Goal: Transaction & Acquisition: Obtain resource

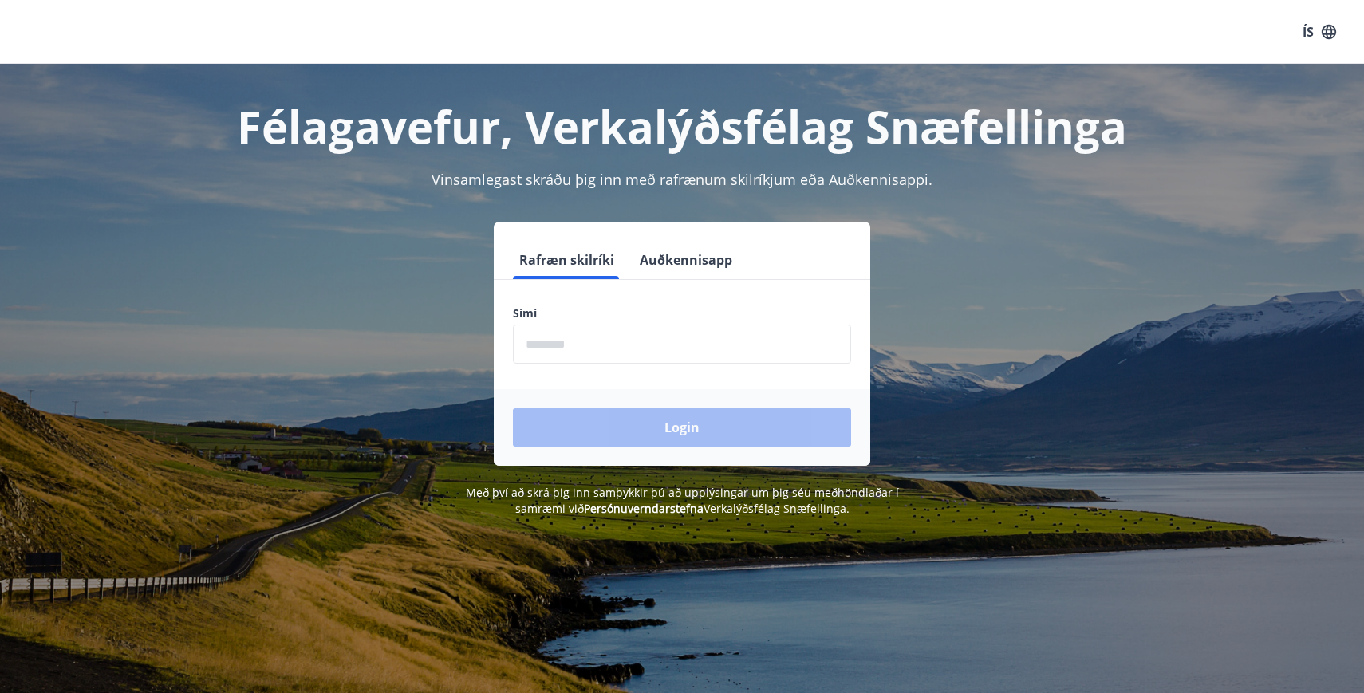
click at [1325, 31] on icon "button" at bounding box center [1329, 32] width 18 height 18
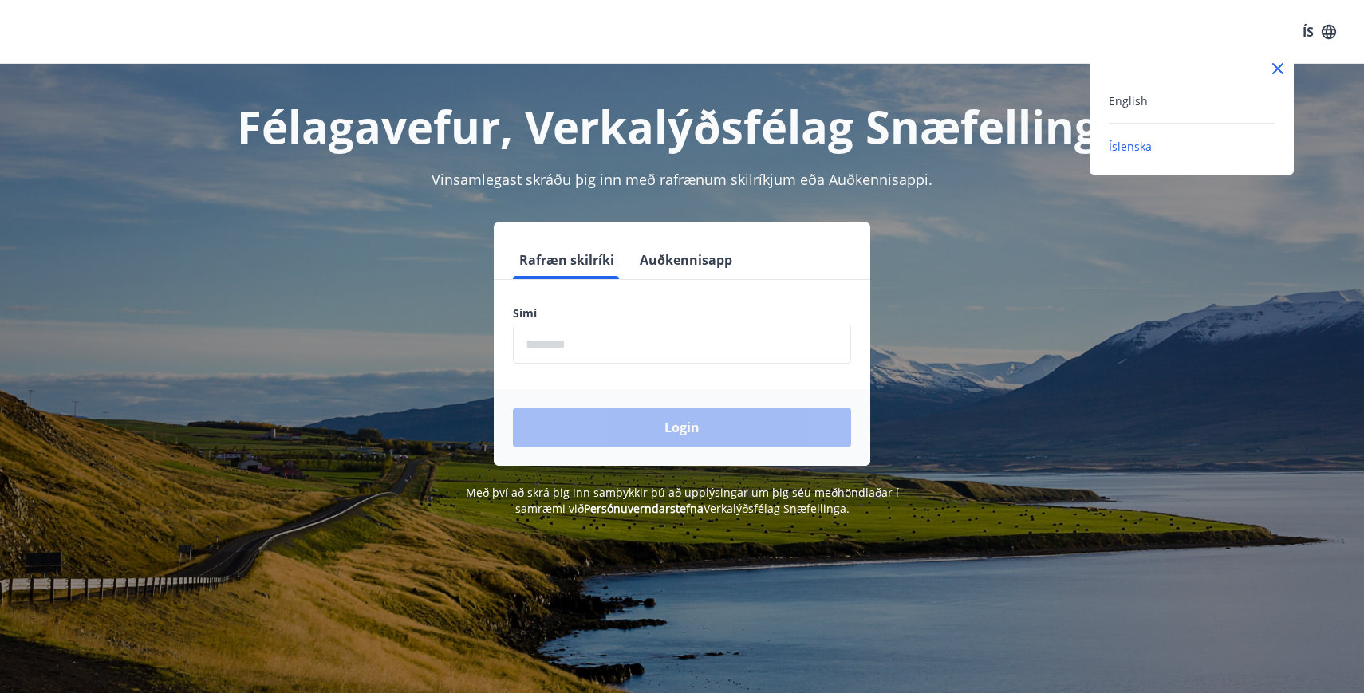
click at [1198, 102] on div "English" at bounding box center [1192, 100] width 166 height 19
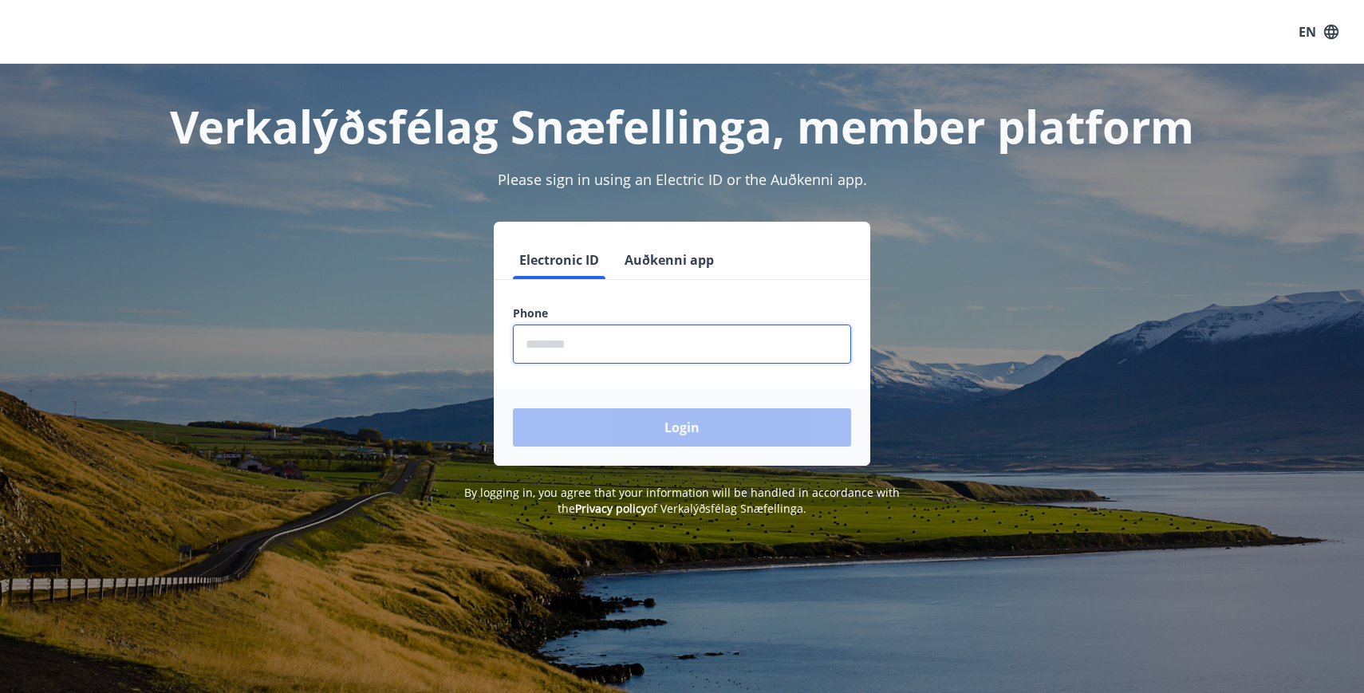
click at [610, 345] on input "phone" at bounding box center [682, 344] width 338 height 39
type input "********"
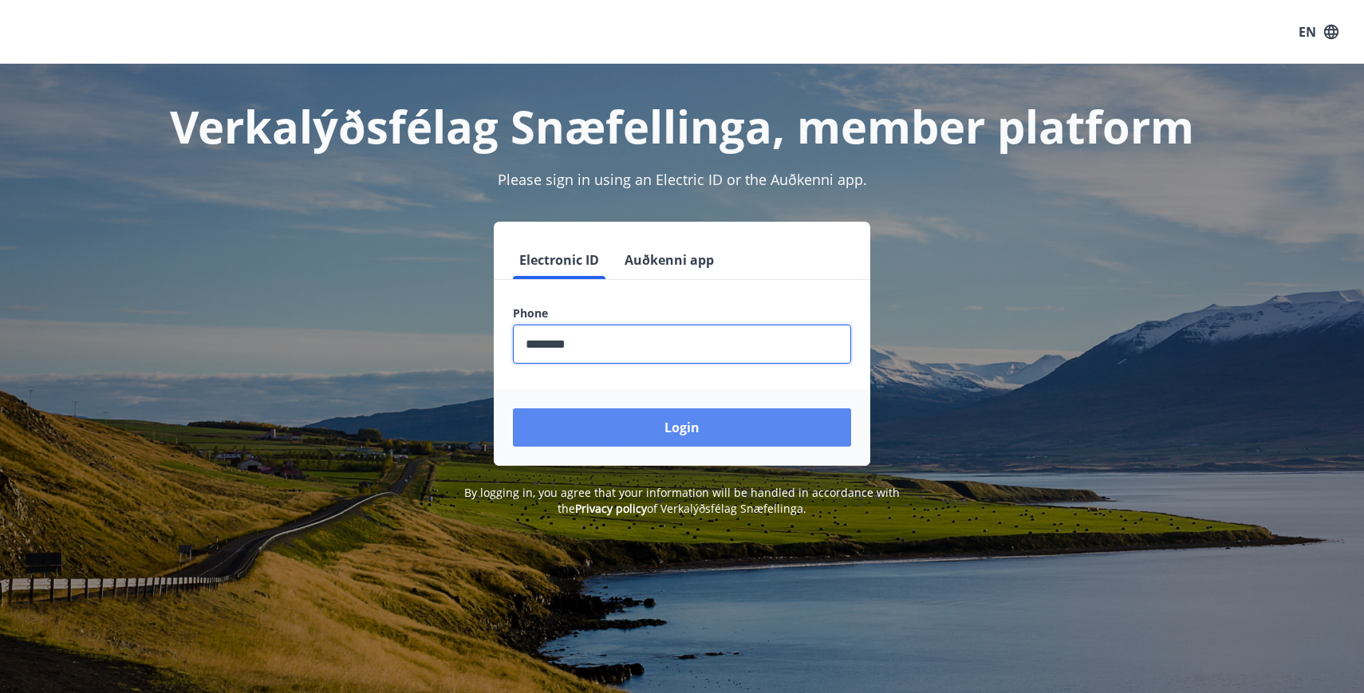
click at [655, 435] on button "Login" at bounding box center [682, 427] width 338 height 38
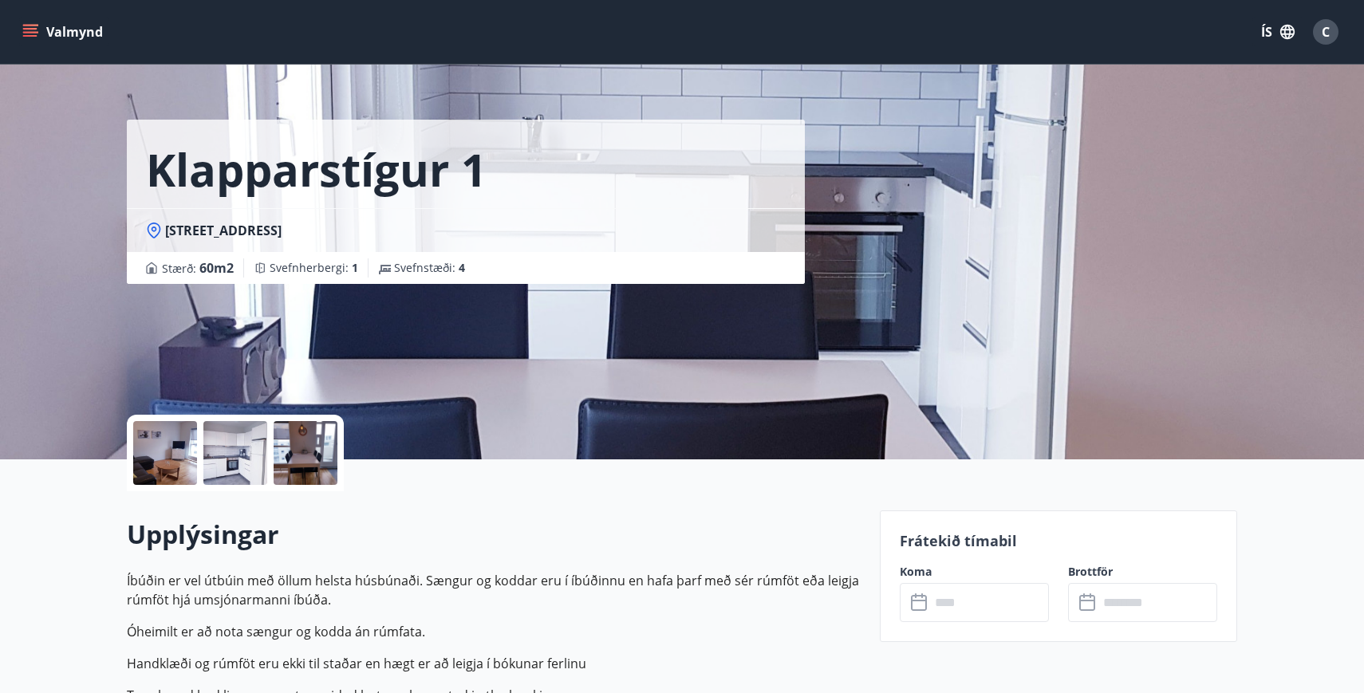
scroll to position [16, 0]
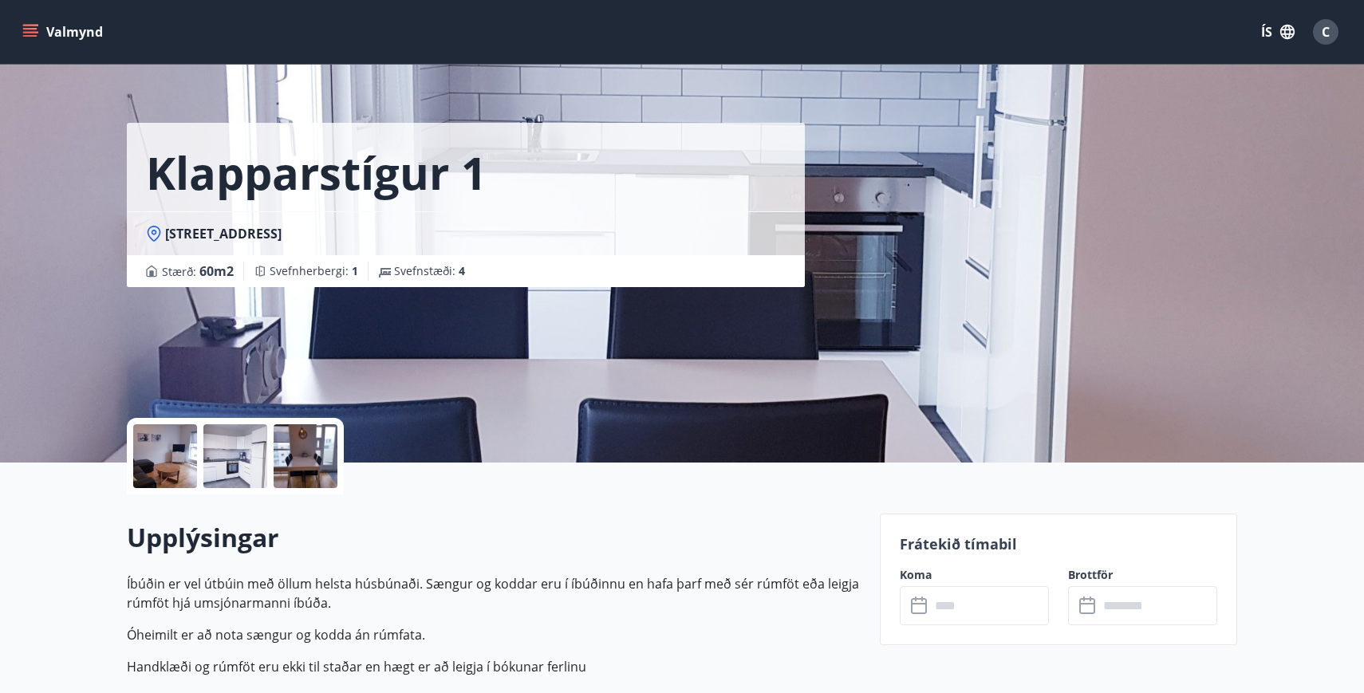
click at [922, 603] on icon at bounding box center [919, 604] width 16 height 2
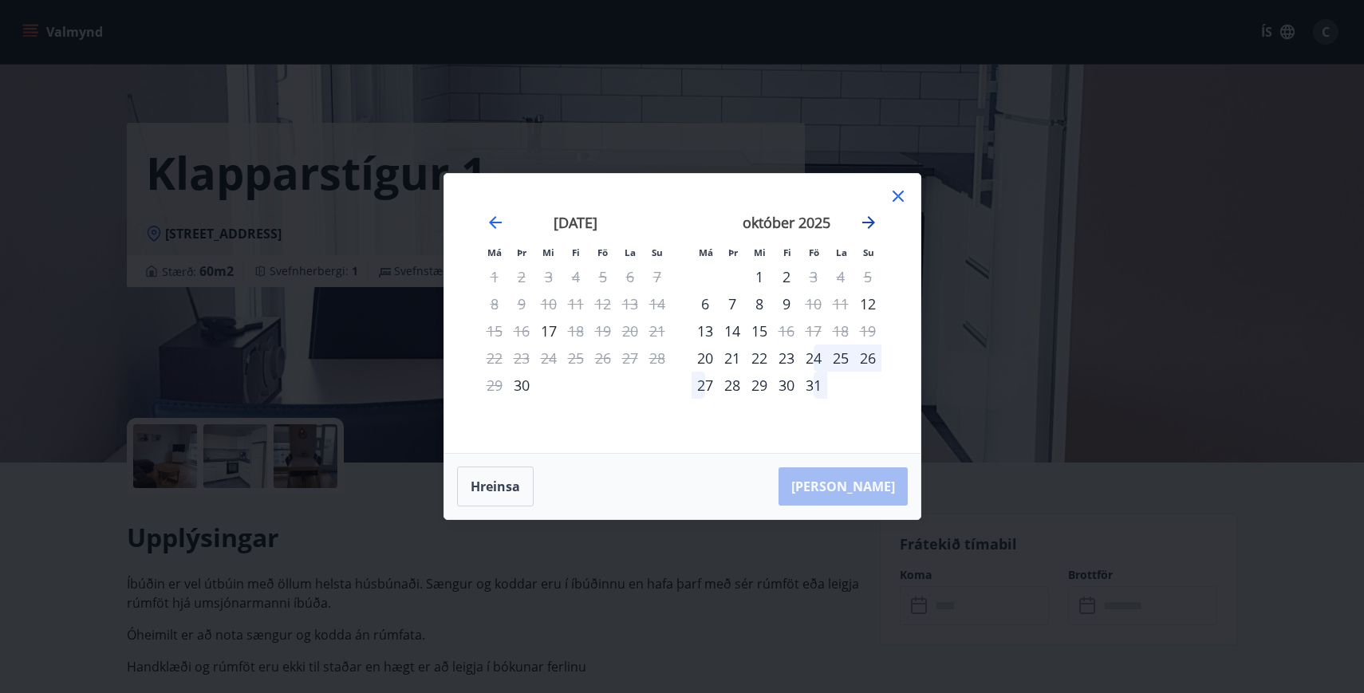
click at [871, 222] on icon "Move forward to switch to the next month." at bounding box center [868, 222] width 13 height 13
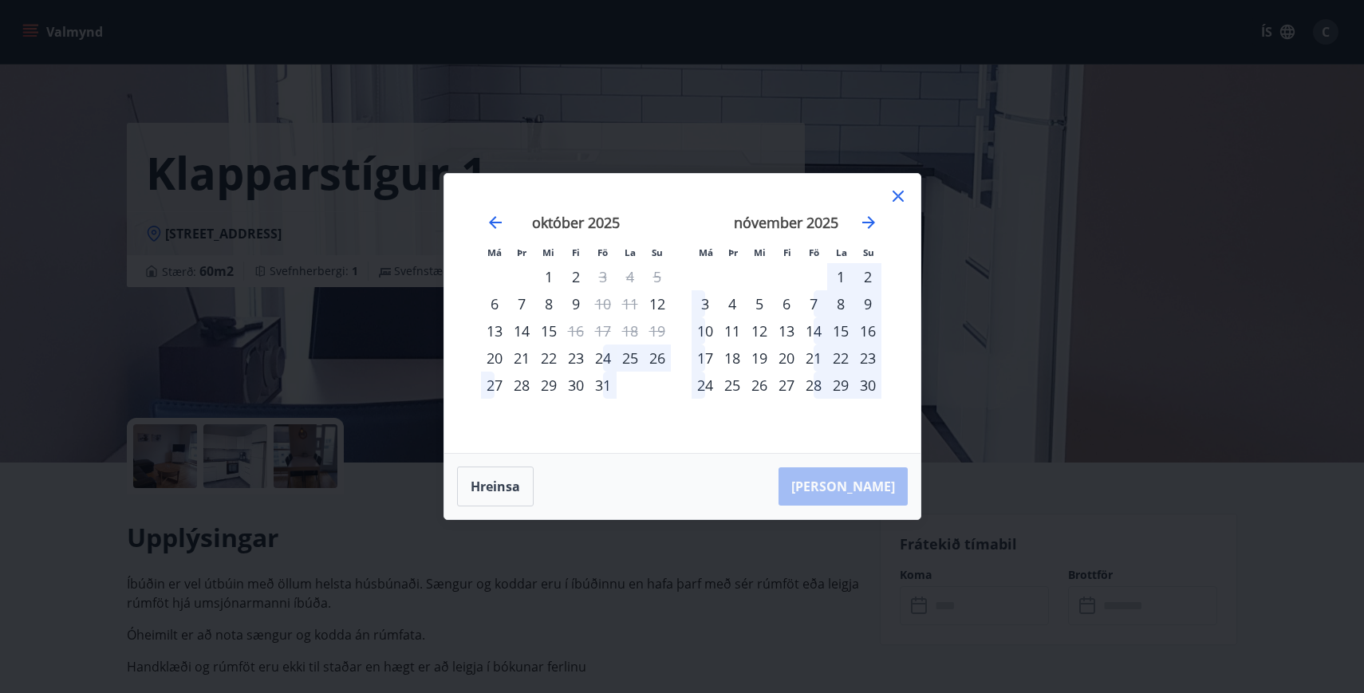
click at [901, 197] on icon at bounding box center [898, 196] width 19 height 19
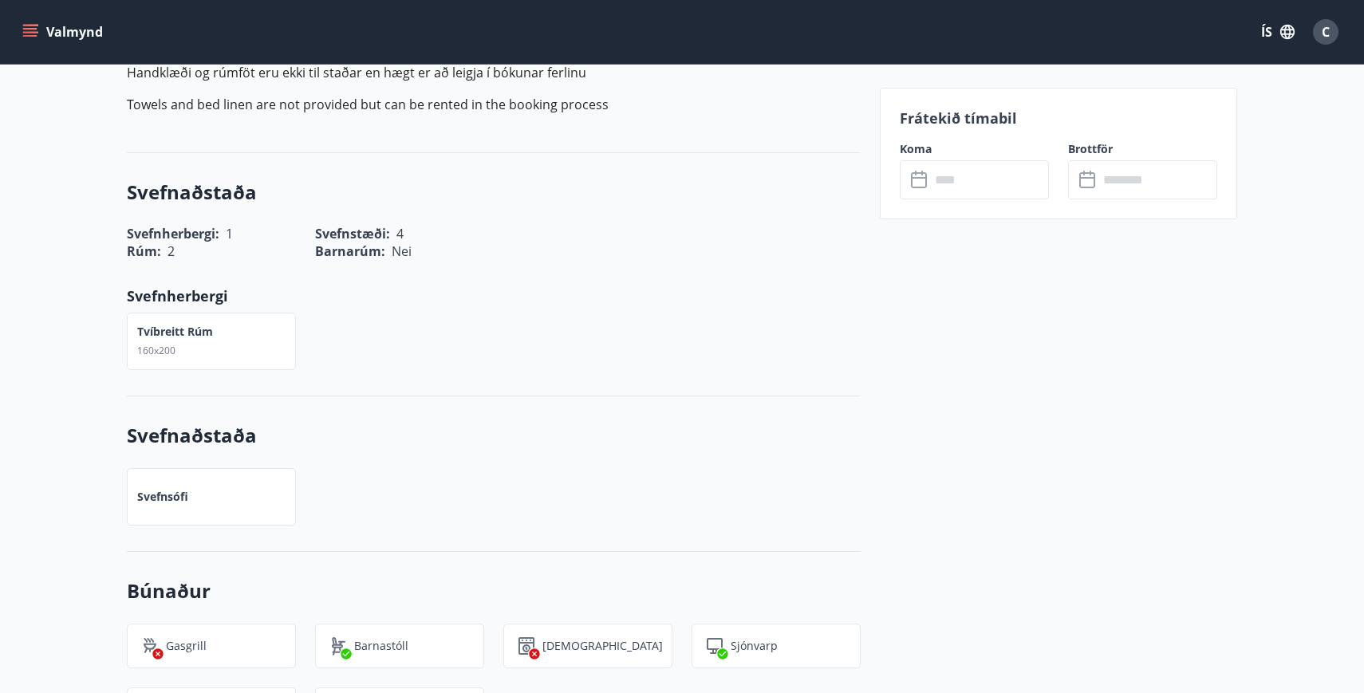
scroll to position [0, 0]
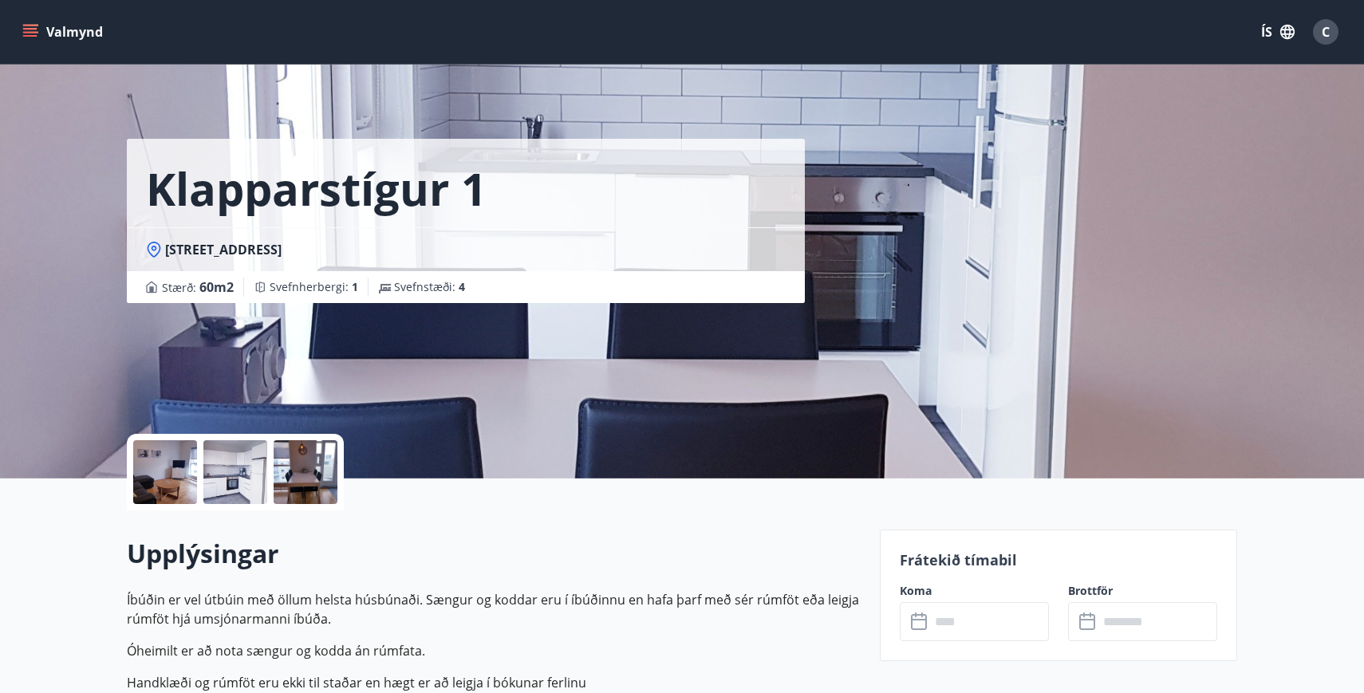
click at [1274, 35] on button "ÍS" at bounding box center [1277, 32] width 51 height 29
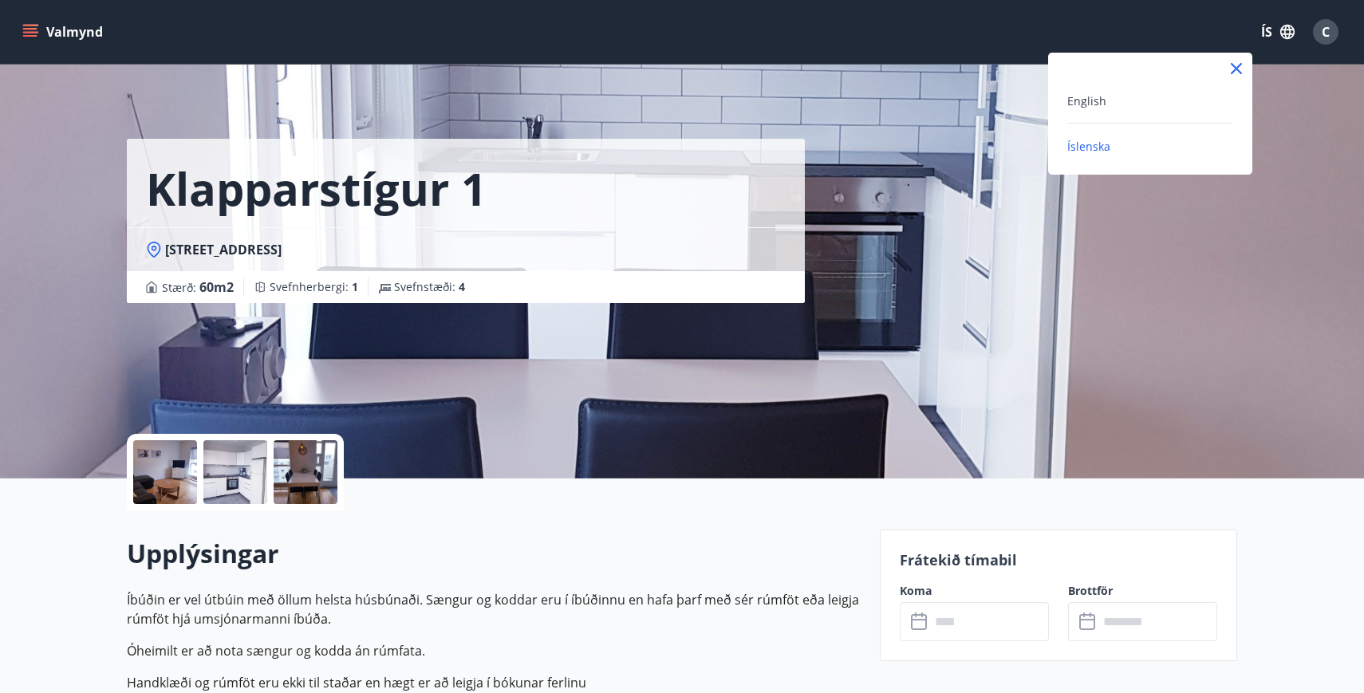
click at [1110, 101] on div "English" at bounding box center [1150, 100] width 166 height 19
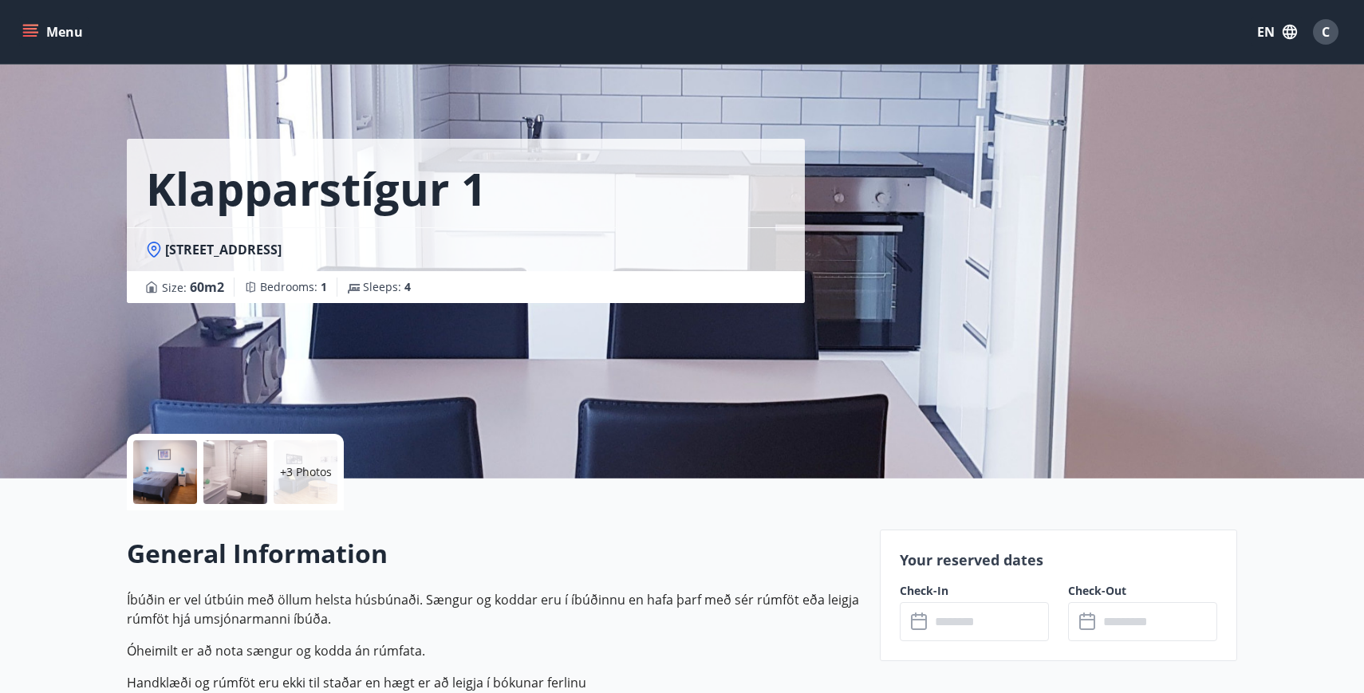
click at [46, 32] on button "Menu" at bounding box center [54, 32] width 70 height 29
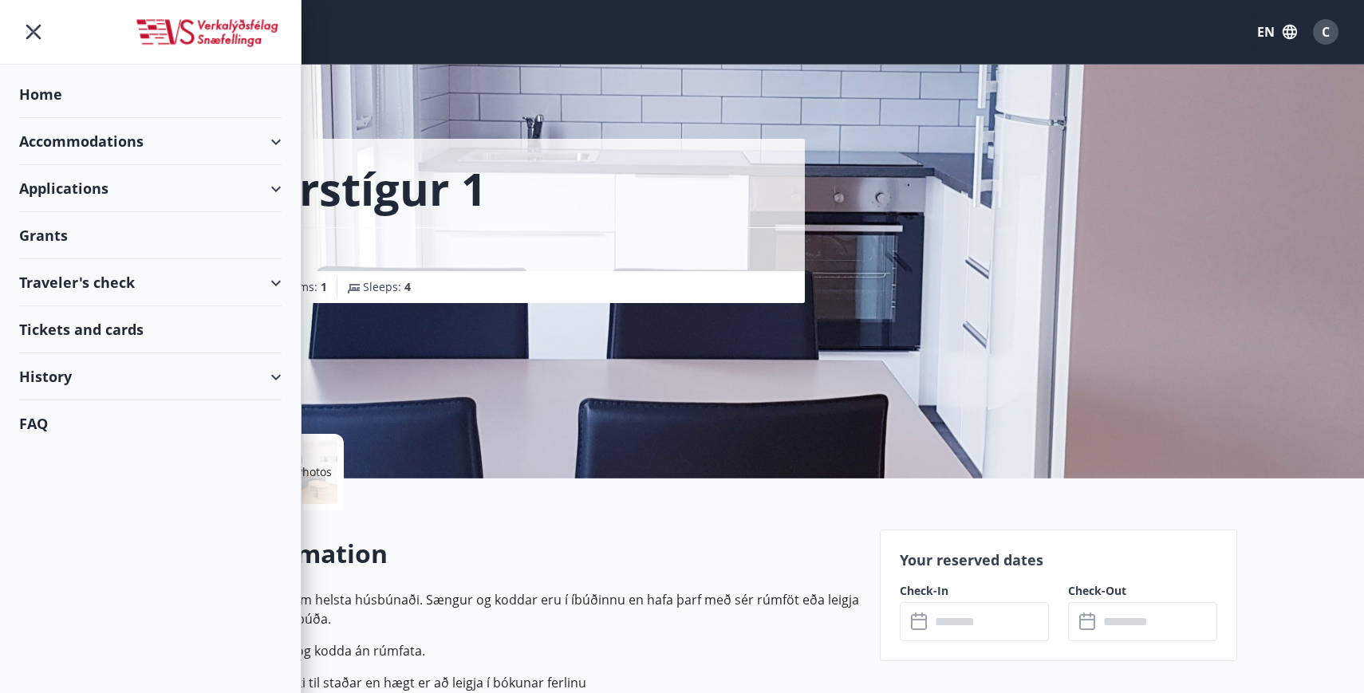
click at [89, 144] on div "Accommodations" at bounding box center [150, 141] width 262 height 47
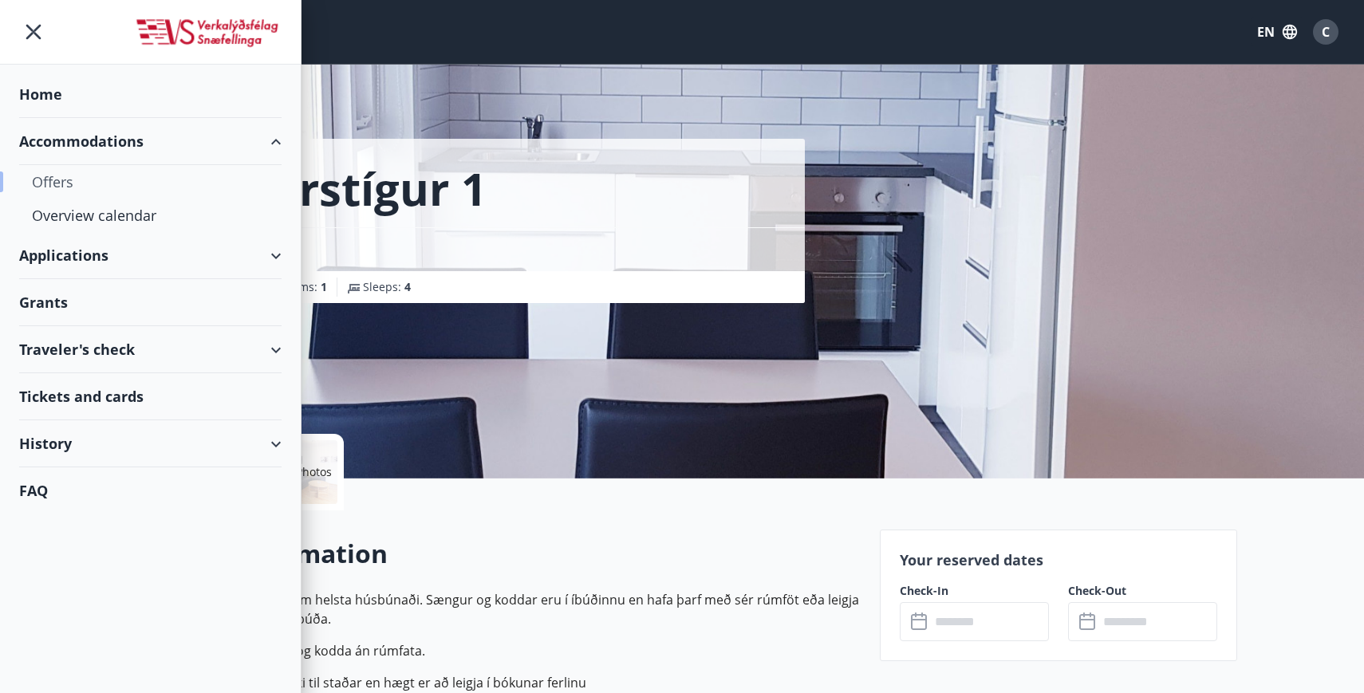
click at [77, 176] on div "Offers" at bounding box center [150, 182] width 237 height 34
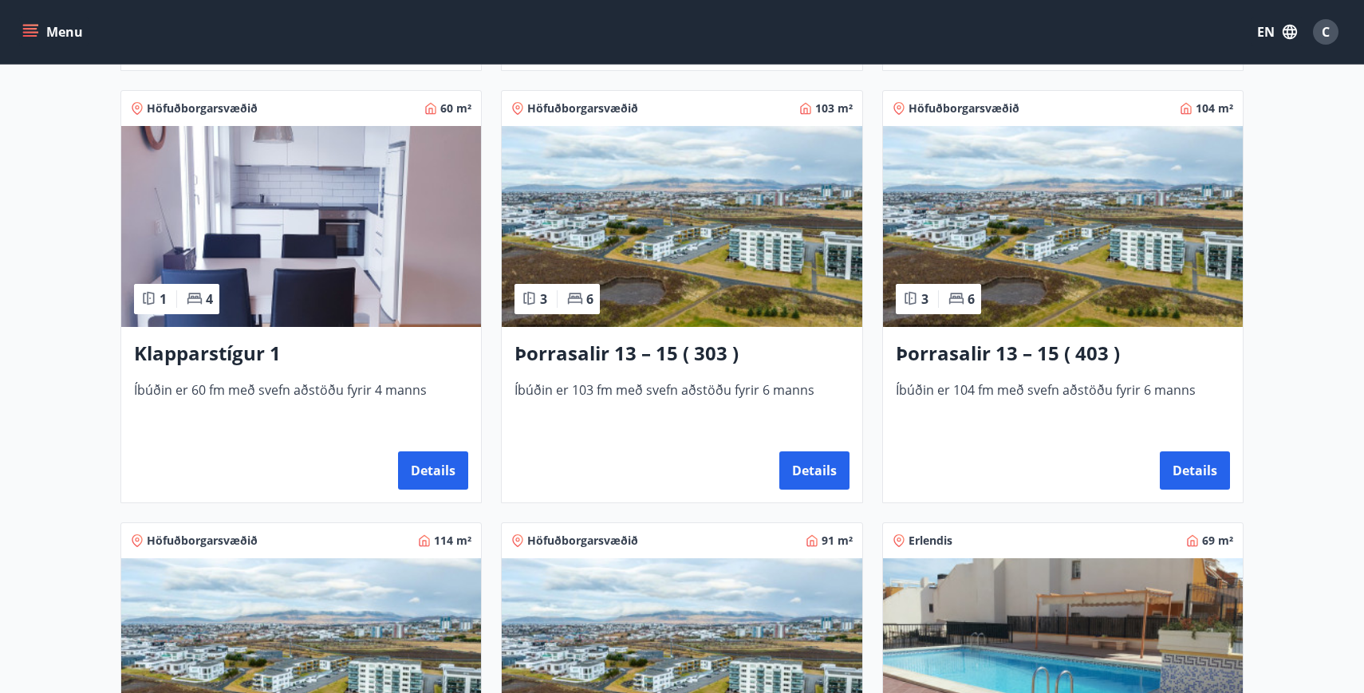
scroll to position [705, 0]
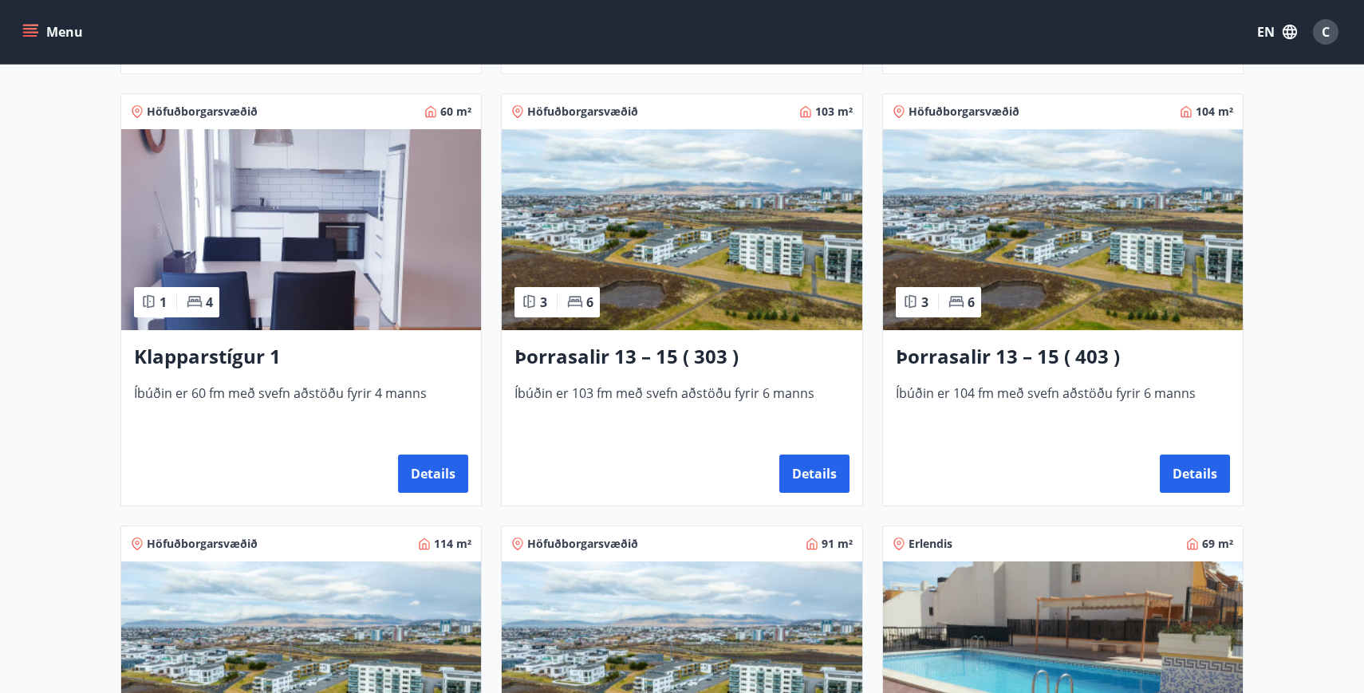
click at [622, 358] on h3 "Þorrasalir 13 – 15 ( 303 )" at bounding box center [682, 357] width 334 height 29
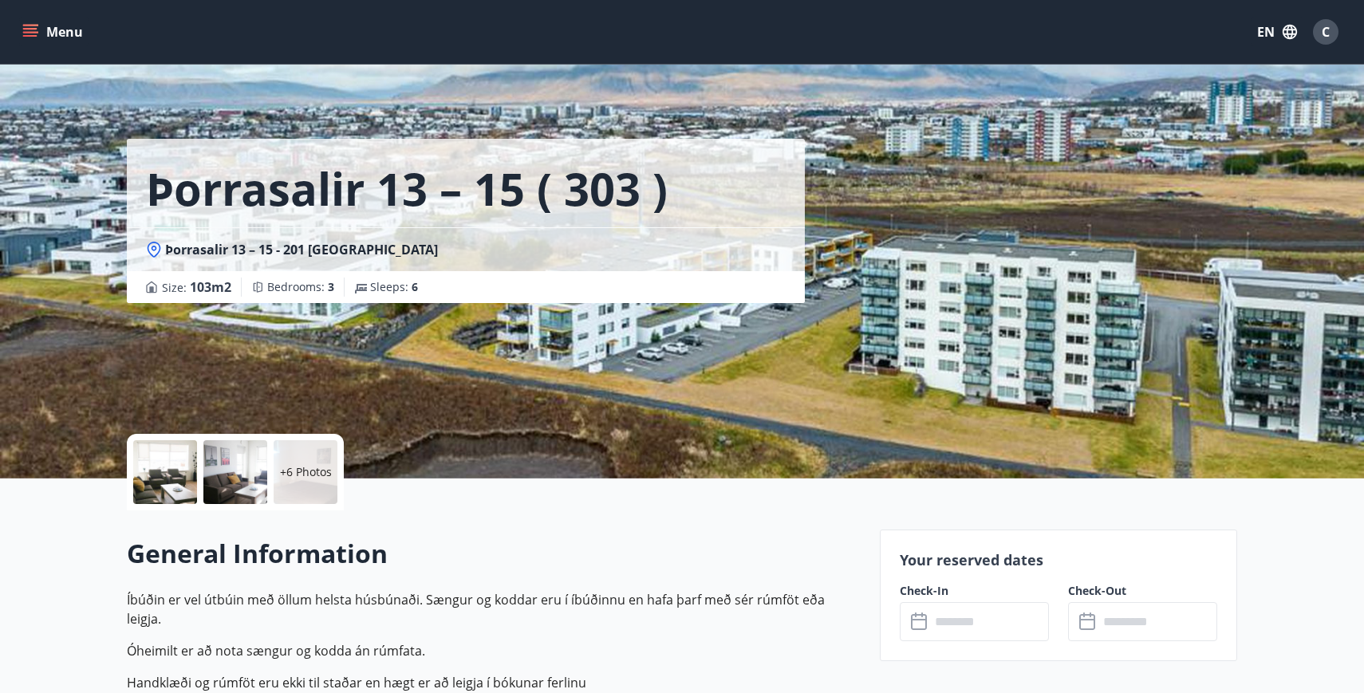
click at [162, 471] on div at bounding box center [165, 472] width 64 height 64
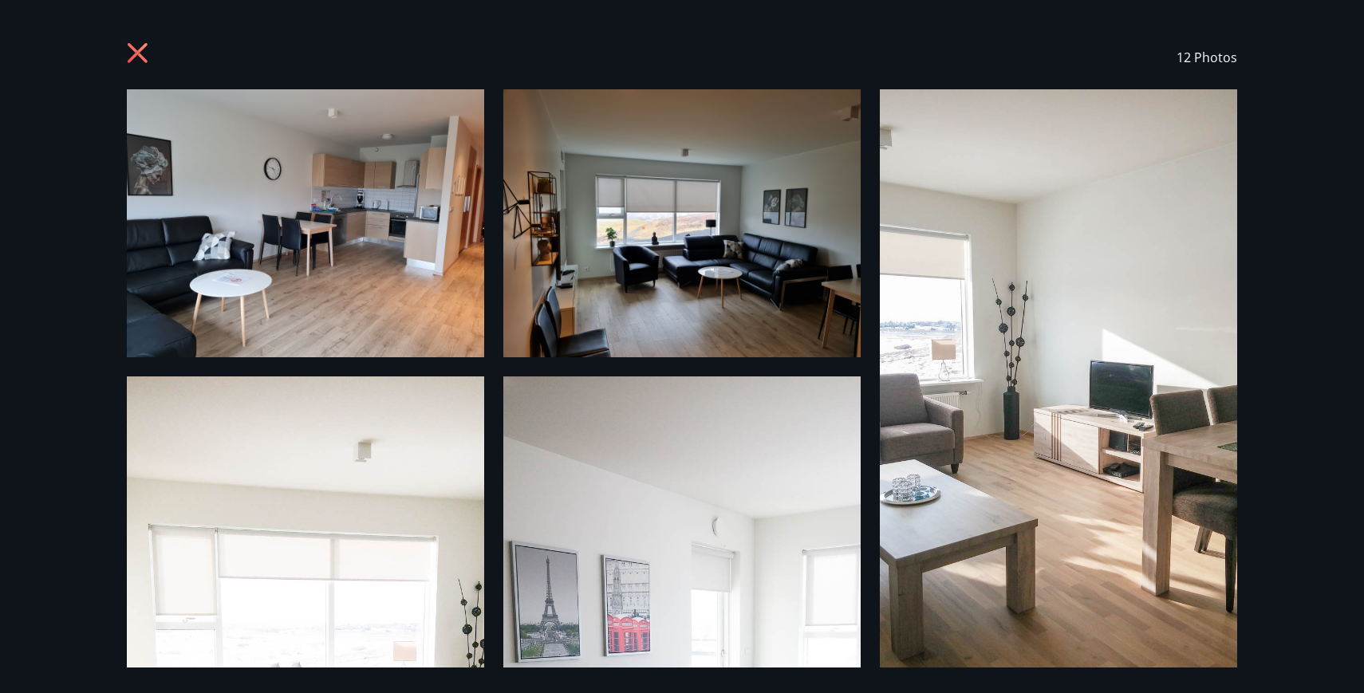
click at [145, 49] on icon at bounding box center [140, 55] width 26 height 26
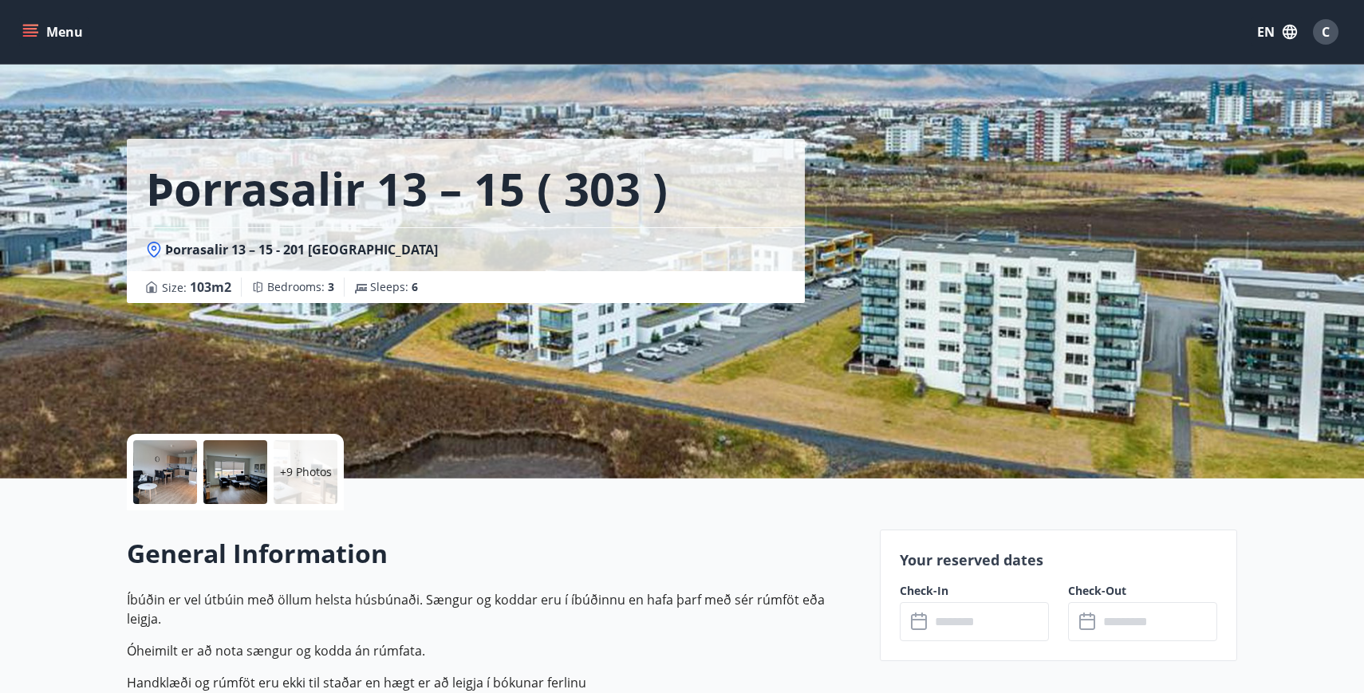
click at [967, 622] on input "text" at bounding box center [989, 621] width 119 height 39
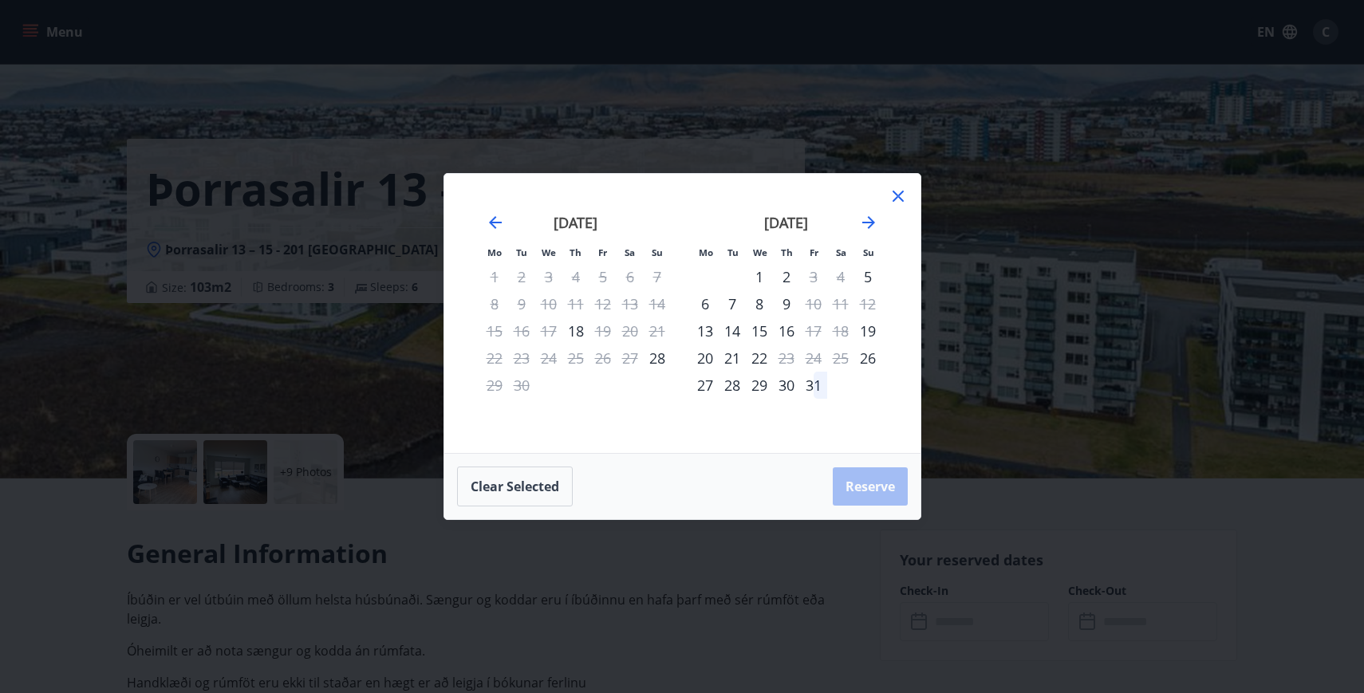
click at [901, 191] on icon at bounding box center [898, 196] width 19 height 19
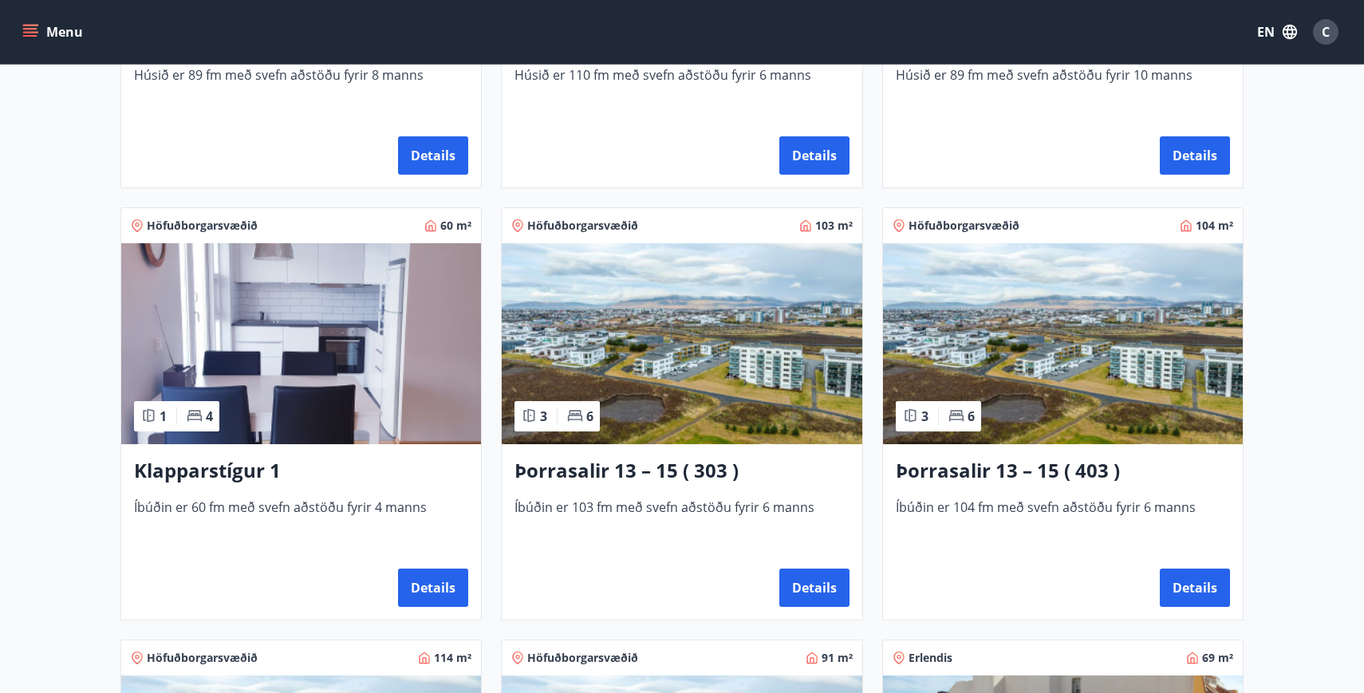
scroll to position [588, 0]
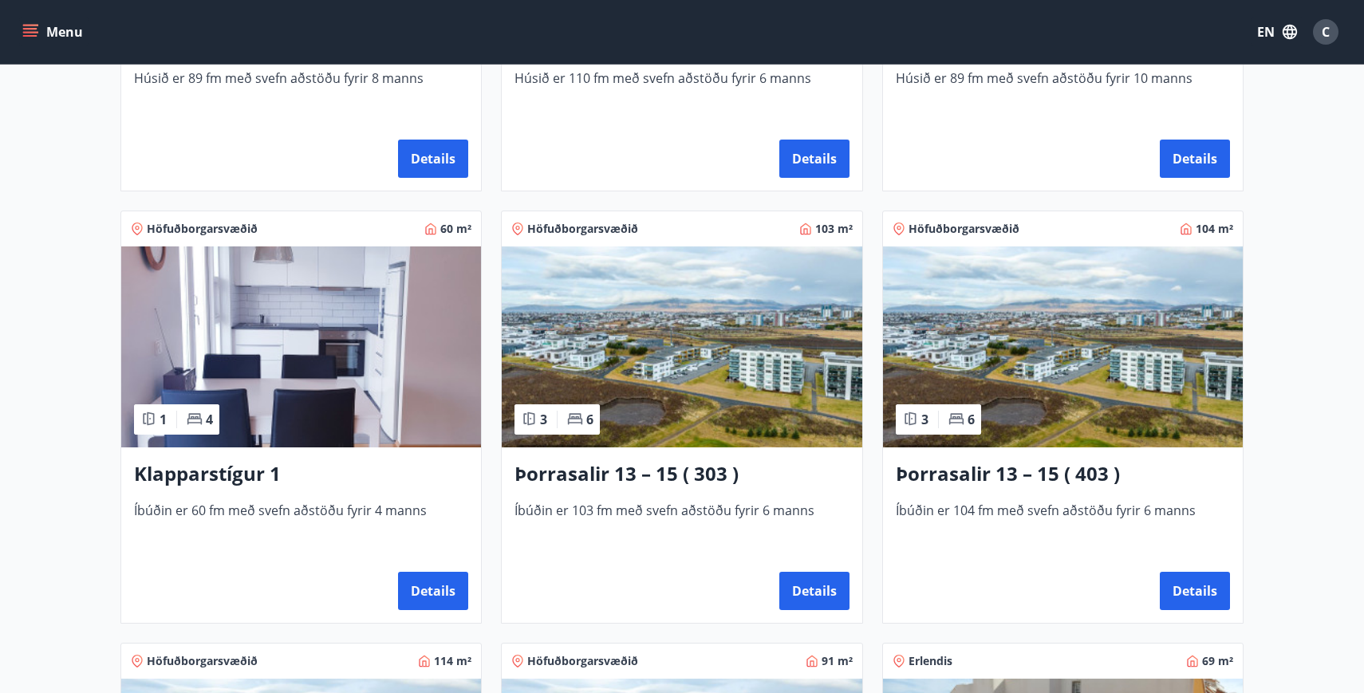
click at [992, 467] on h3 "Þorrasalir 13 – 15 ( 403 )" at bounding box center [1063, 474] width 334 height 29
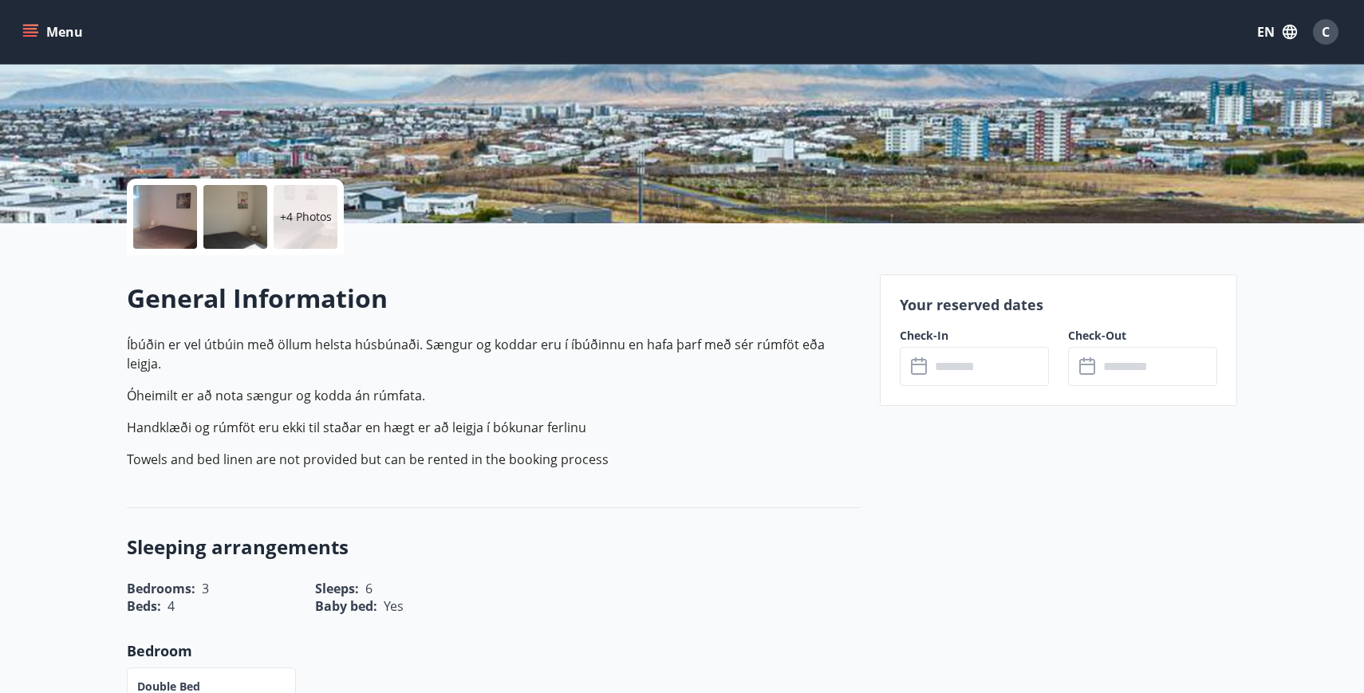
scroll to position [287, 0]
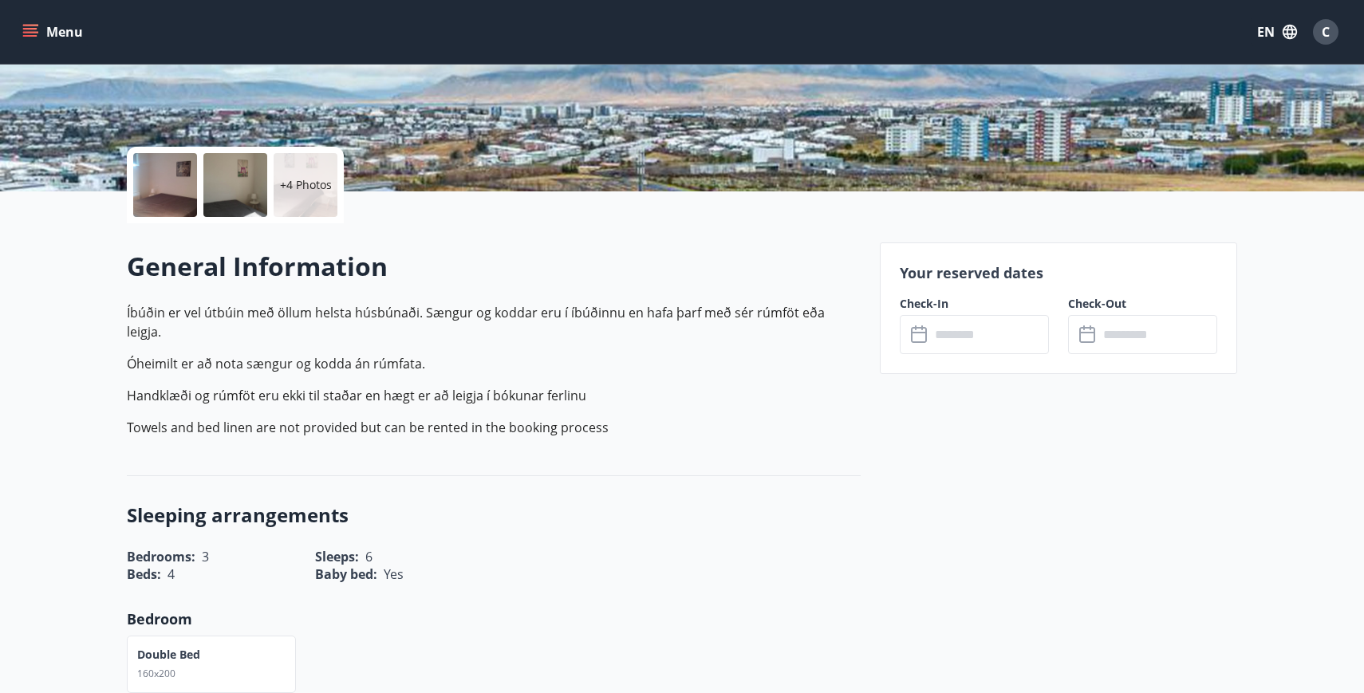
click at [922, 340] on icon at bounding box center [920, 334] width 19 height 19
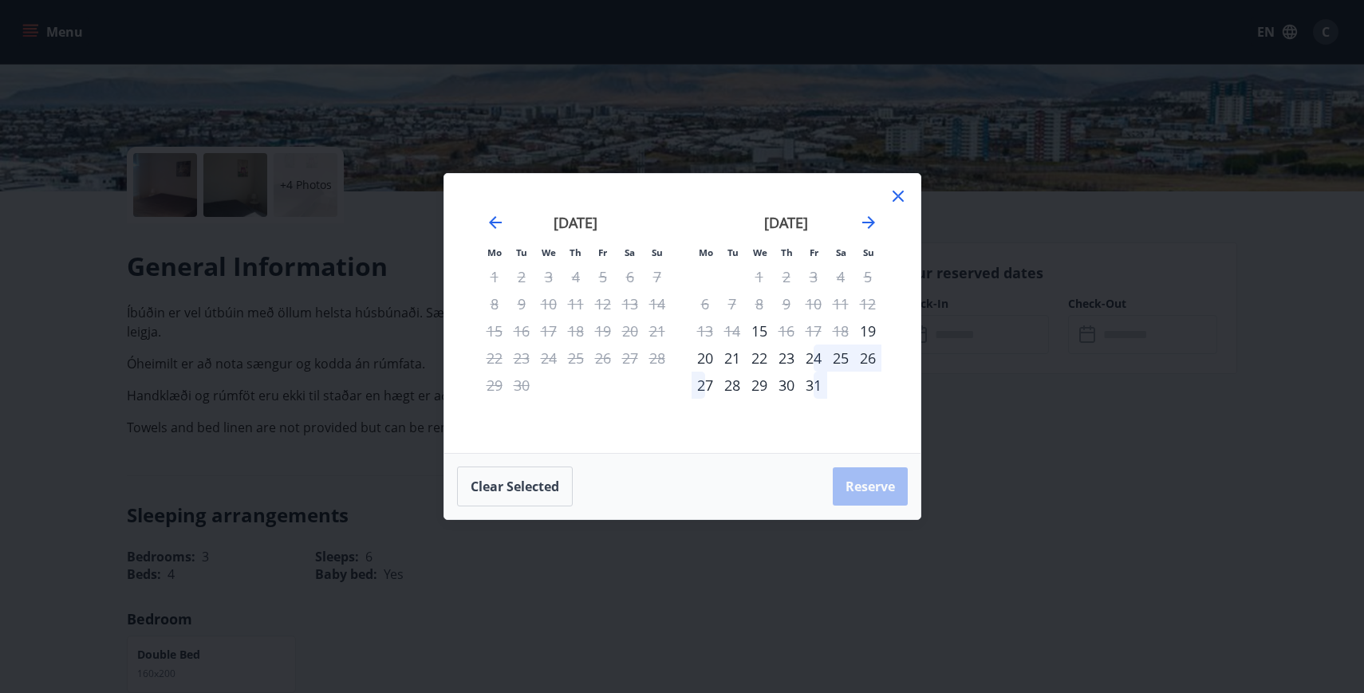
click at [897, 197] on icon at bounding box center [898, 196] width 11 height 11
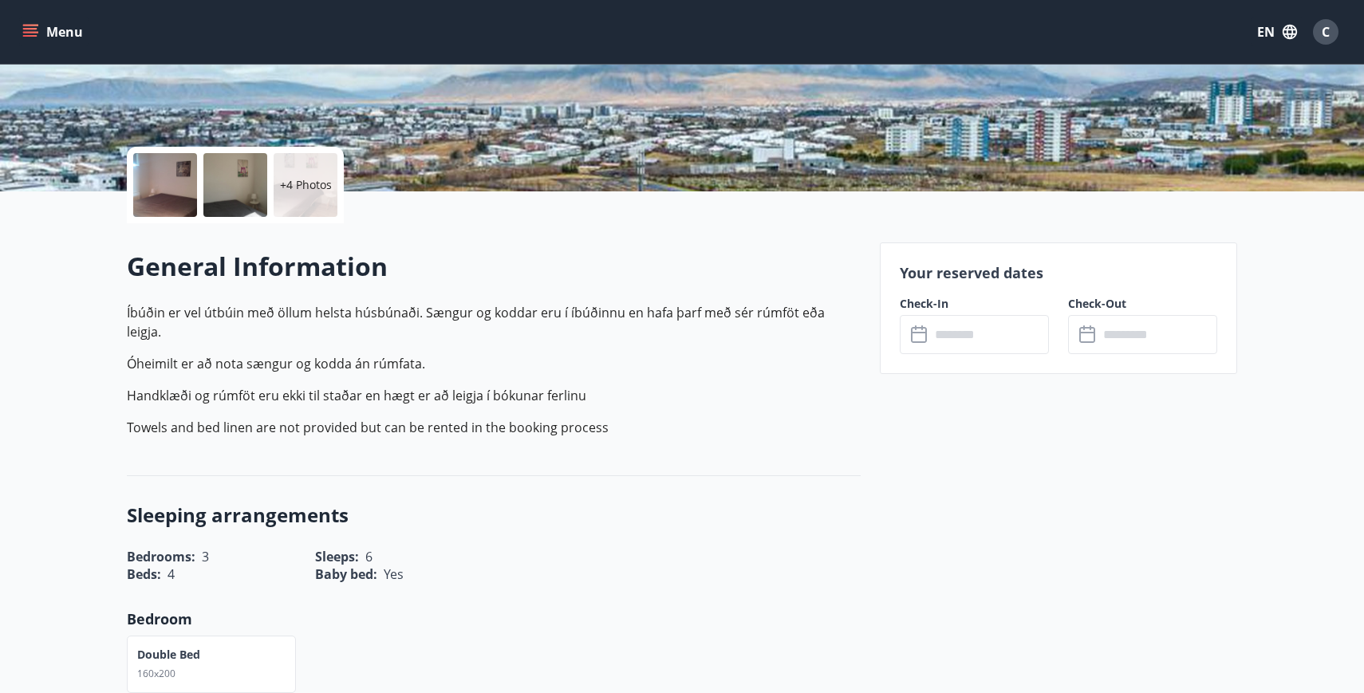
click at [175, 190] on div at bounding box center [165, 185] width 64 height 64
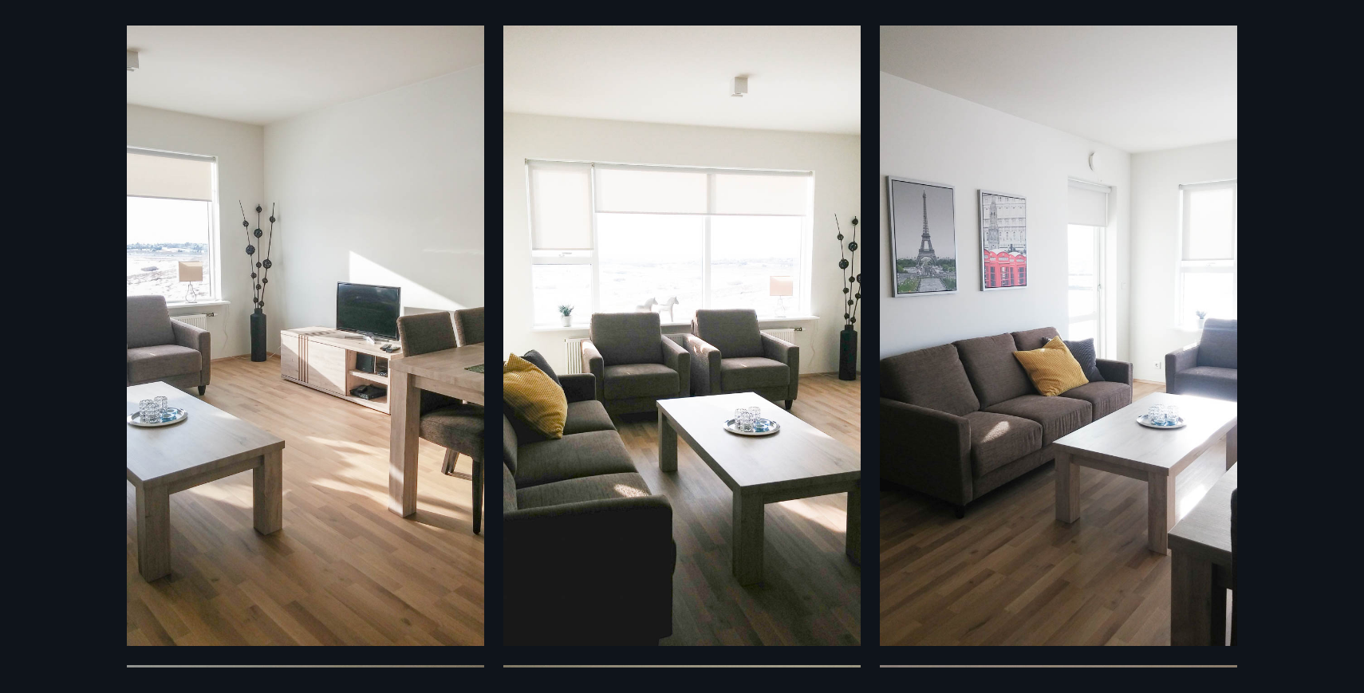
scroll to position [0, 0]
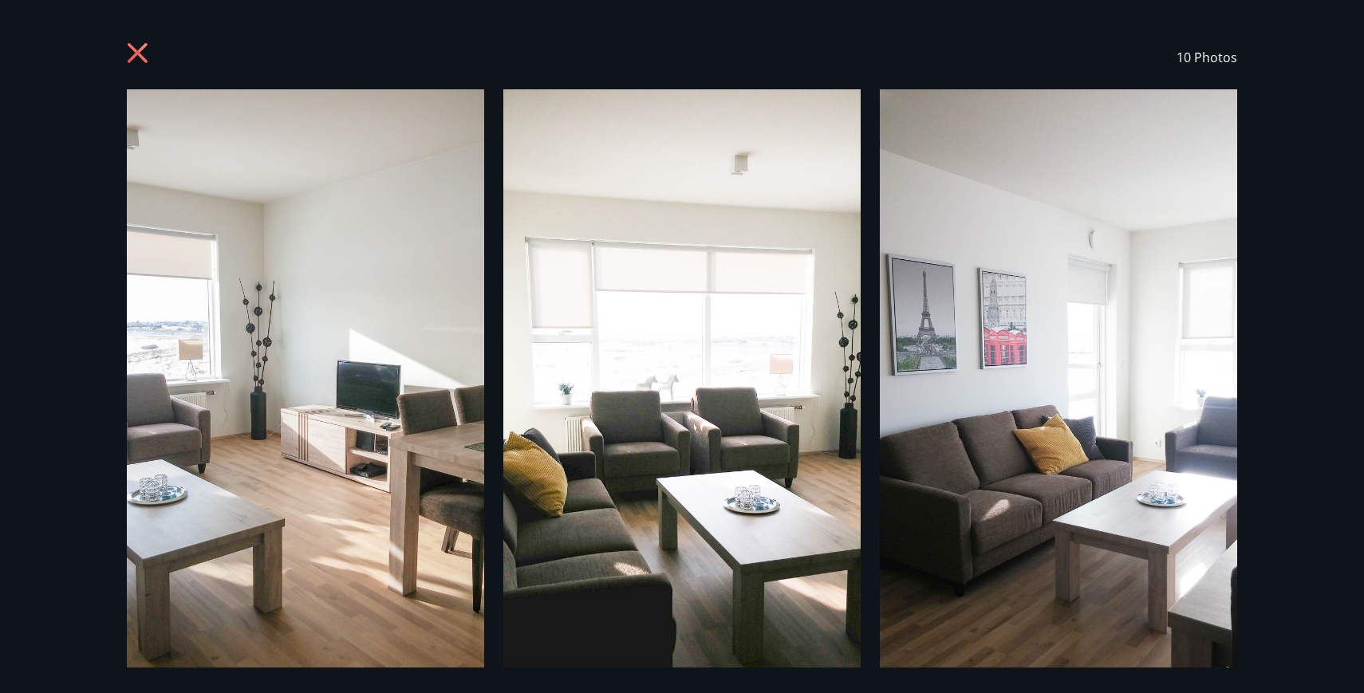
click at [143, 49] on icon at bounding box center [138, 53] width 20 height 20
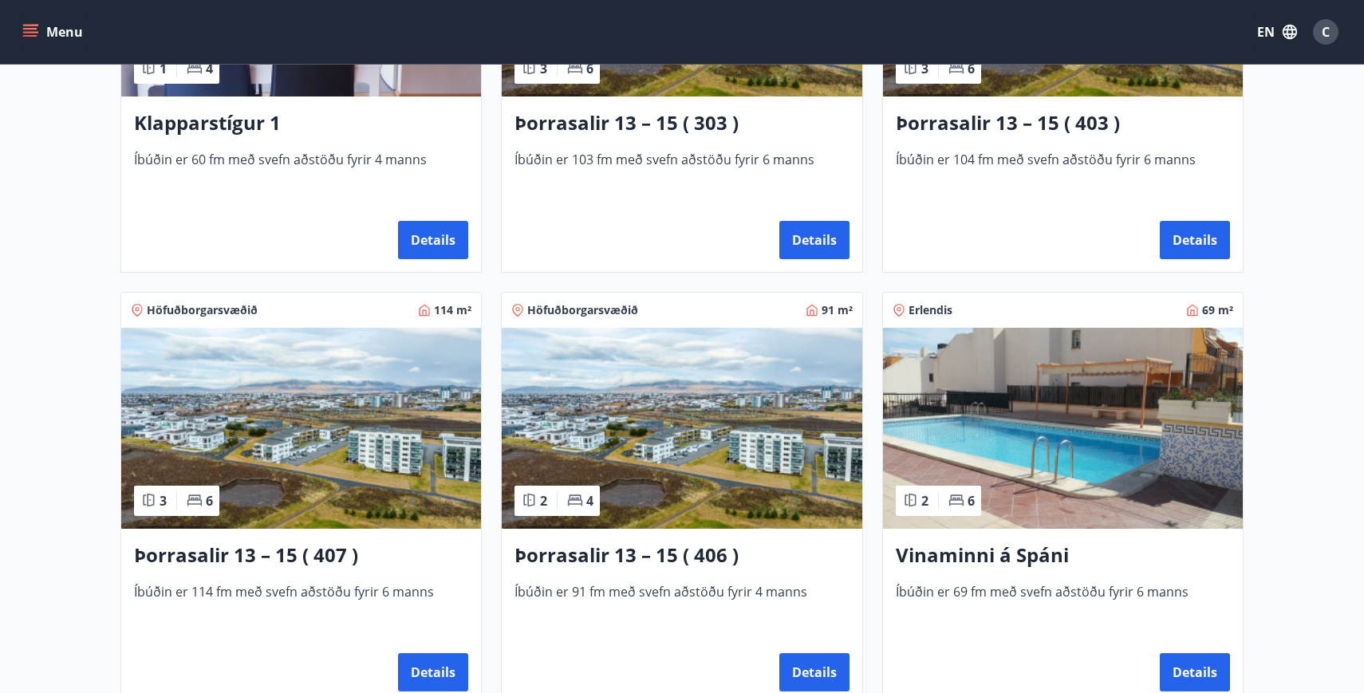
scroll to position [940, 0]
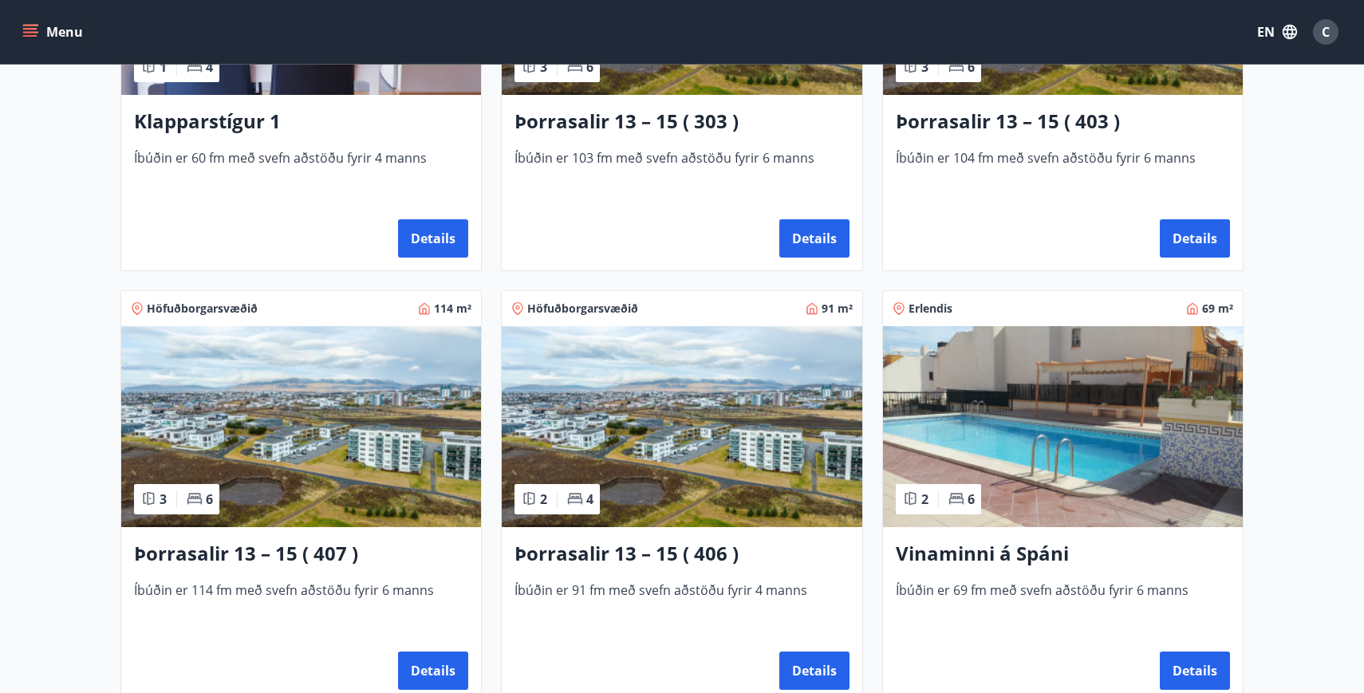
click at [249, 546] on h3 "Þorrasalir 13 – 15 ( 407 )" at bounding box center [301, 554] width 334 height 29
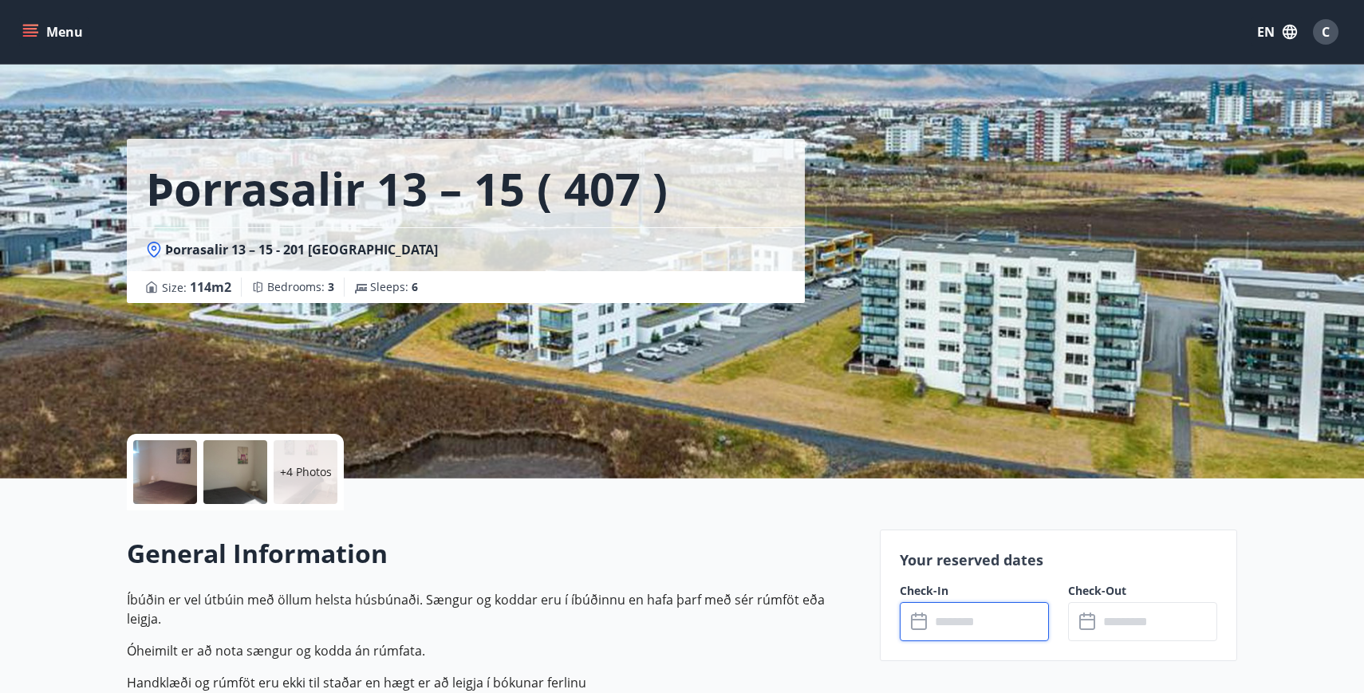
click at [934, 625] on input "text" at bounding box center [989, 621] width 119 height 39
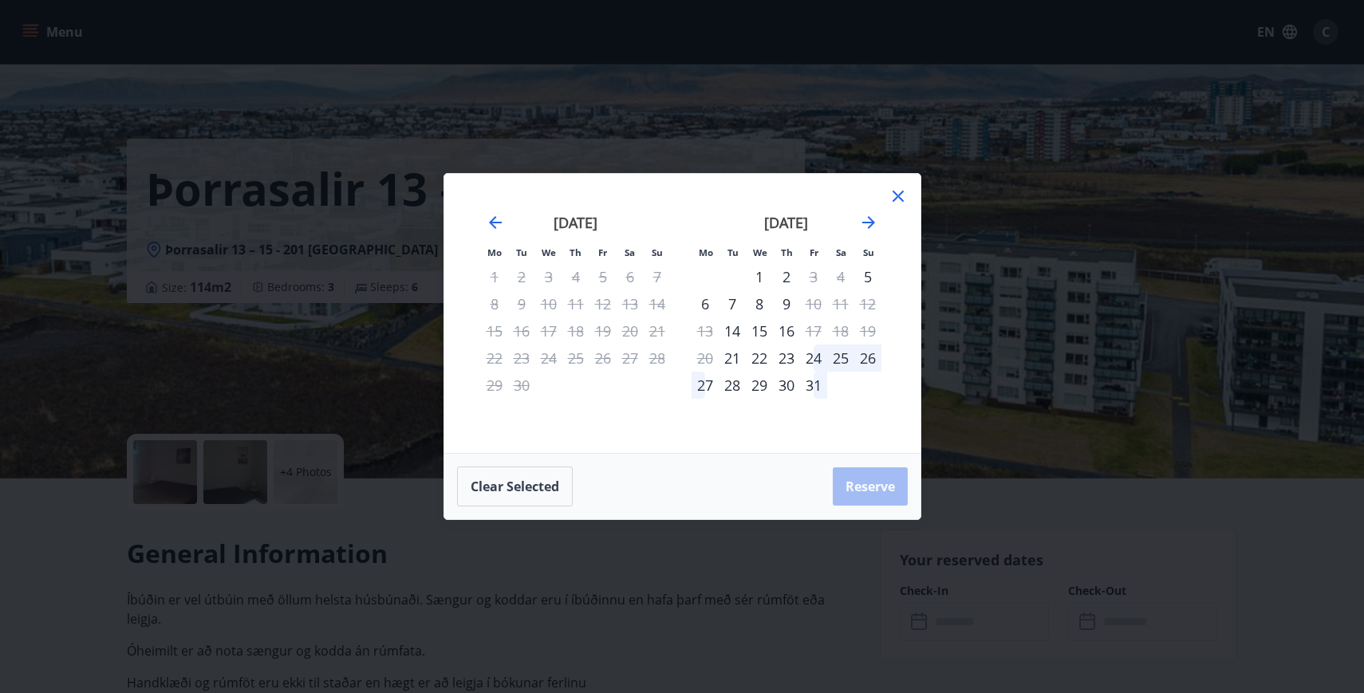
click at [897, 195] on icon at bounding box center [898, 196] width 2 height 2
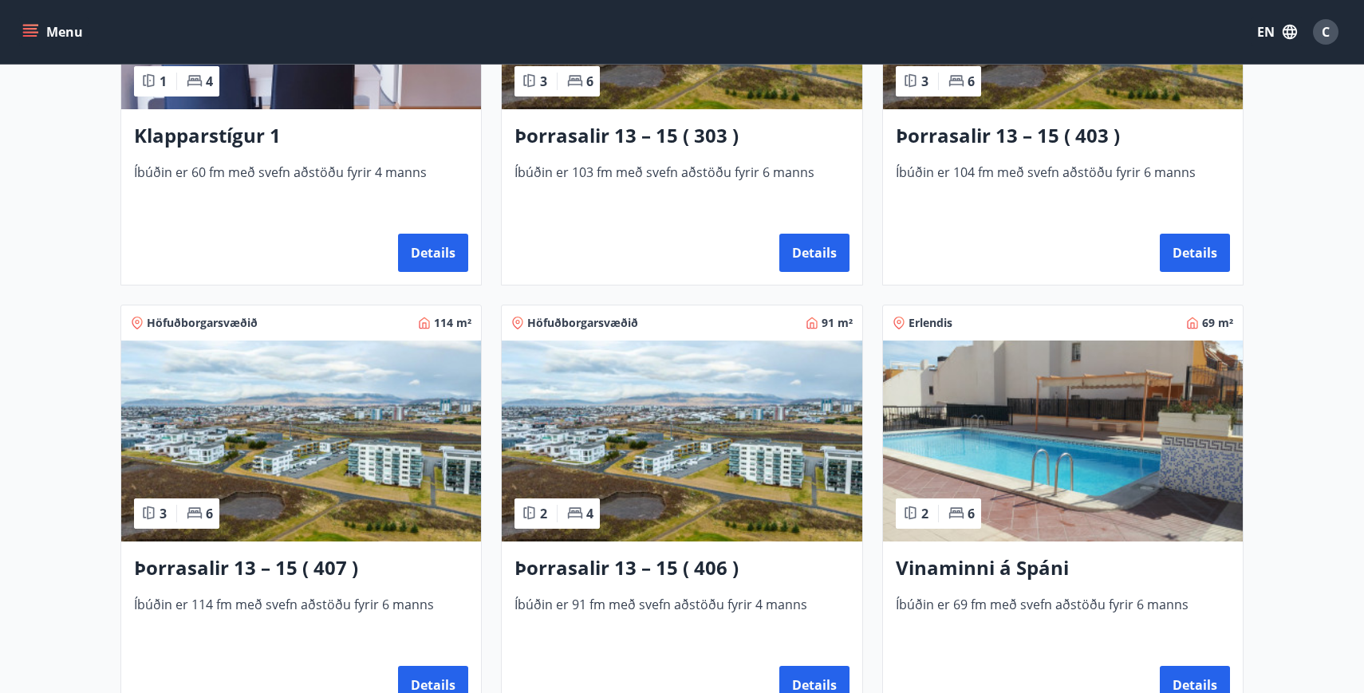
click at [705, 463] on img at bounding box center [682, 441] width 360 height 201
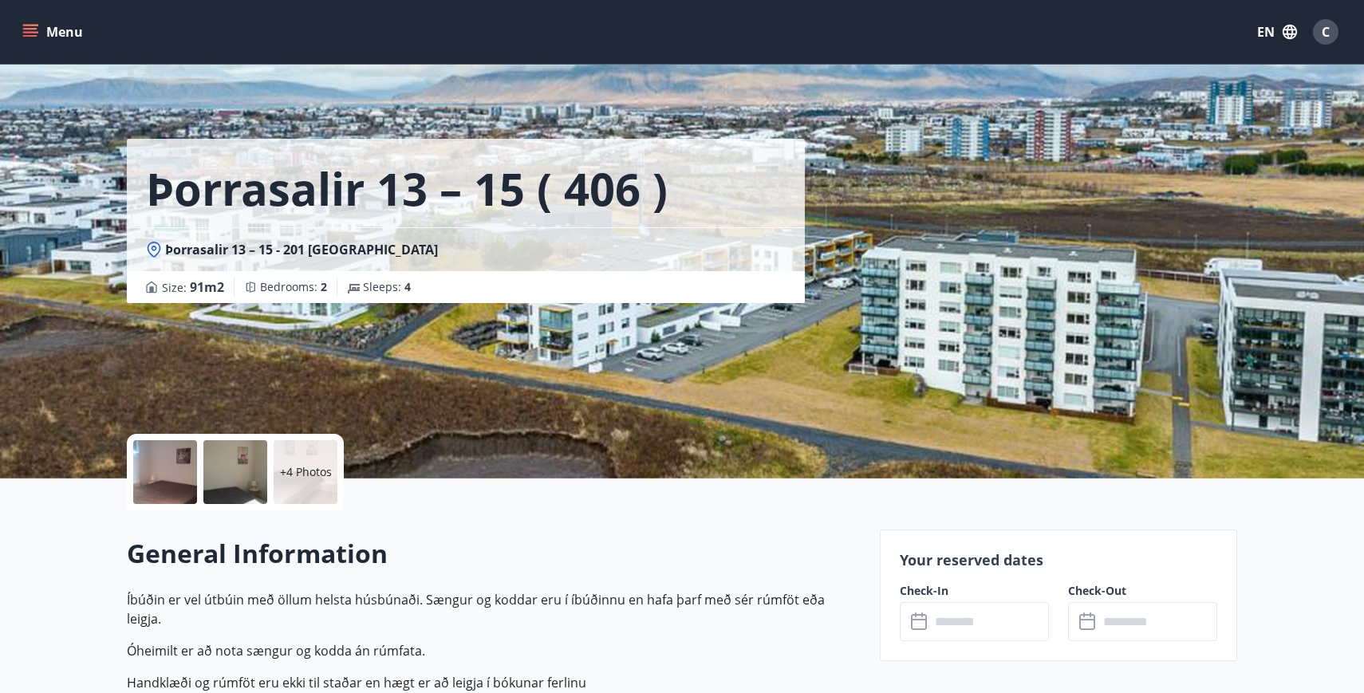
click at [916, 609] on div "​ ​" at bounding box center [974, 621] width 149 height 39
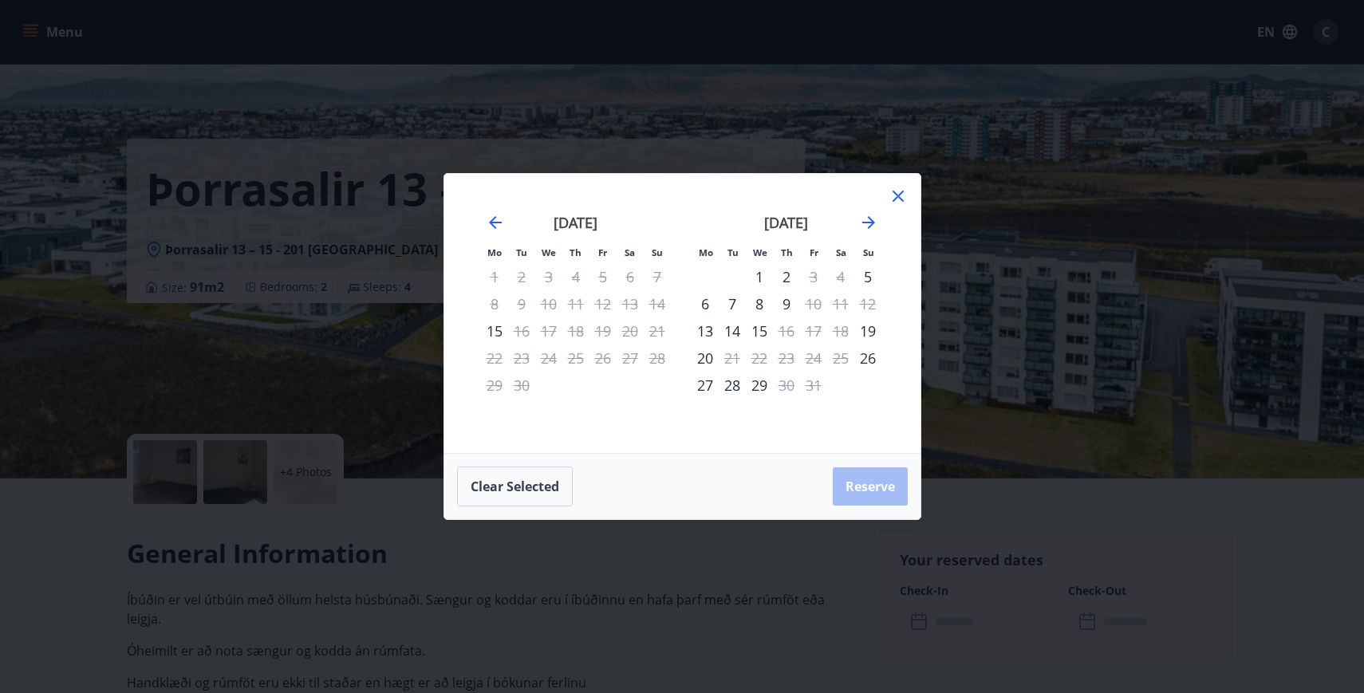
click at [901, 192] on icon at bounding box center [898, 196] width 11 height 11
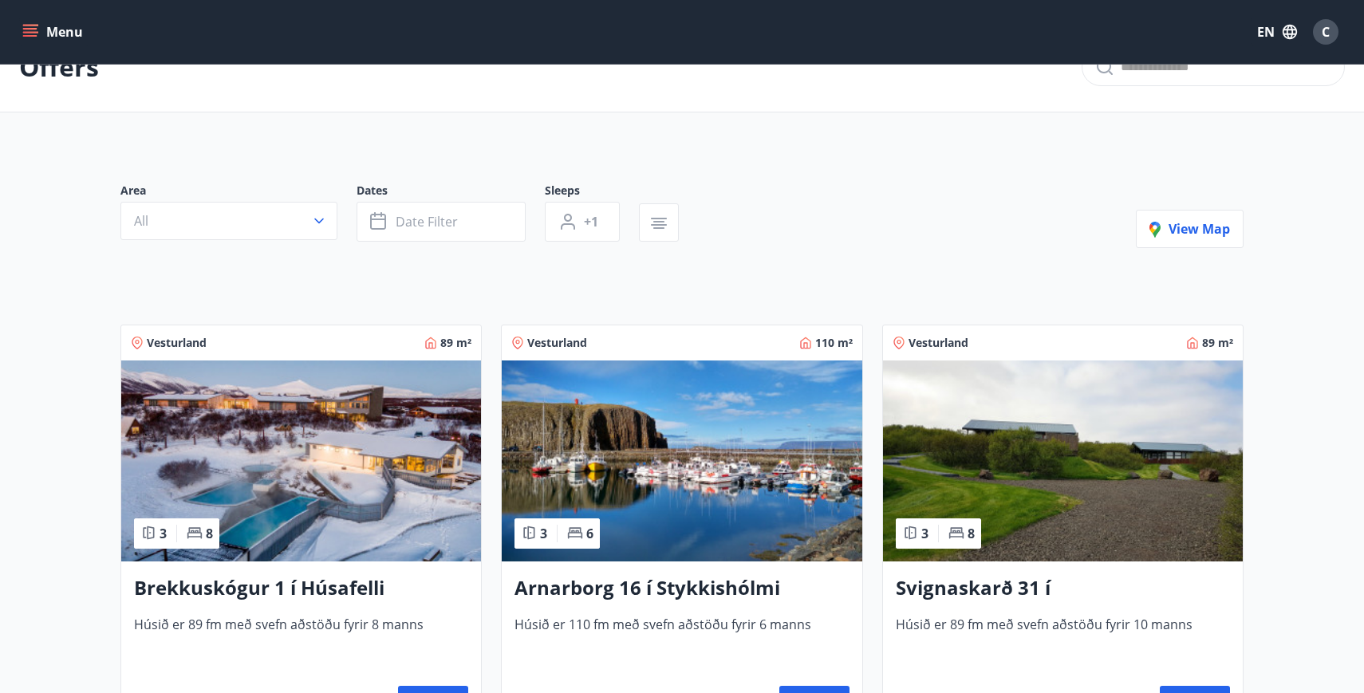
scroll to position [39, 0]
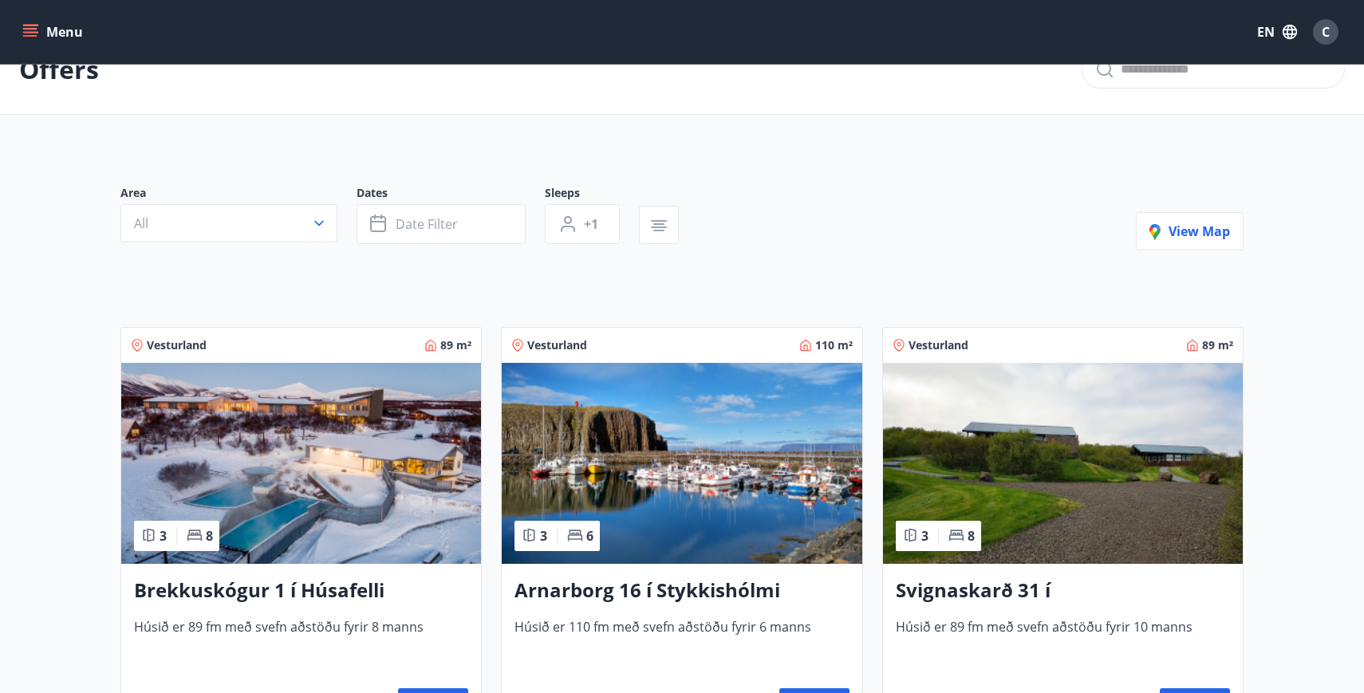
click at [596, 491] on img at bounding box center [682, 463] width 360 height 201
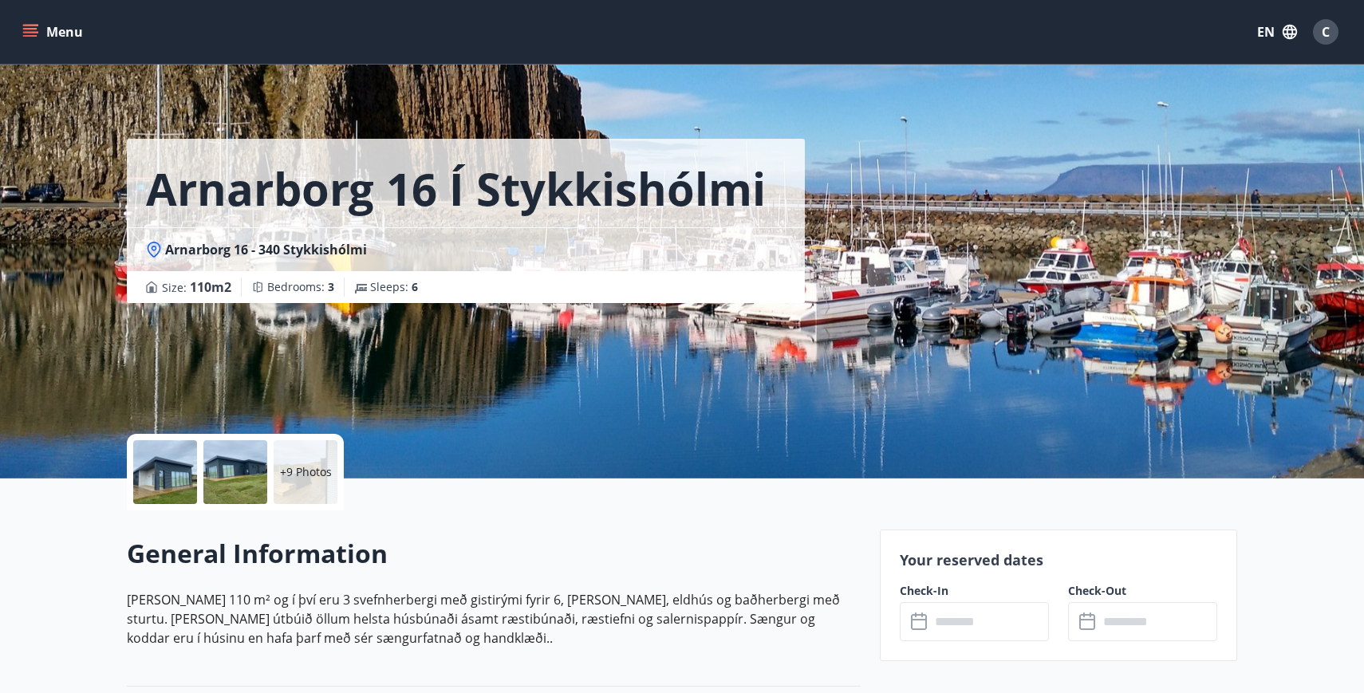
click at [920, 628] on icon at bounding box center [920, 622] width 19 height 19
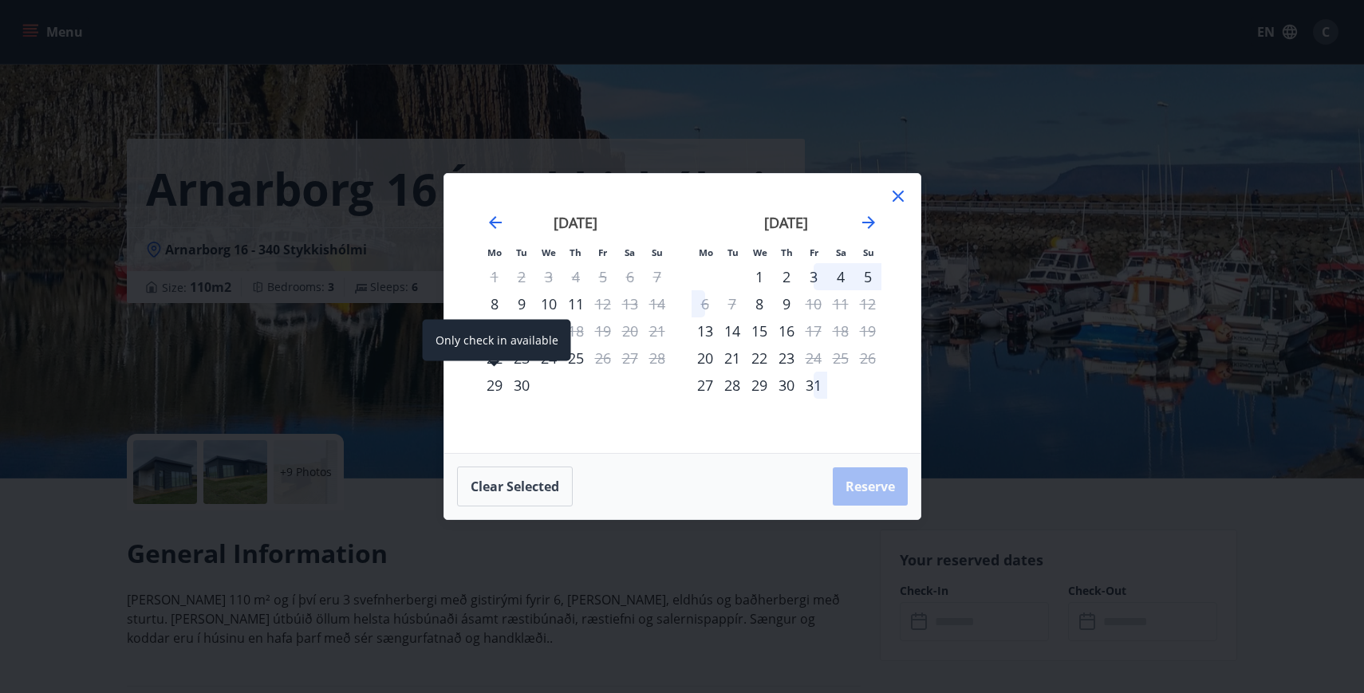
click at [490, 388] on div "29" at bounding box center [494, 385] width 27 height 27
click at [498, 390] on div "29" at bounding box center [494, 385] width 27 height 27
click at [498, 377] on div "29" at bounding box center [494, 385] width 27 height 27
click at [496, 388] on div "29" at bounding box center [494, 385] width 27 height 27
click at [899, 197] on icon at bounding box center [898, 196] width 11 height 11
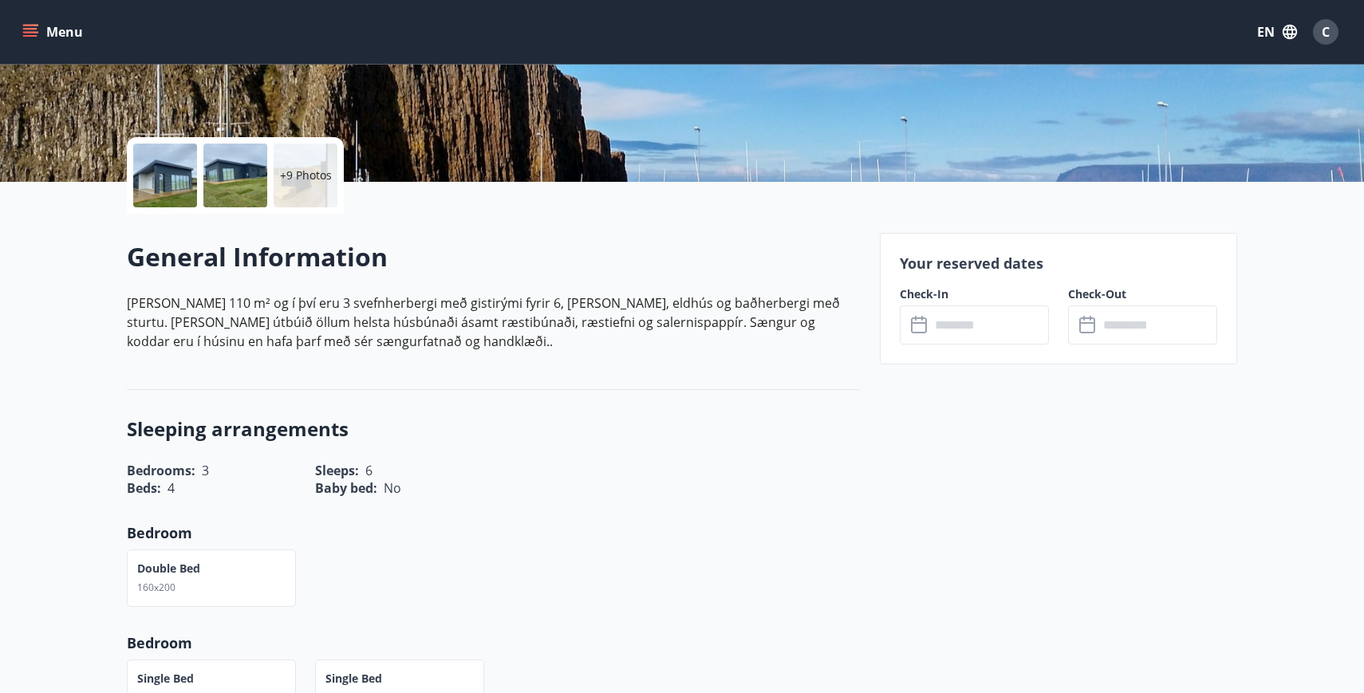
scroll to position [298, 0]
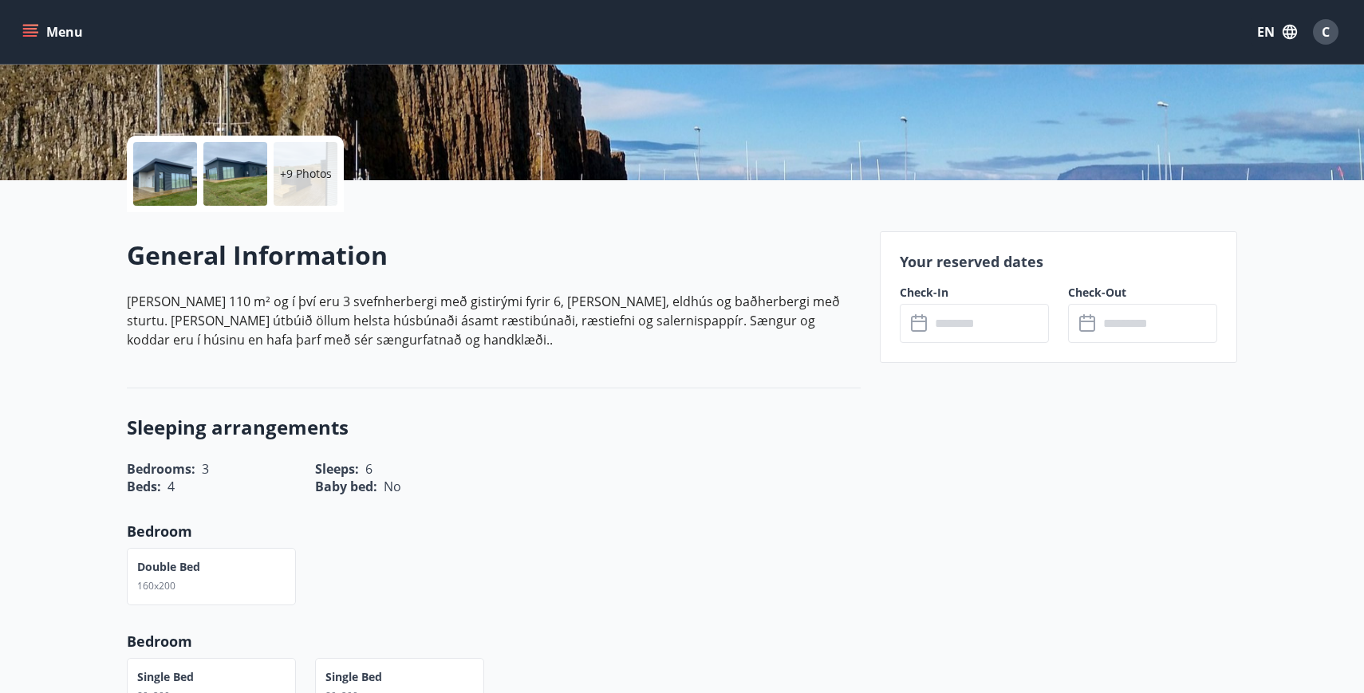
click at [160, 179] on div at bounding box center [165, 174] width 64 height 64
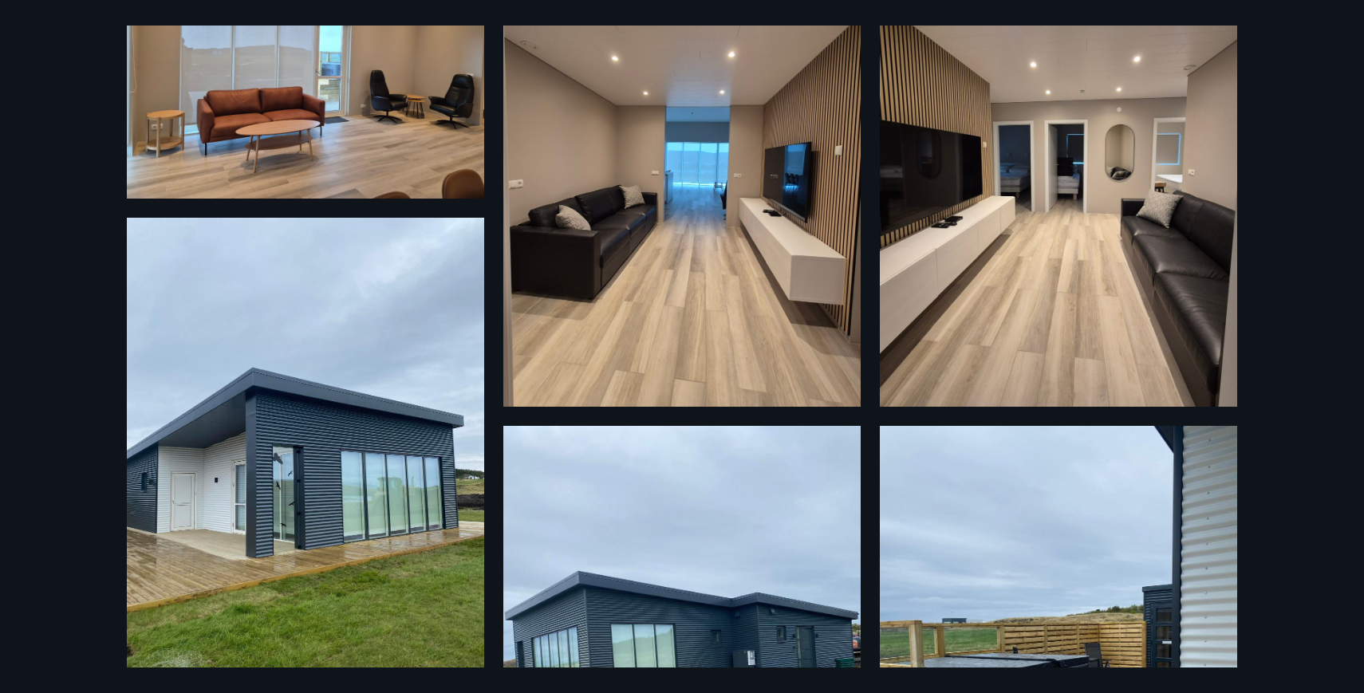
scroll to position [0, 0]
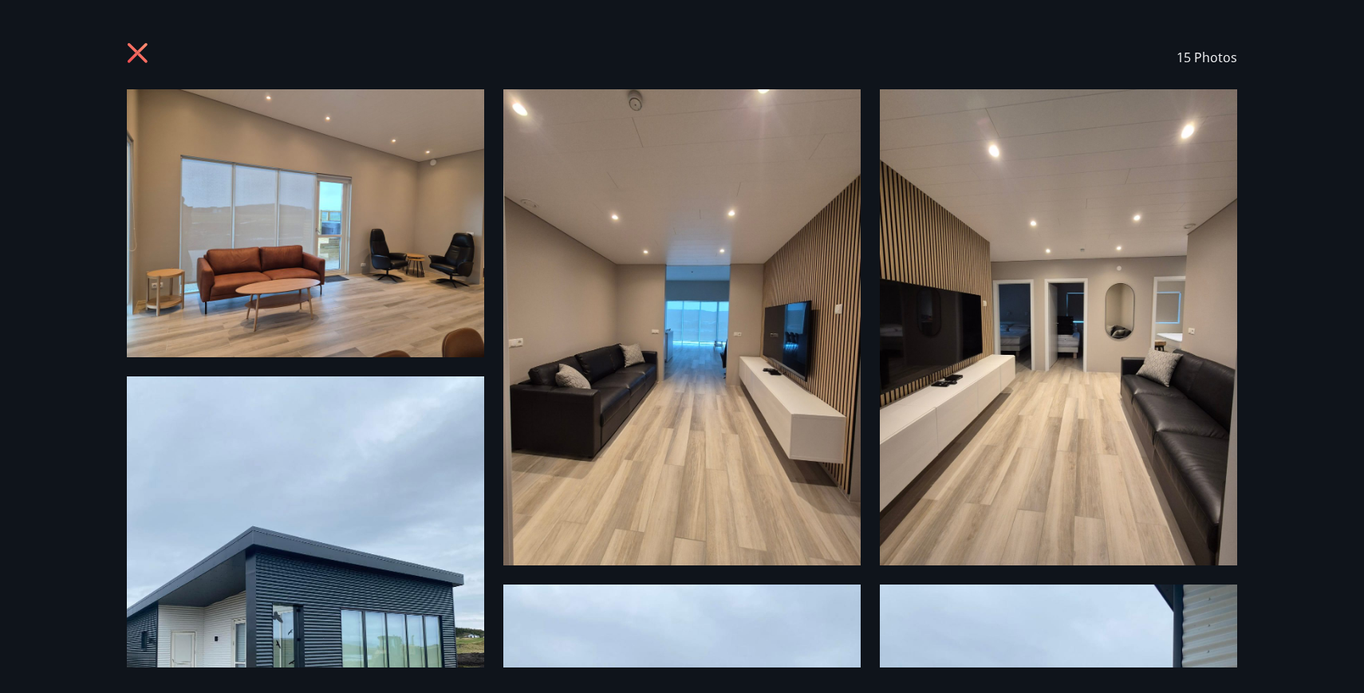
click at [141, 55] on icon at bounding box center [138, 53] width 20 height 20
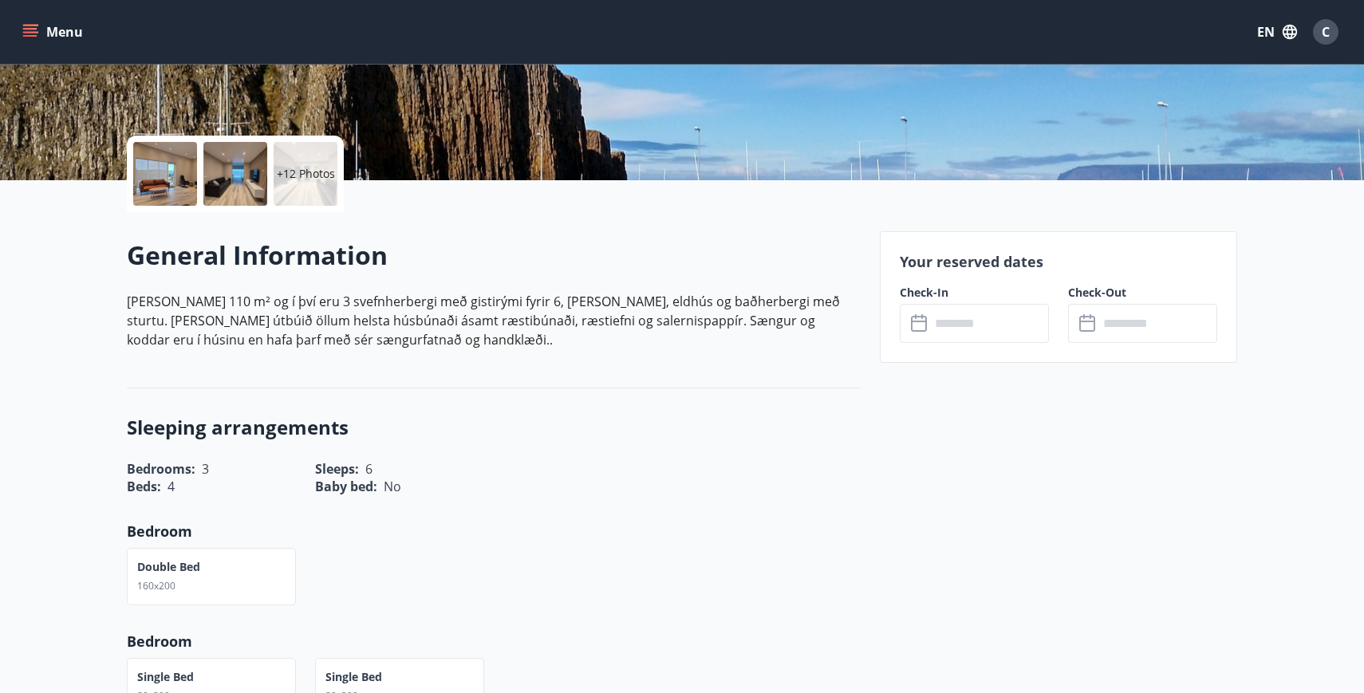
click at [919, 326] on icon at bounding box center [920, 323] width 19 height 19
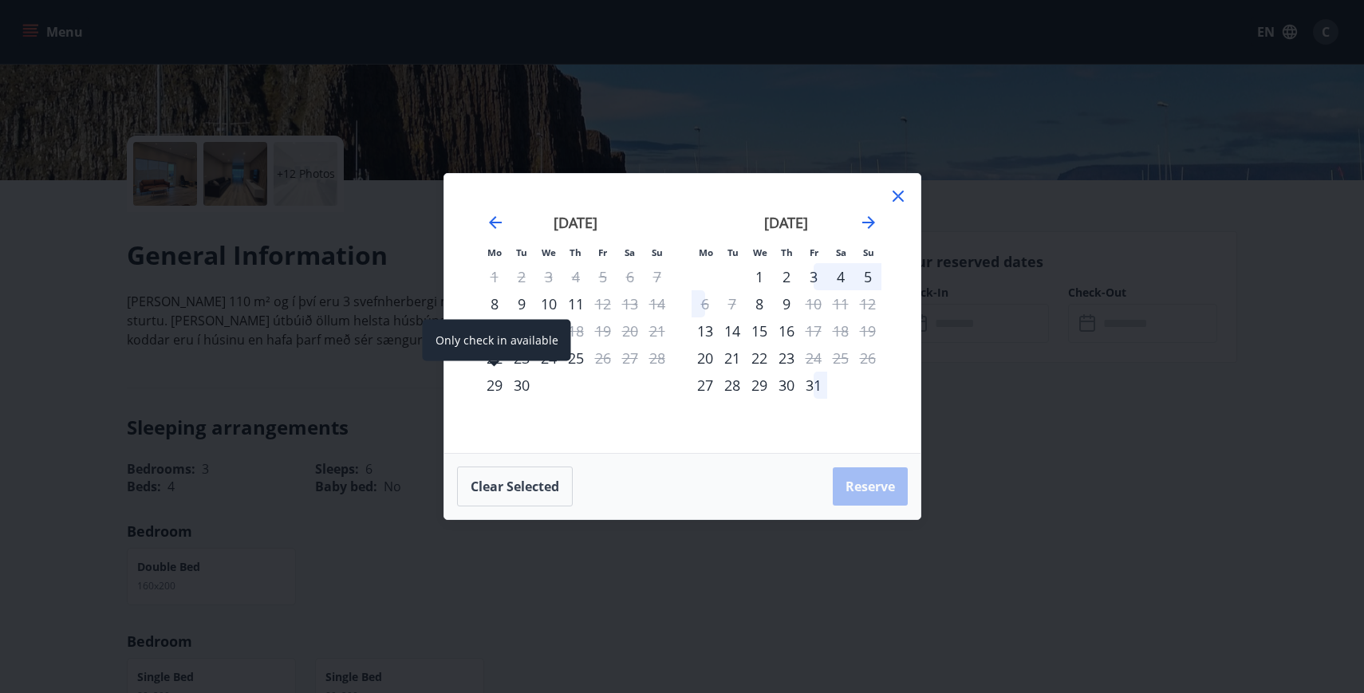
click at [491, 386] on div "29" at bounding box center [494, 385] width 27 height 27
click at [491, 384] on div "29" at bounding box center [494, 385] width 27 height 27
click at [494, 384] on div "29" at bounding box center [494, 385] width 27 height 27
click at [492, 385] on div "29" at bounding box center [494, 385] width 27 height 27
click at [501, 390] on div "29" at bounding box center [494, 385] width 27 height 27
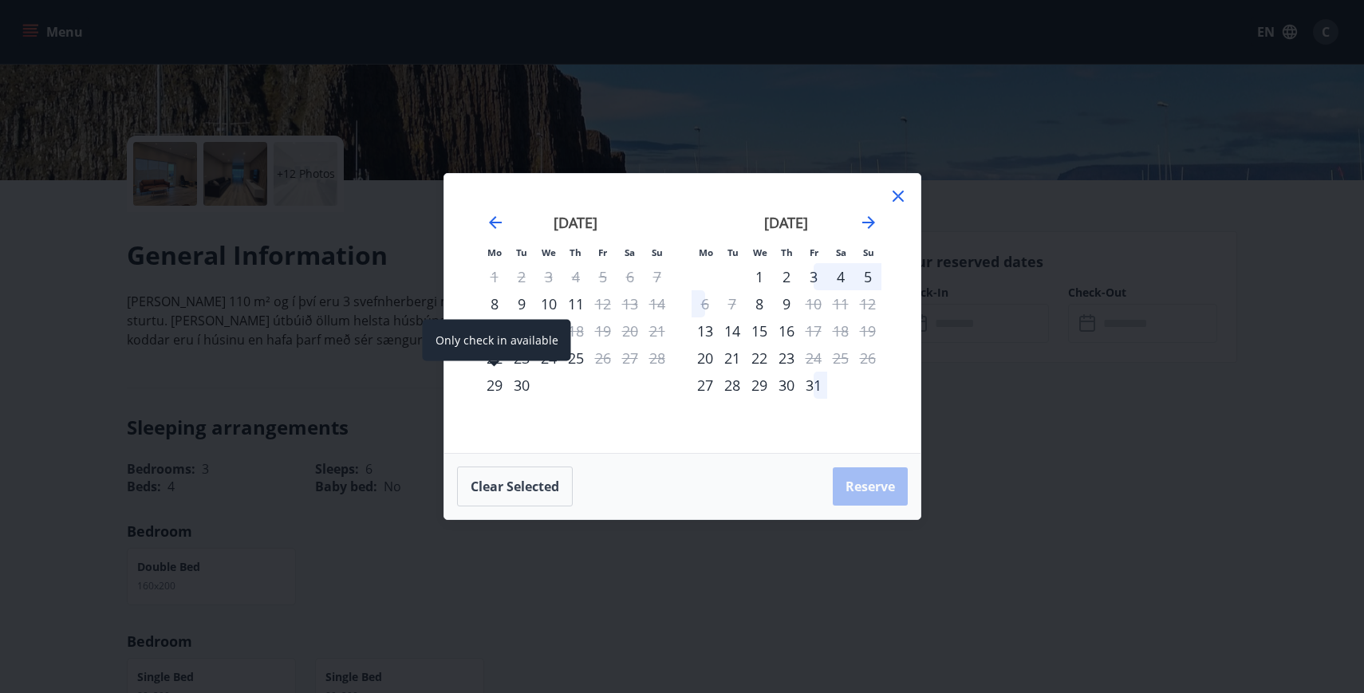
click at [501, 390] on div "29" at bounding box center [494, 385] width 27 height 27
click at [526, 388] on div "30" at bounding box center [521, 385] width 27 height 27
click at [901, 198] on icon at bounding box center [898, 196] width 19 height 19
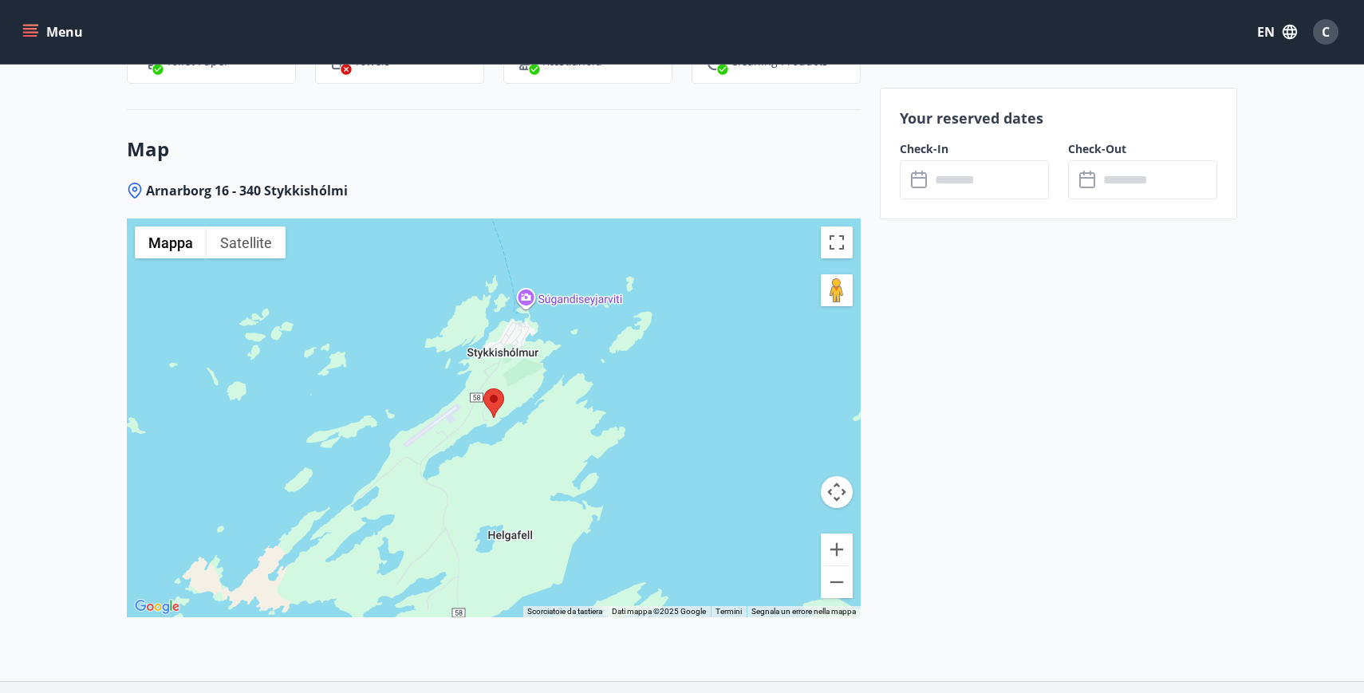
scroll to position [1993, 0]
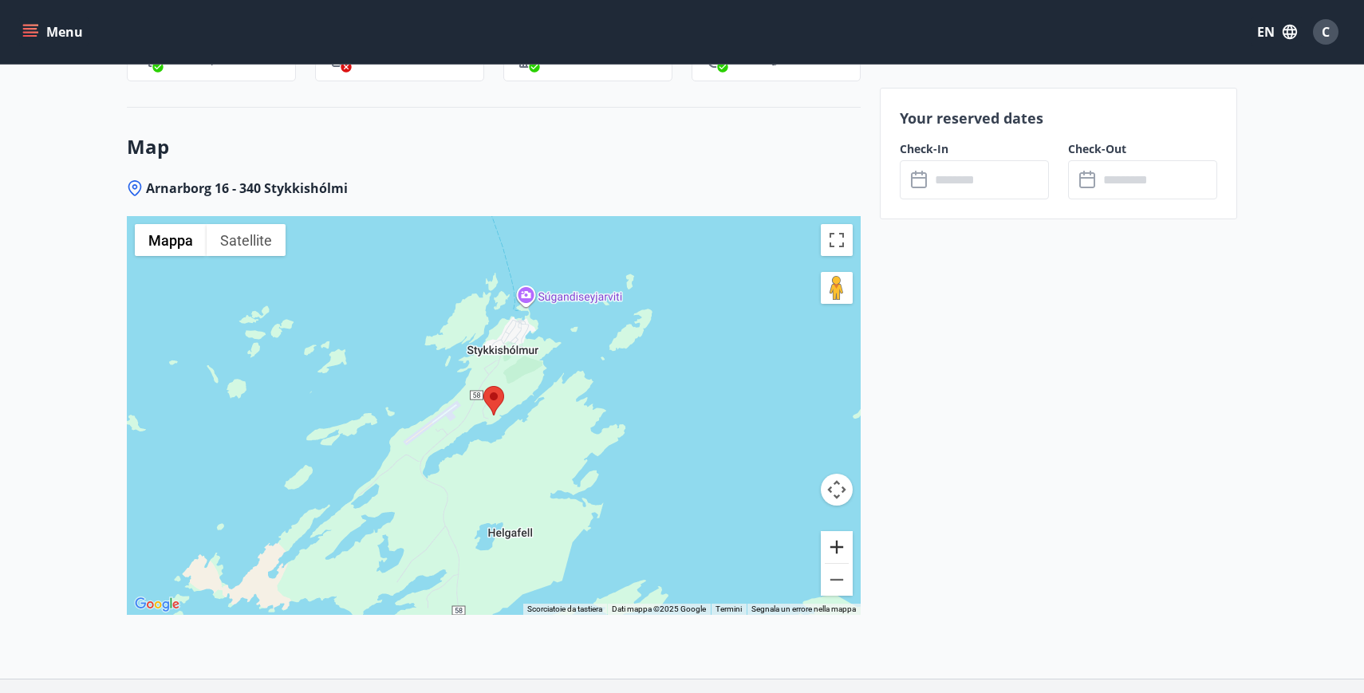
click at [845, 543] on button "Zoom avanti" at bounding box center [837, 547] width 32 height 32
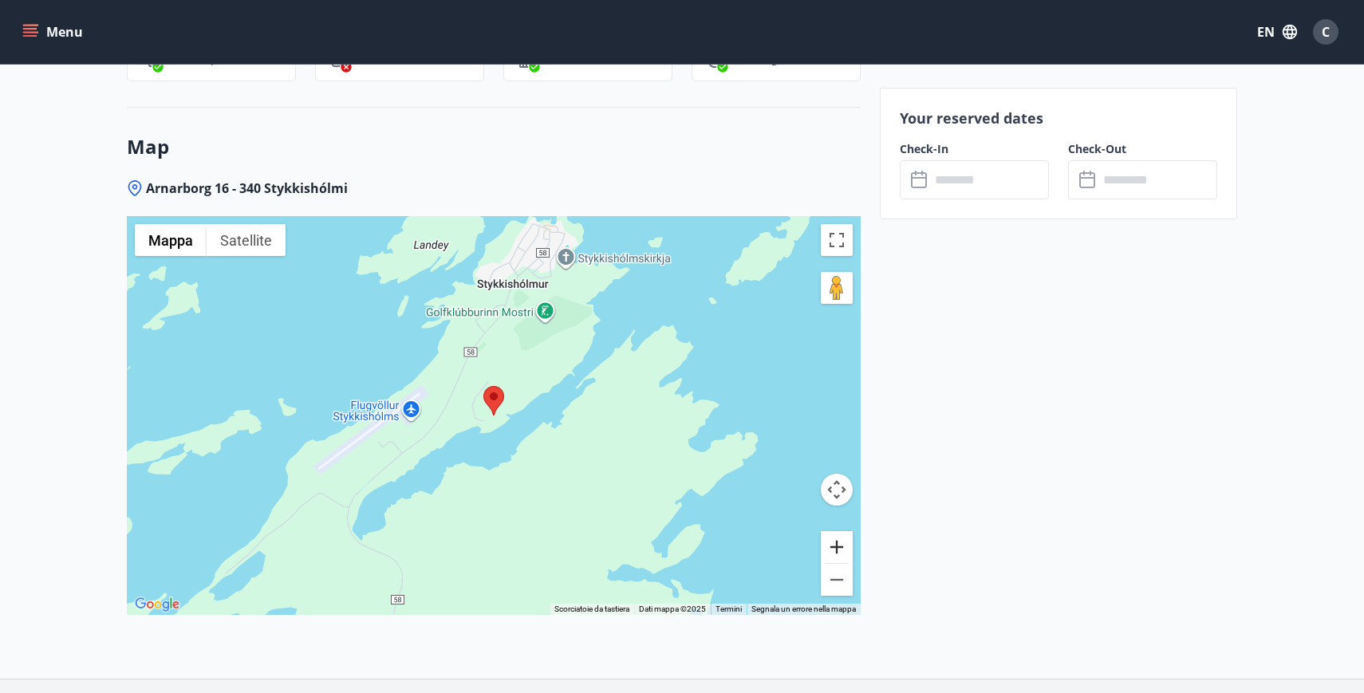
click at [845, 543] on button "Zoom avanti" at bounding box center [837, 547] width 32 height 32
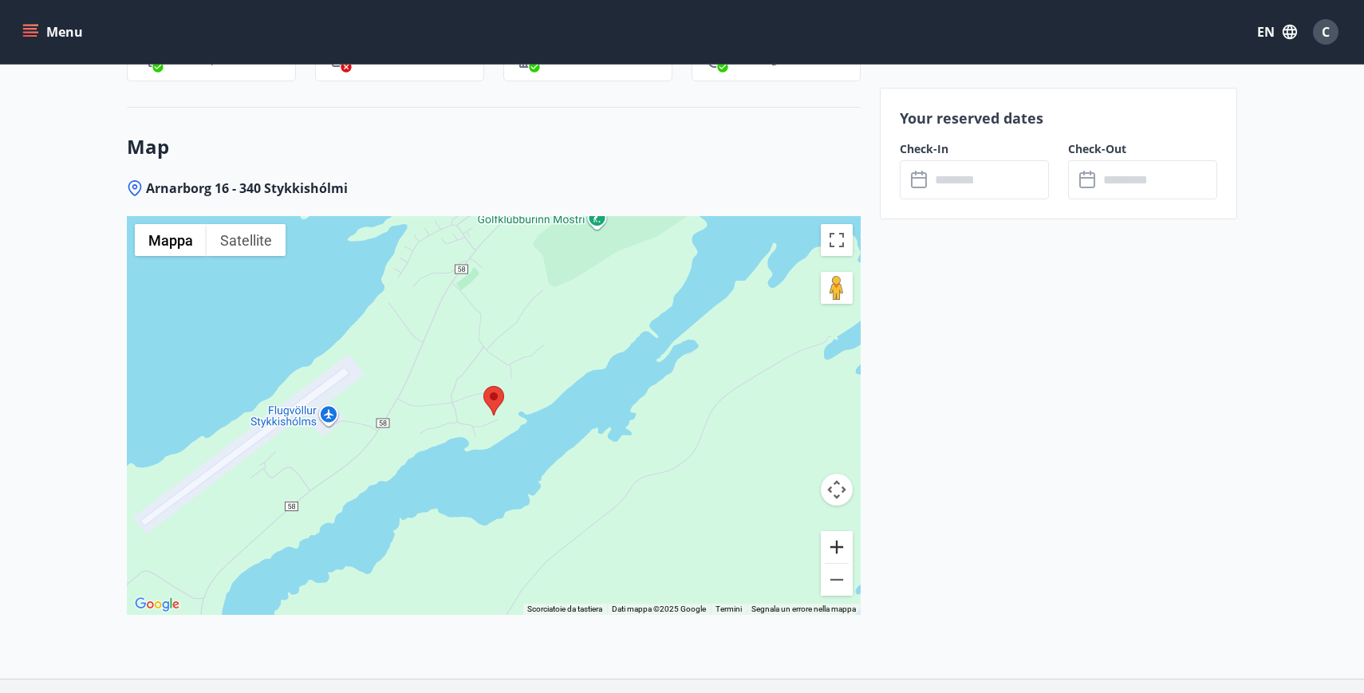
click at [845, 543] on button "Zoom avanti" at bounding box center [837, 547] width 32 height 32
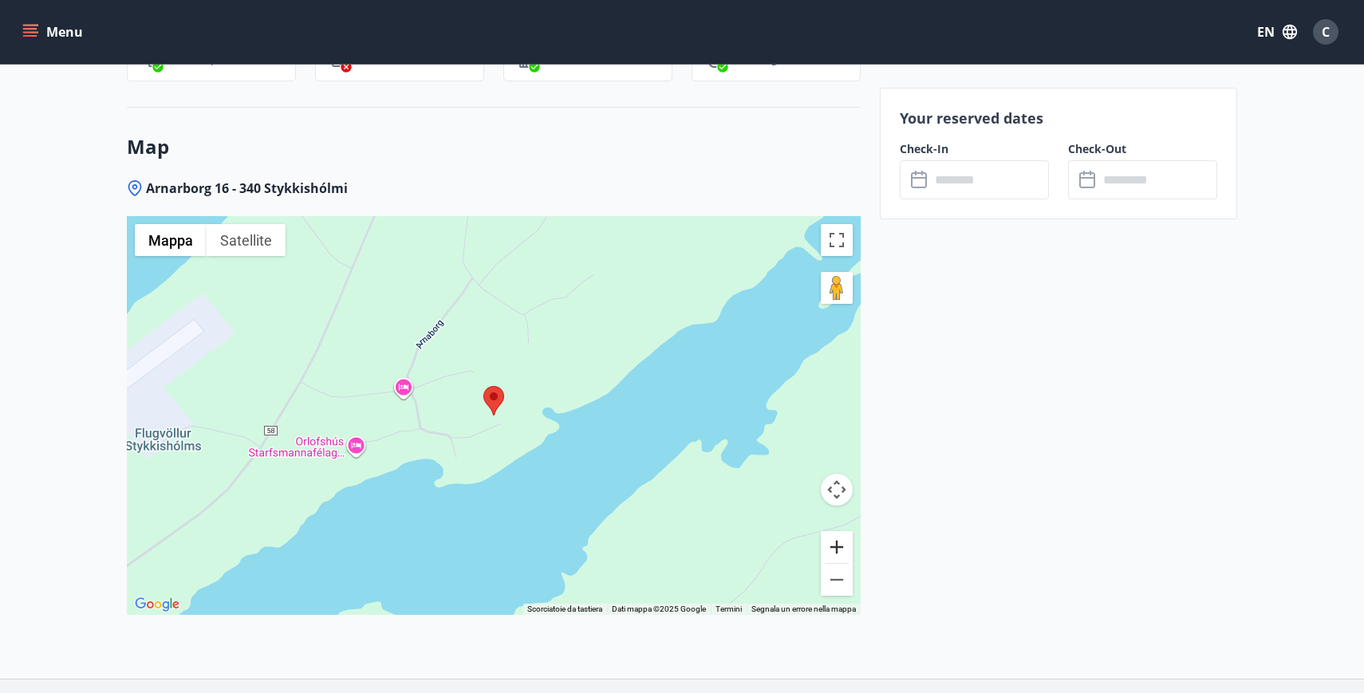
click at [845, 543] on button "Zoom avanti" at bounding box center [837, 547] width 32 height 32
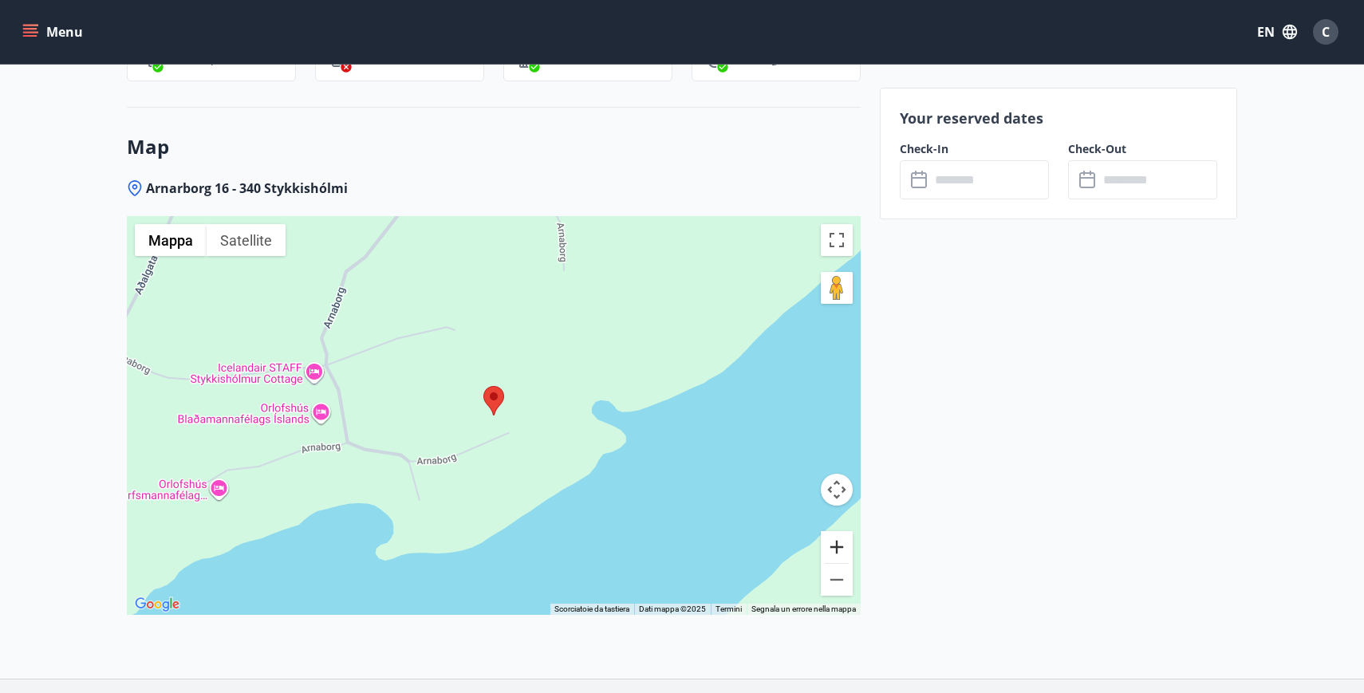
click at [845, 543] on button "Zoom avanti" at bounding box center [837, 547] width 32 height 32
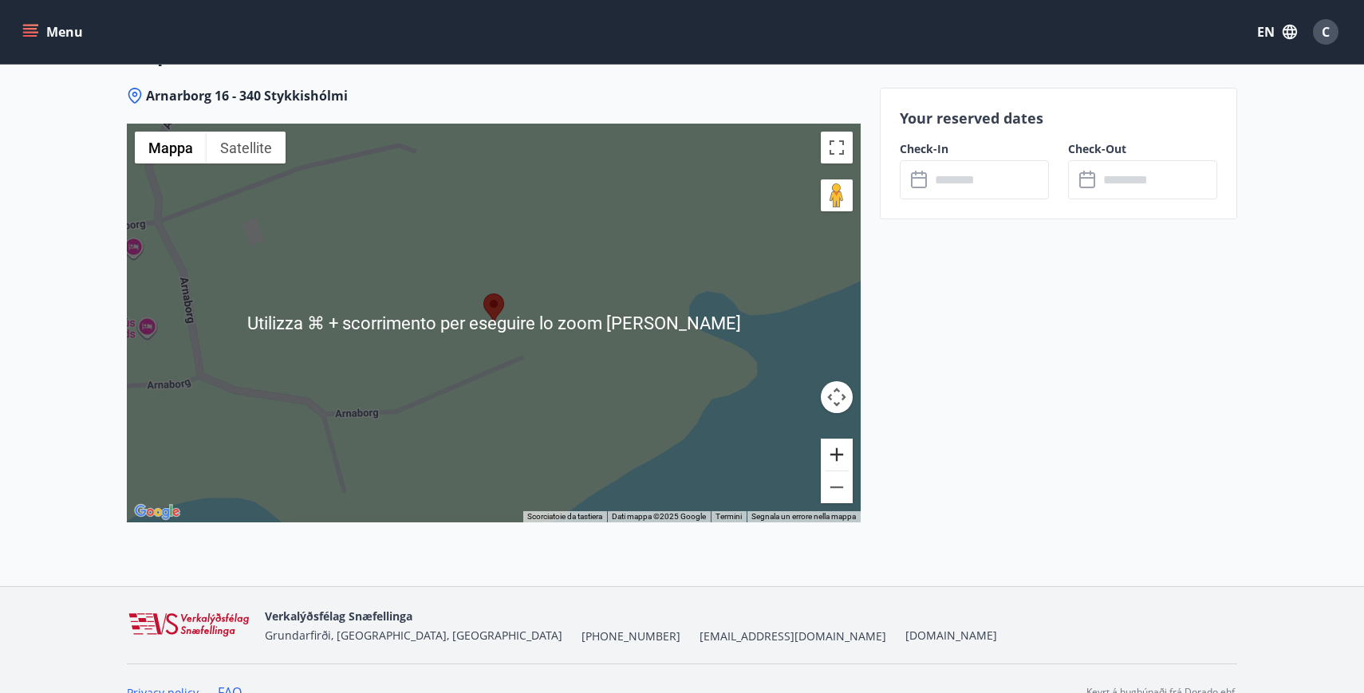
scroll to position [2094, 0]
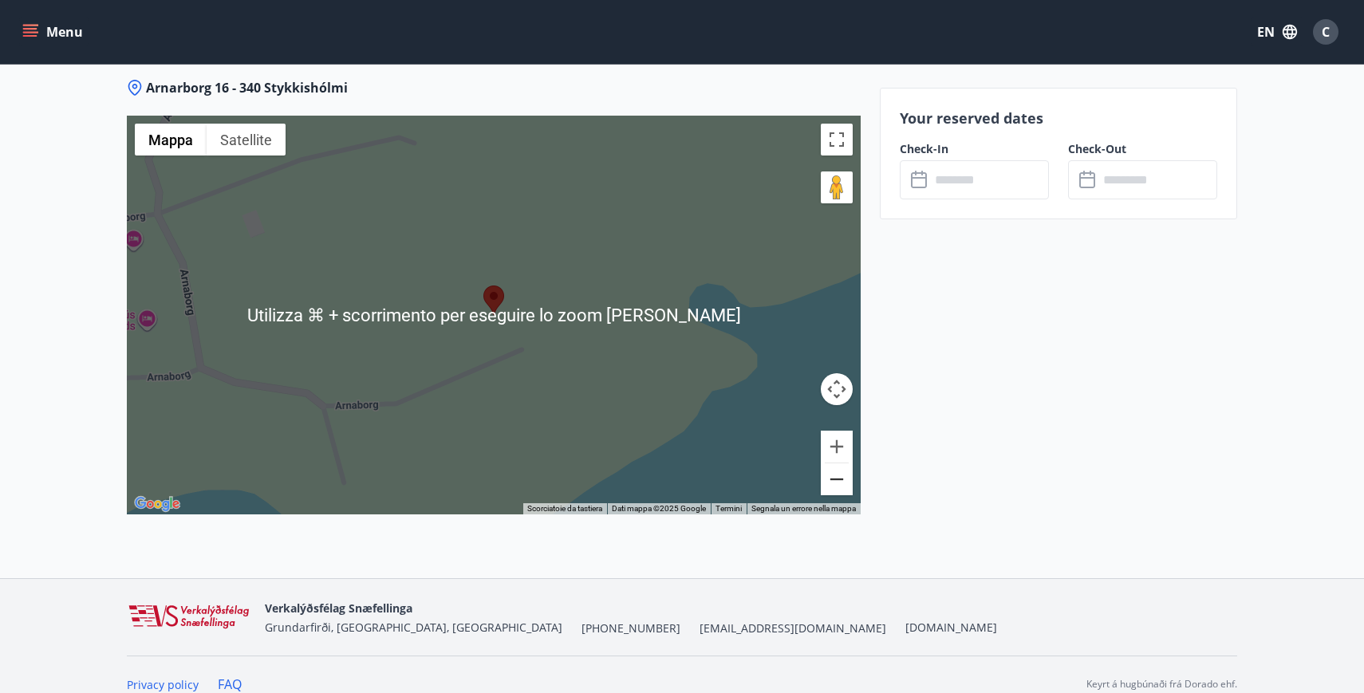
click at [842, 483] on button "Zoom indietro" at bounding box center [837, 479] width 32 height 32
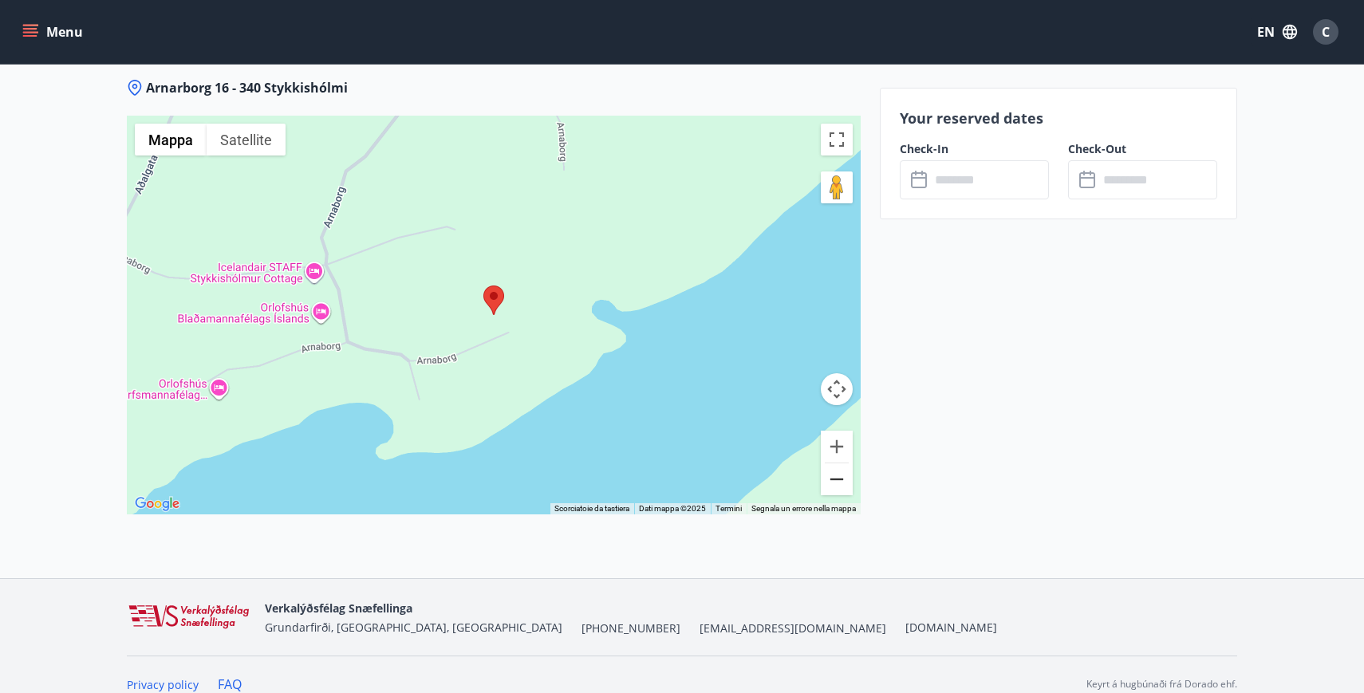
click at [842, 483] on button "Zoom indietro" at bounding box center [837, 479] width 32 height 32
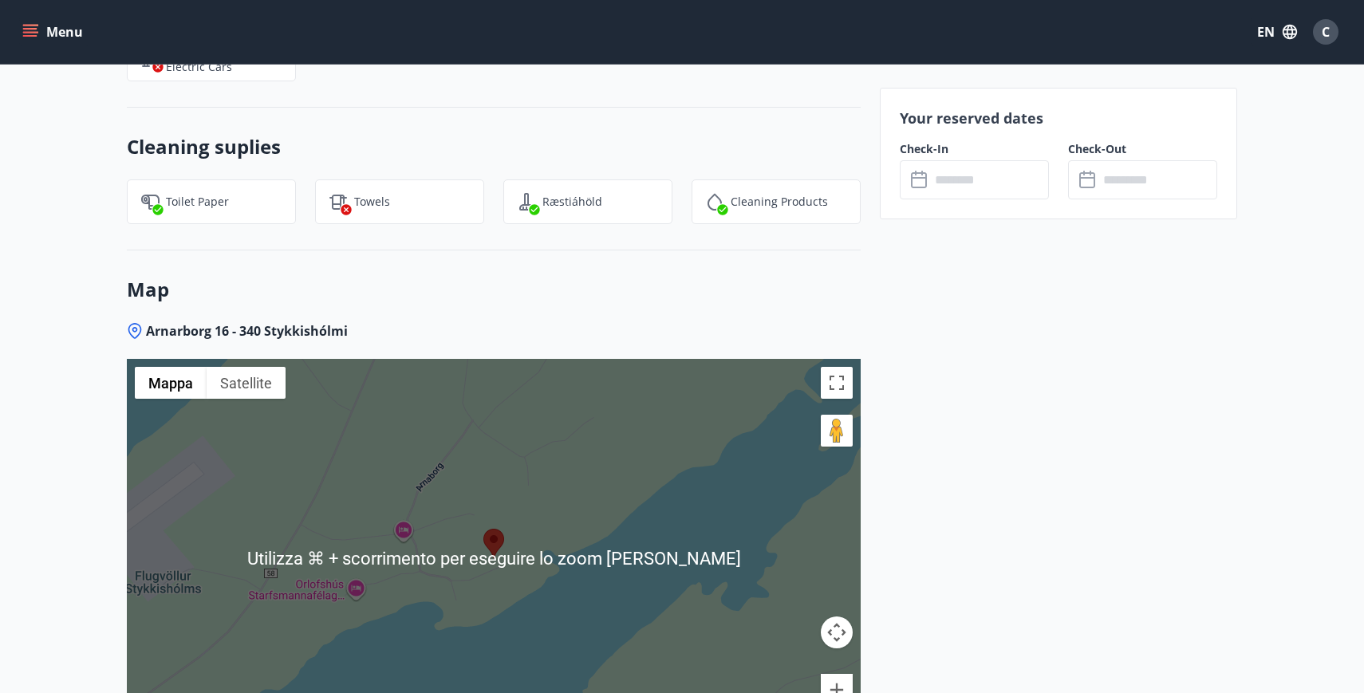
scroll to position [1849, 0]
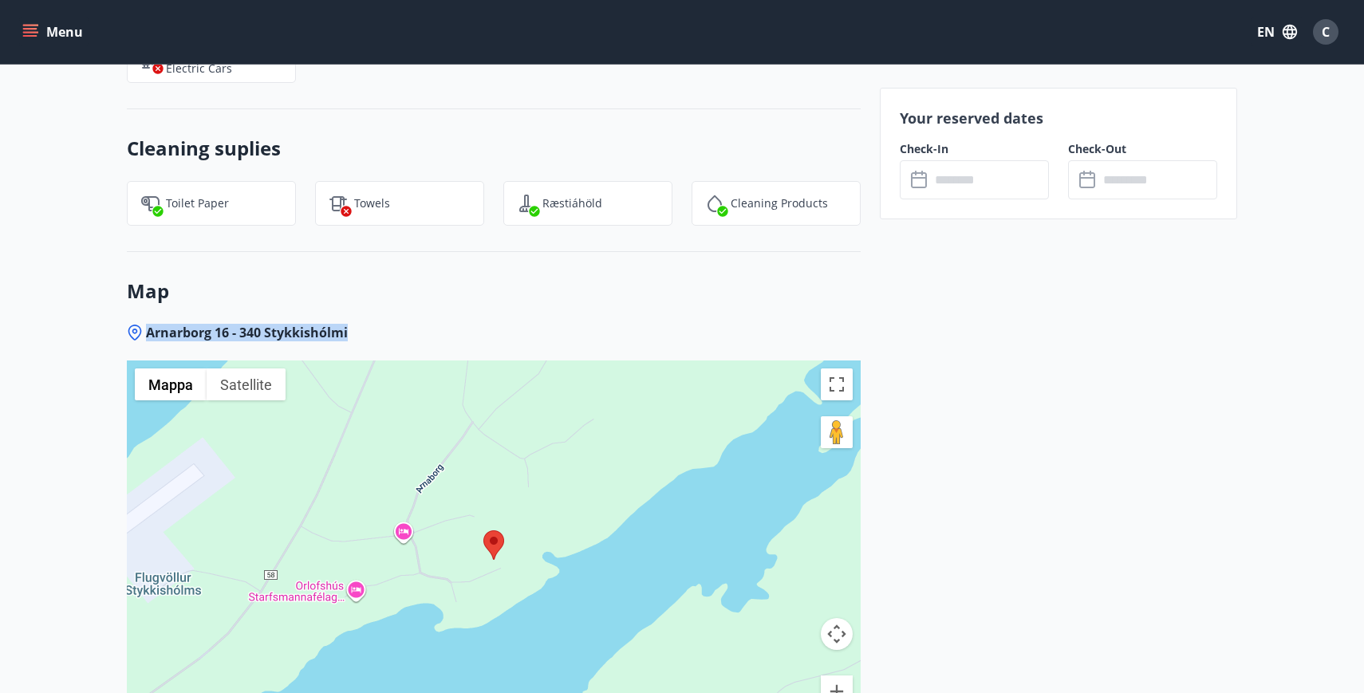
drag, startPoint x: 148, startPoint y: 333, endPoint x: 354, endPoint y: 341, distance: 205.9
click at [354, 341] on div "Arnarborg 16 - 340 Stykkishólmi" at bounding box center [494, 333] width 734 height 18
click at [320, 333] on span "Arnarborg 16 - 340 Stykkishólmi" at bounding box center [247, 333] width 202 height 18
click at [921, 183] on icon at bounding box center [920, 180] width 19 height 19
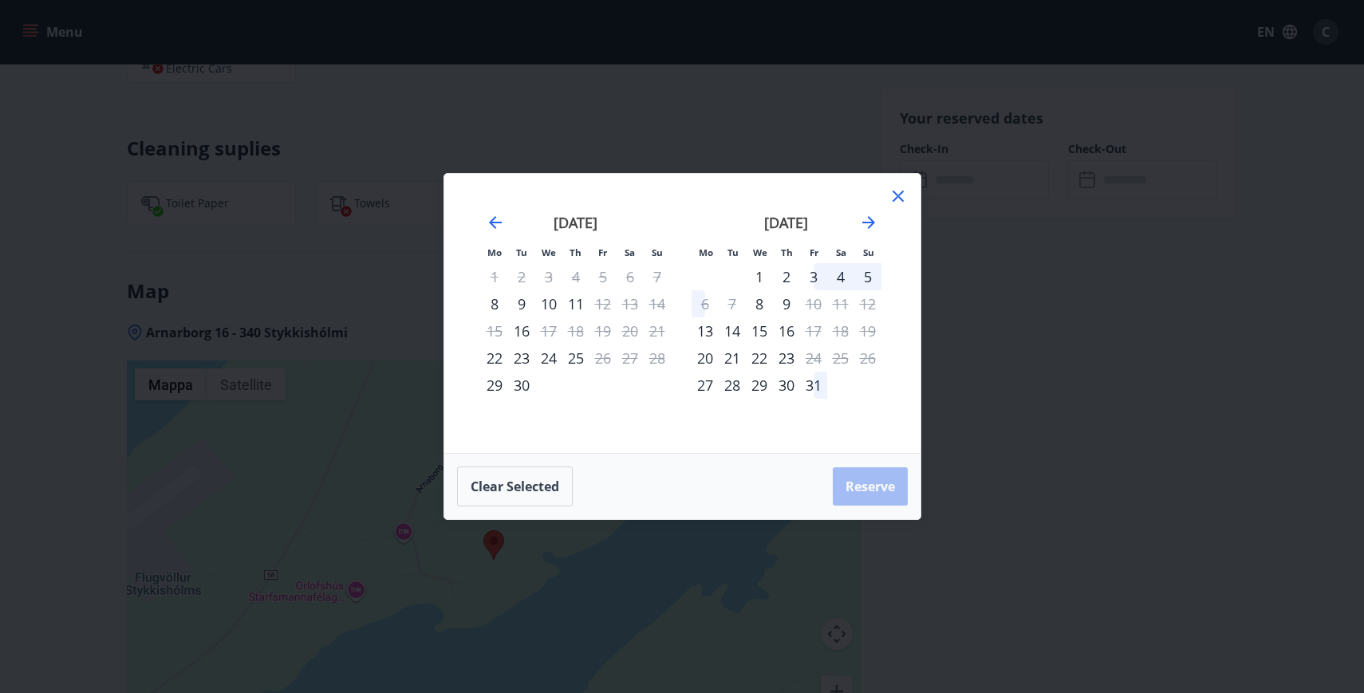
click at [898, 197] on icon at bounding box center [898, 196] width 11 height 11
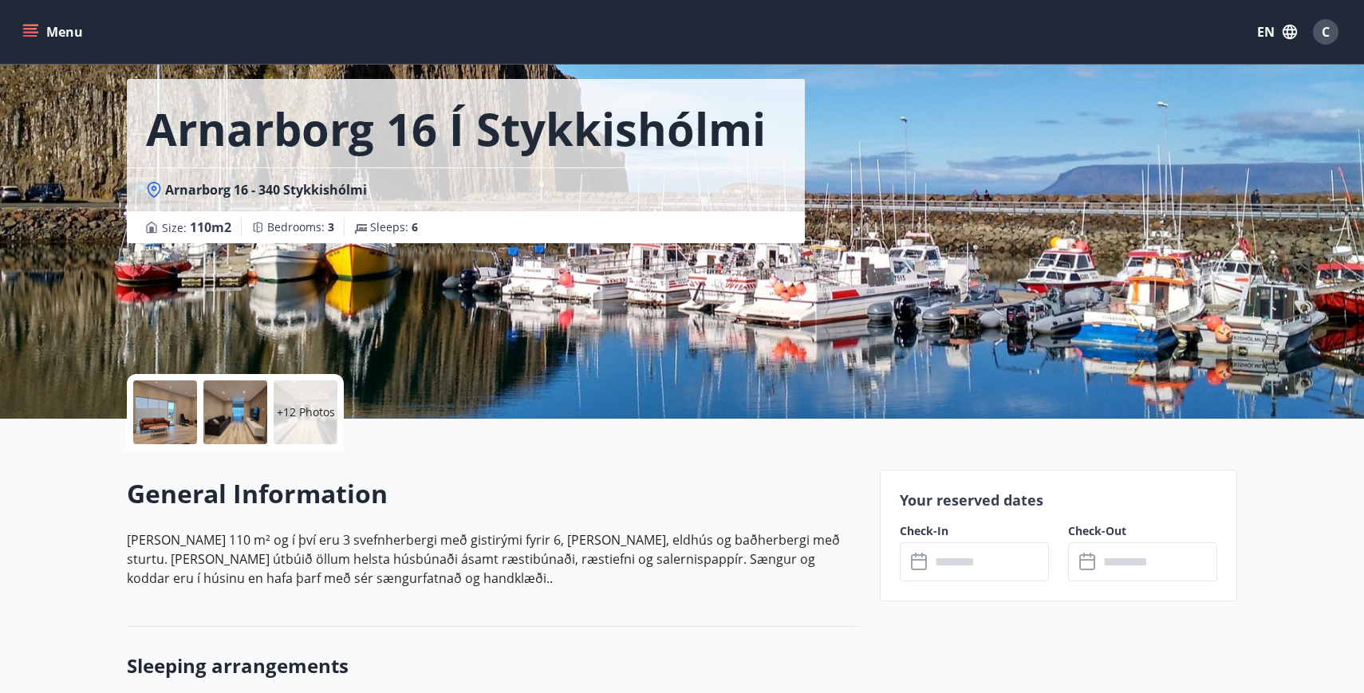
scroll to position [0, 0]
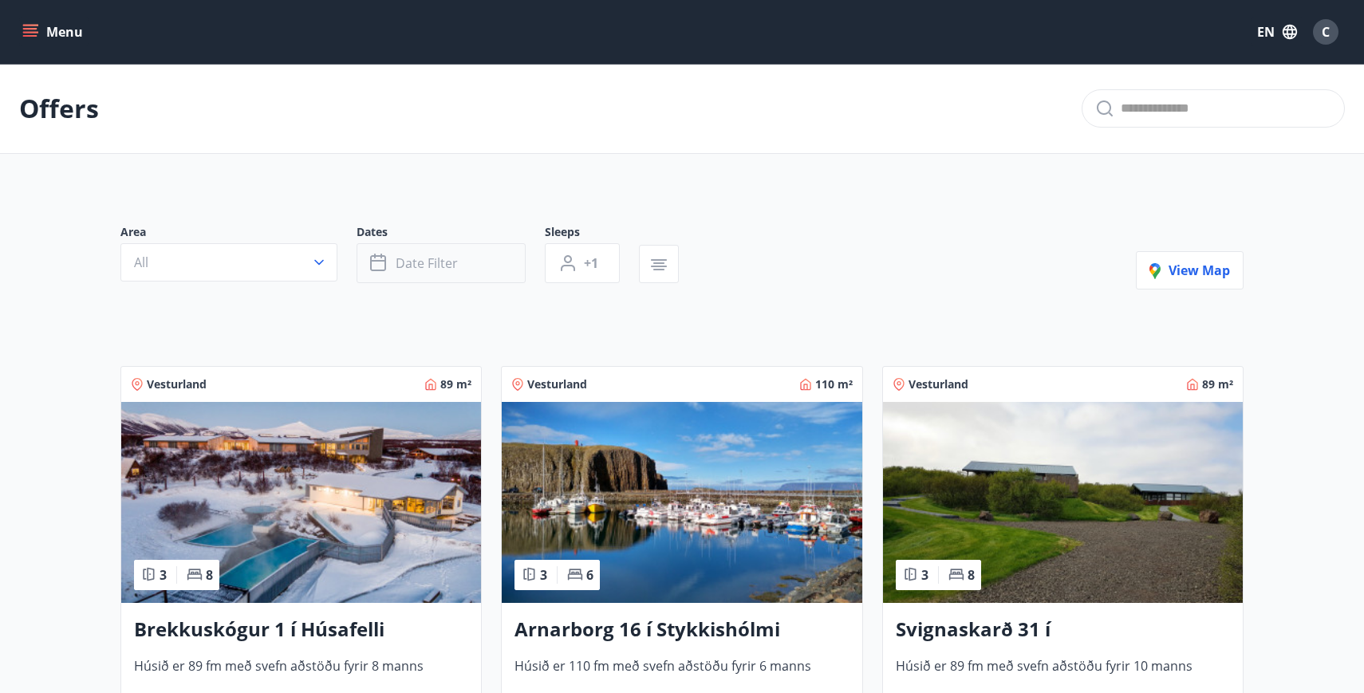
click at [434, 266] on span "Date filter" at bounding box center [427, 263] width 62 height 18
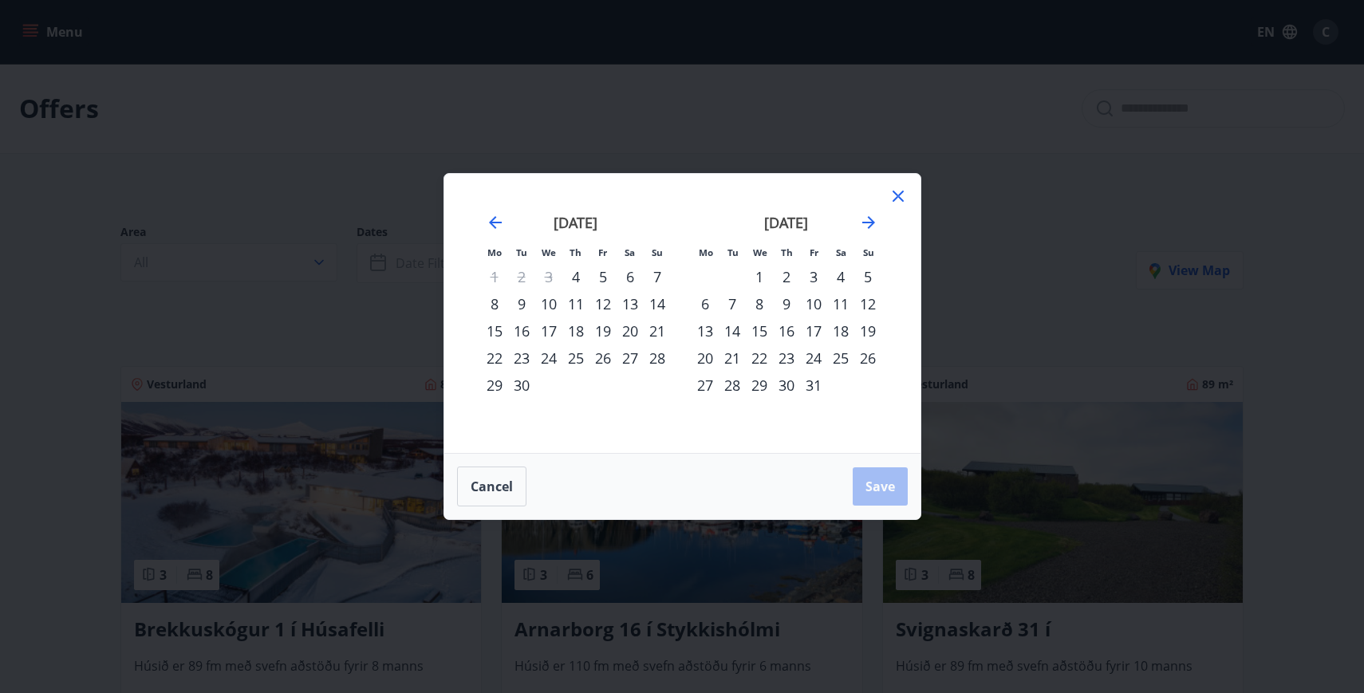
click at [498, 385] on div "29" at bounding box center [494, 385] width 27 height 27
click at [869, 277] on div "5" at bounding box center [867, 276] width 27 height 27
click at [878, 497] on button "Save" at bounding box center [880, 486] width 55 height 38
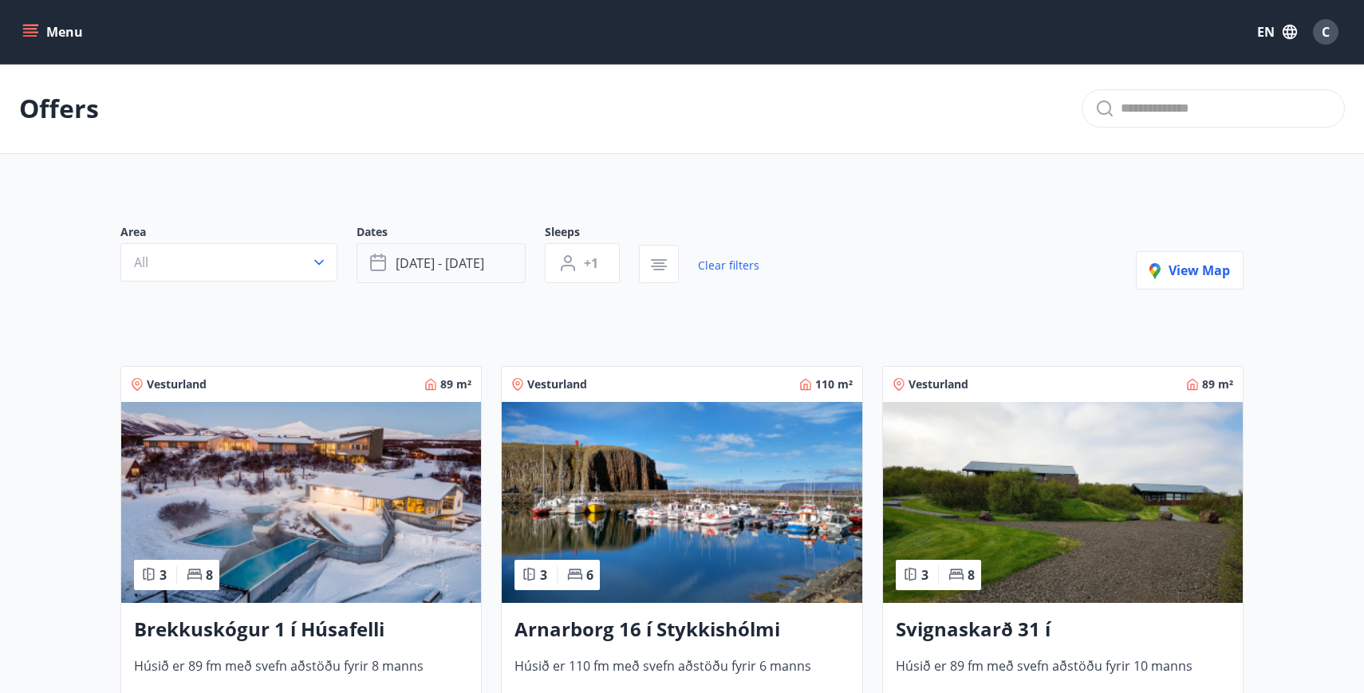
click at [459, 262] on span "Sep 29 - Oct 05" at bounding box center [440, 263] width 89 height 18
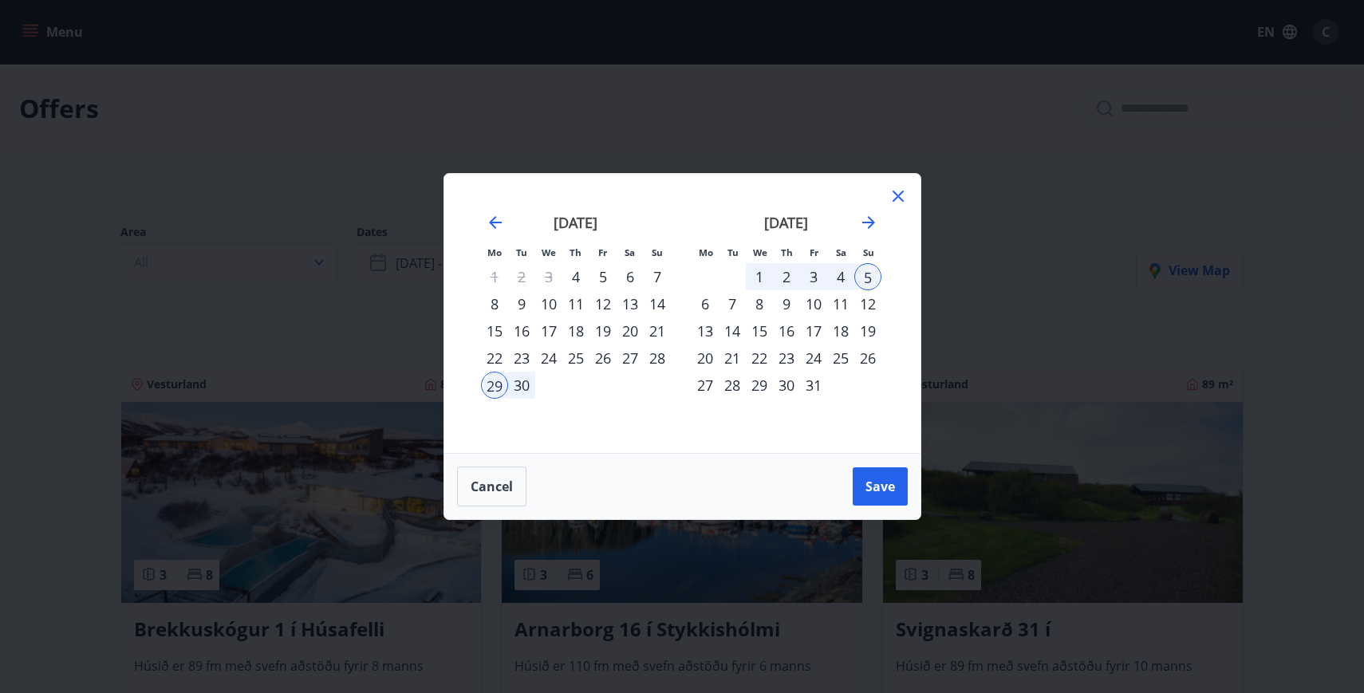
click at [893, 198] on icon at bounding box center [898, 196] width 19 height 19
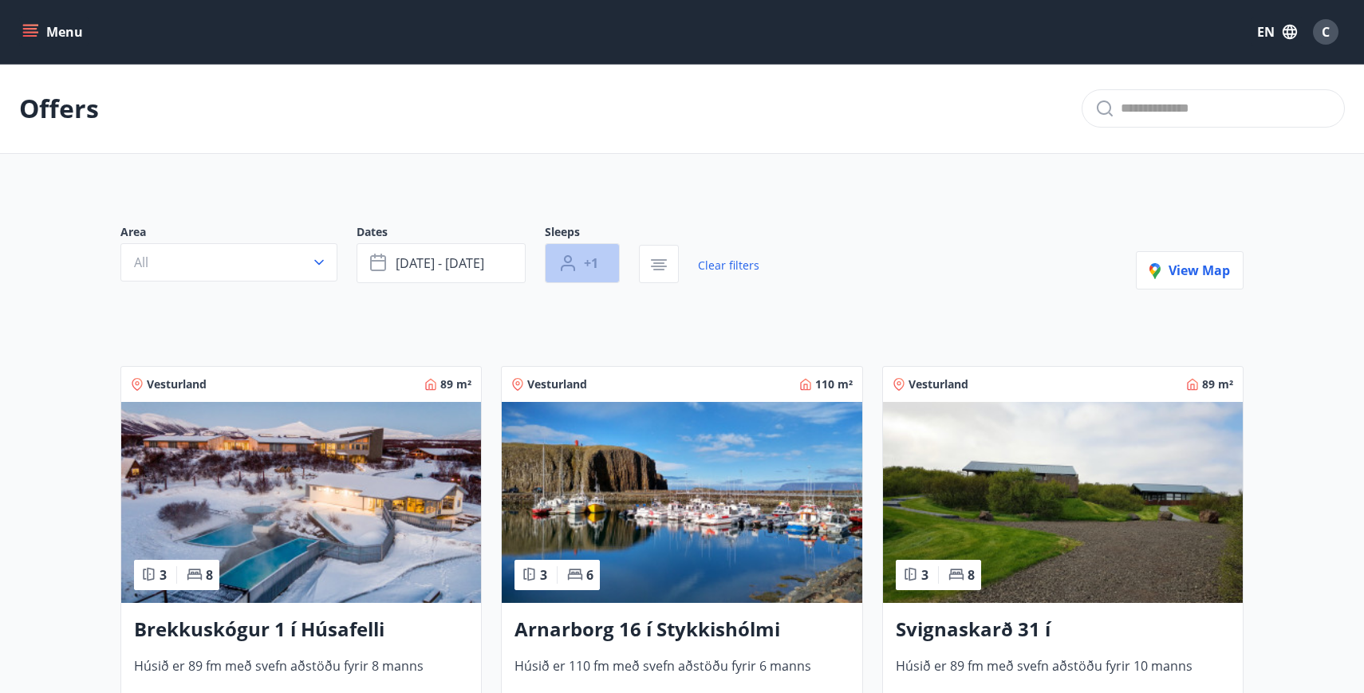
click at [589, 268] on span "+1" at bounding box center [591, 263] width 14 height 18
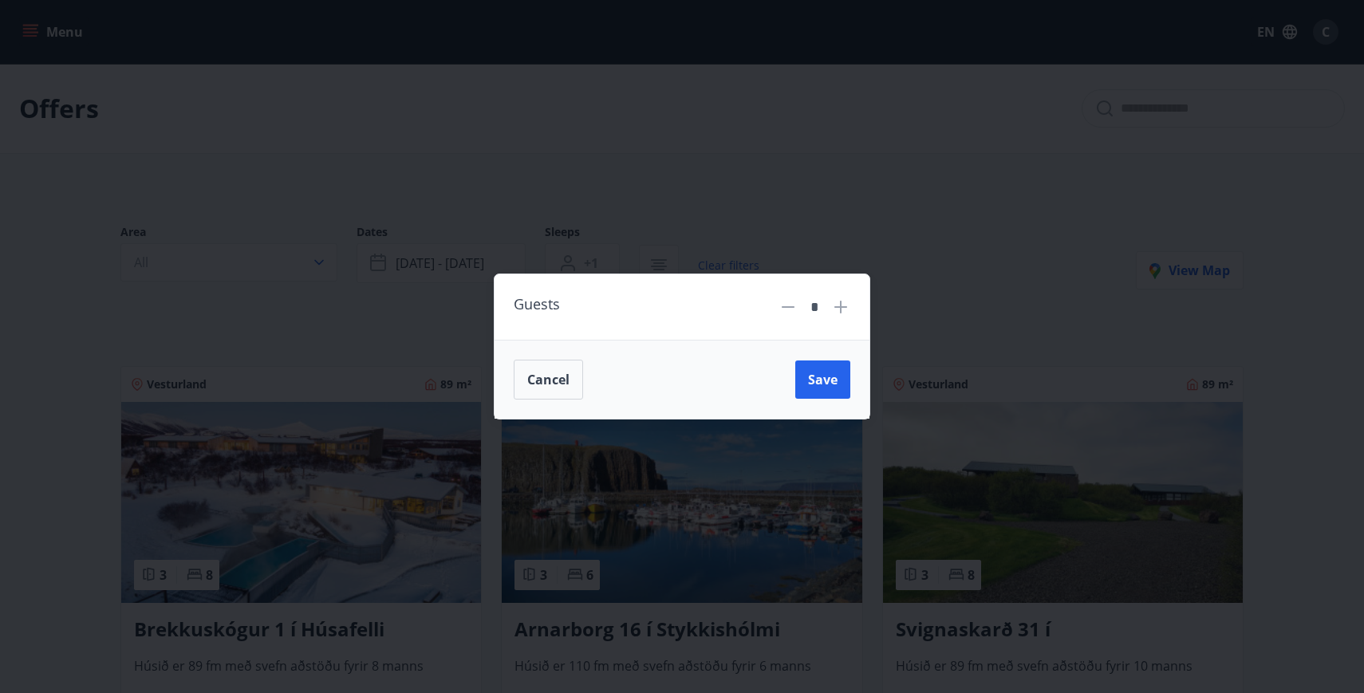
click at [846, 307] on icon at bounding box center [840, 307] width 13 height 13
type input "*"
click at [822, 382] on span "Save" at bounding box center [823, 380] width 30 height 18
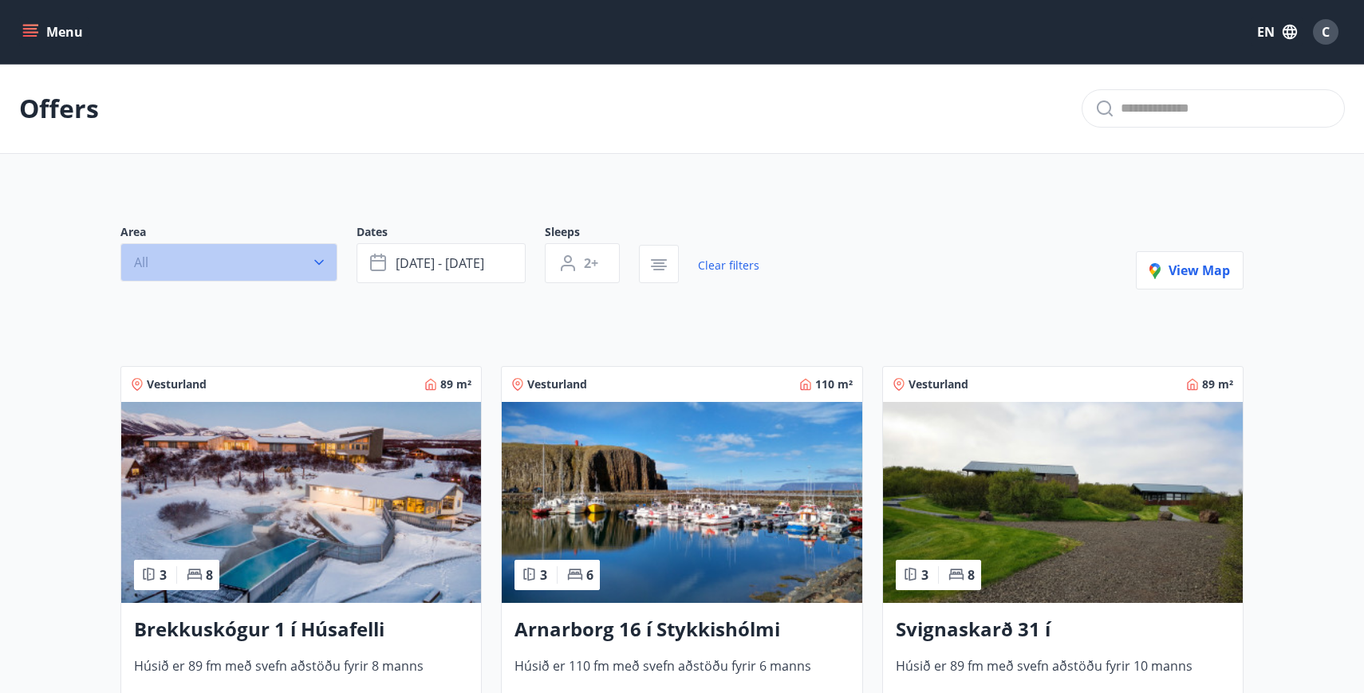
click at [329, 270] on button "All" at bounding box center [228, 262] width 217 height 38
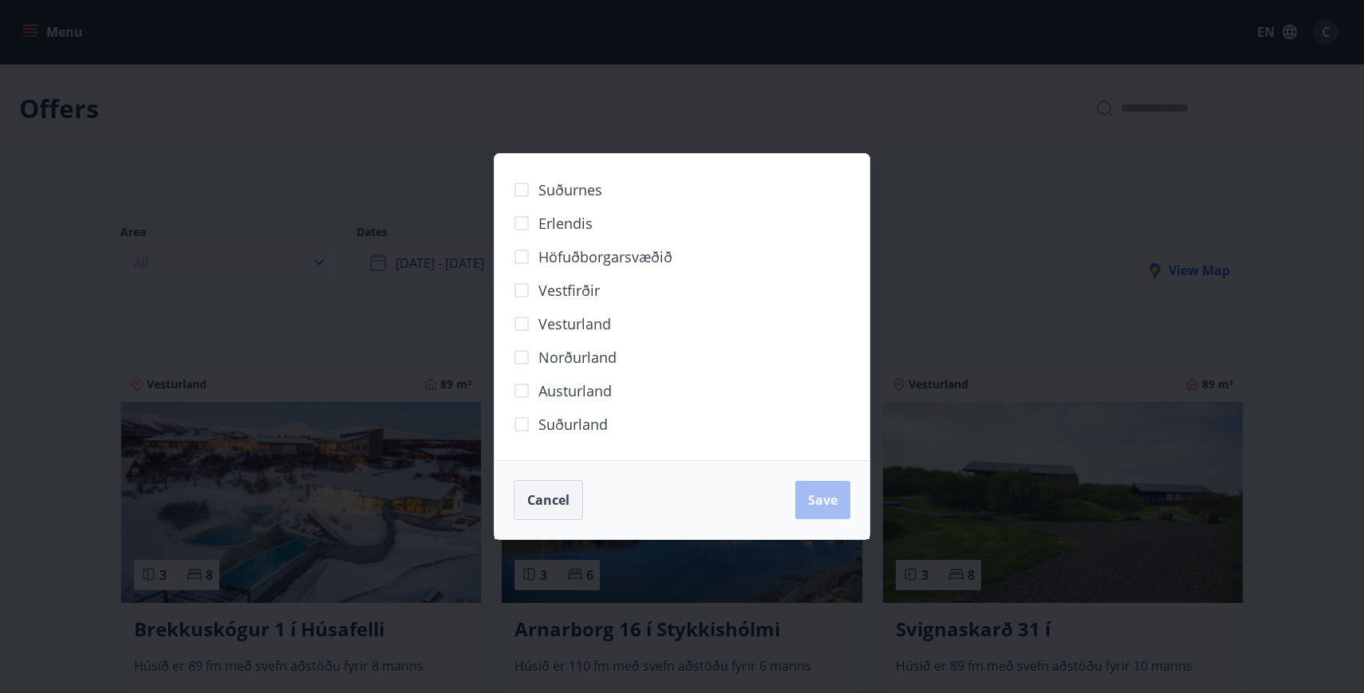
click at [570, 499] on button "Cancel" at bounding box center [548, 500] width 69 height 40
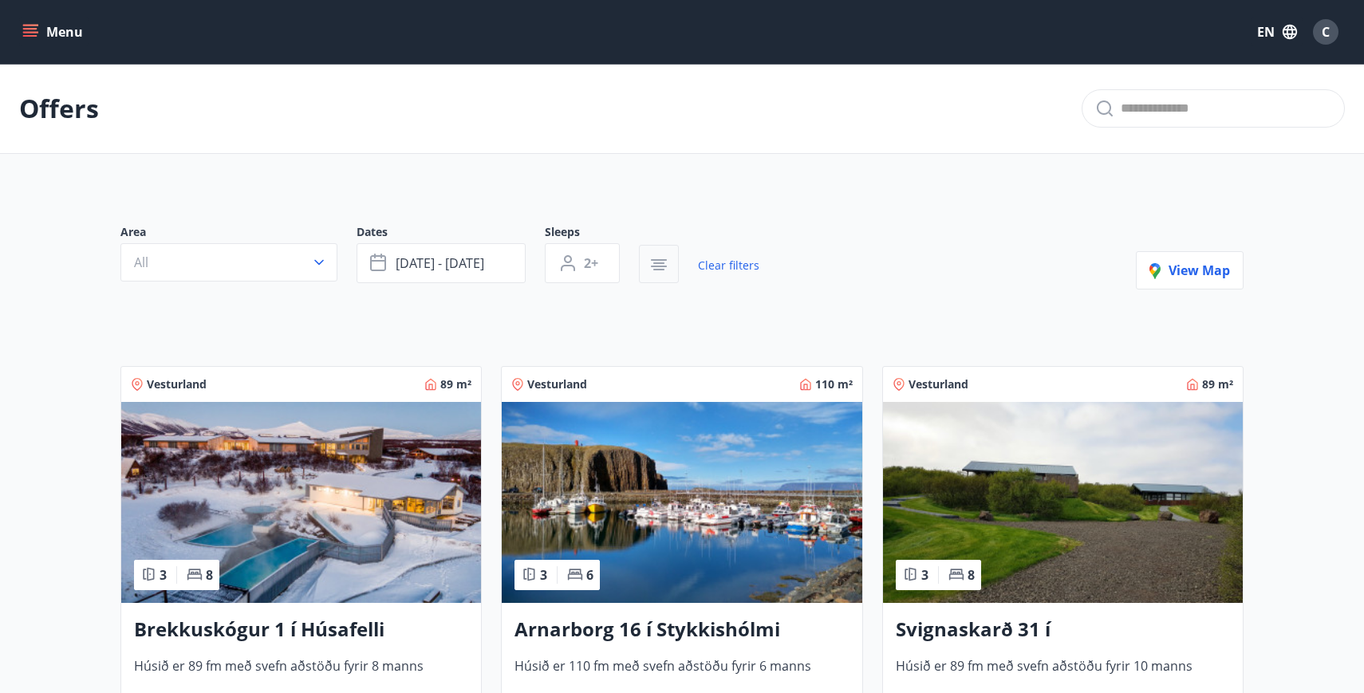
click at [657, 272] on icon "button" at bounding box center [658, 264] width 19 height 19
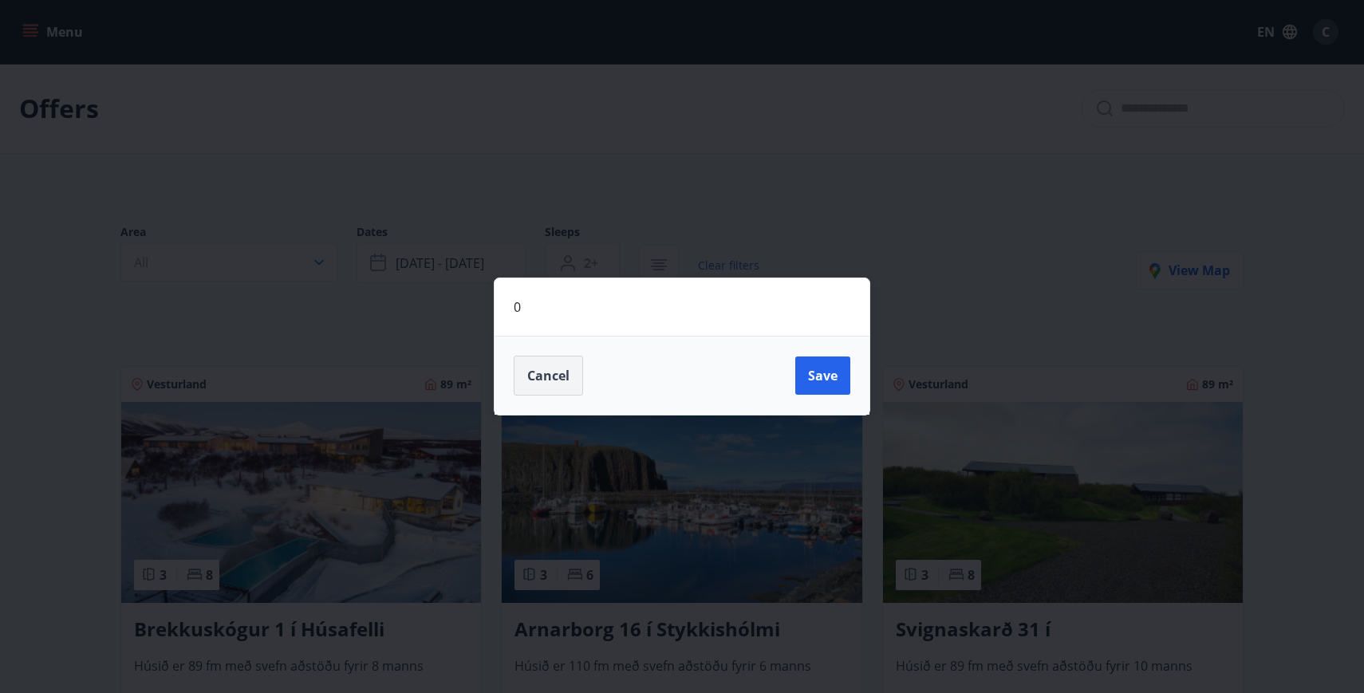
click at [562, 374] on span "Cancel" at bounding box center [548, 376] width 42 height 18
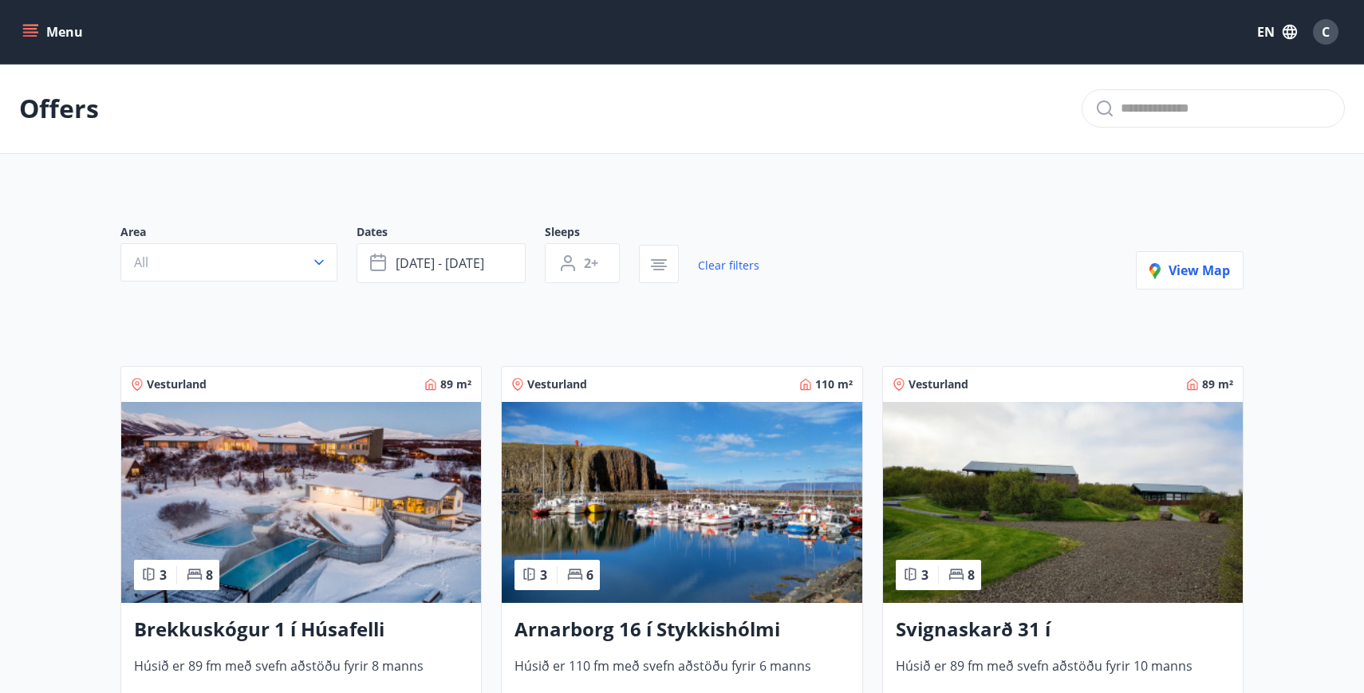
click at [856, 278] on div "Area All Dates Sep 29 - Oct 05 Sleeps 2+ Clear filters View map" at bounding box center [681, 256] width 1123 height 65
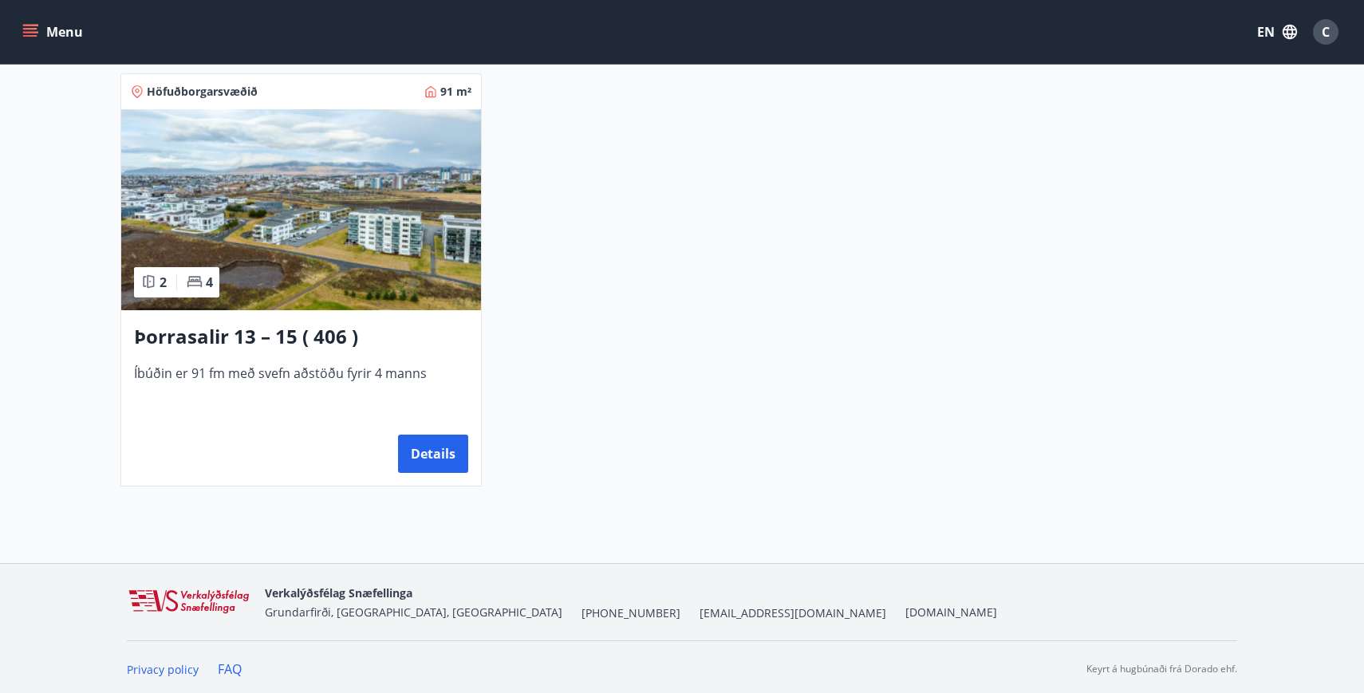
scroll to position [1161, 0]
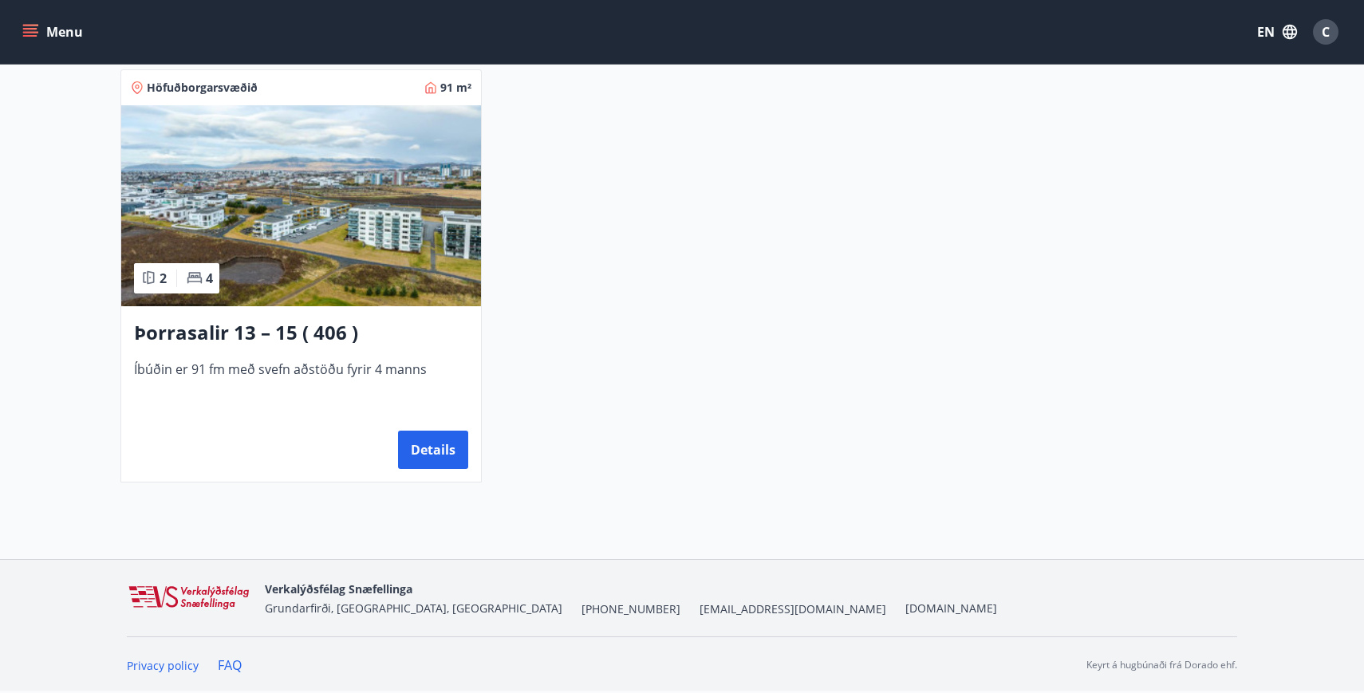
click at [327, 250] on img at bounding box center [301, 205] width 360 height 201
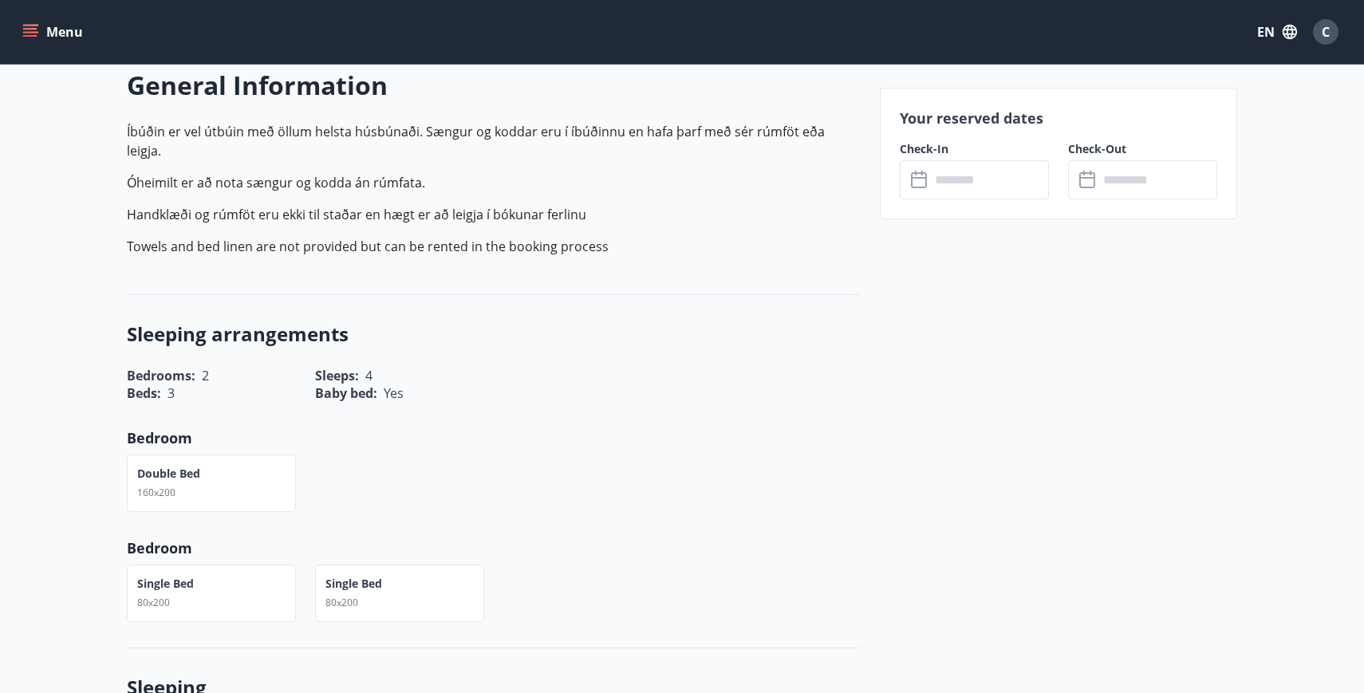
scroll to position [341, 0]
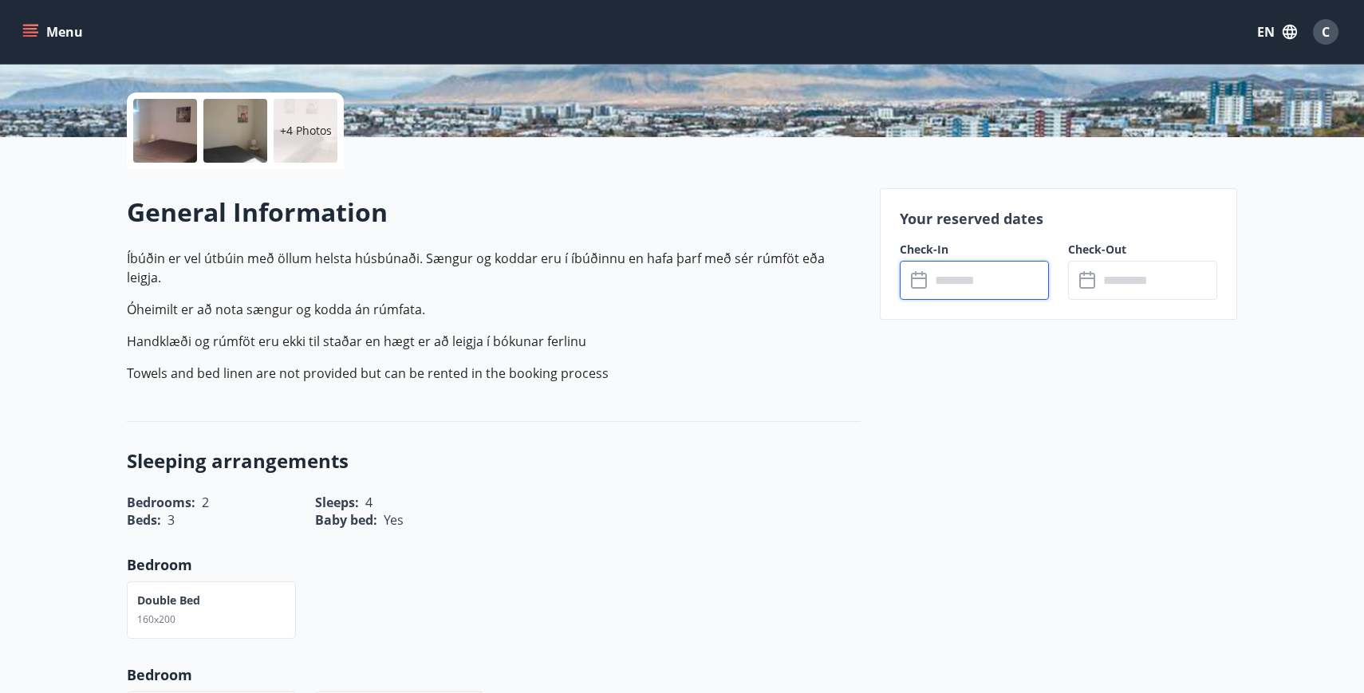
click at [933, 286] on input "text" at bounding box center [989, 280] width 119 height 39
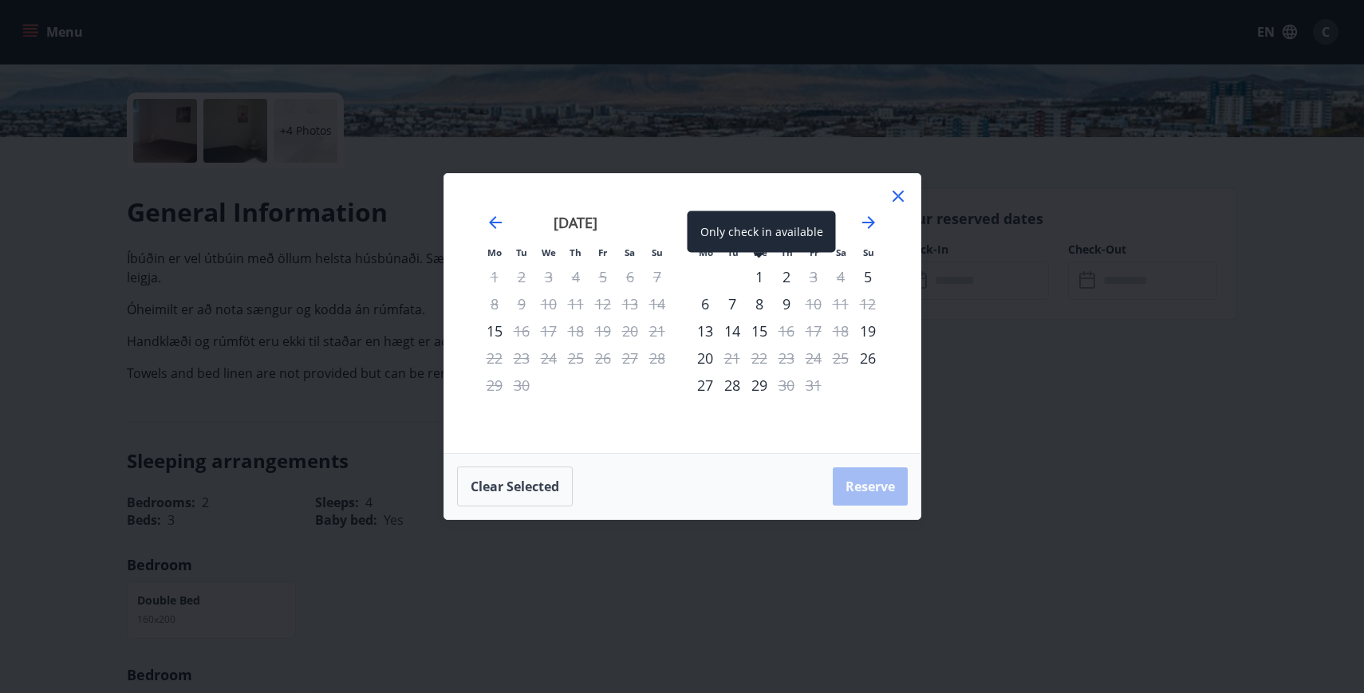
click at [758, 275] on div "1" at bounding box center [759, 276] width 27 height 27
click at [814, 275] on div "3" at bounding box center [813, 276] width 27 height 27
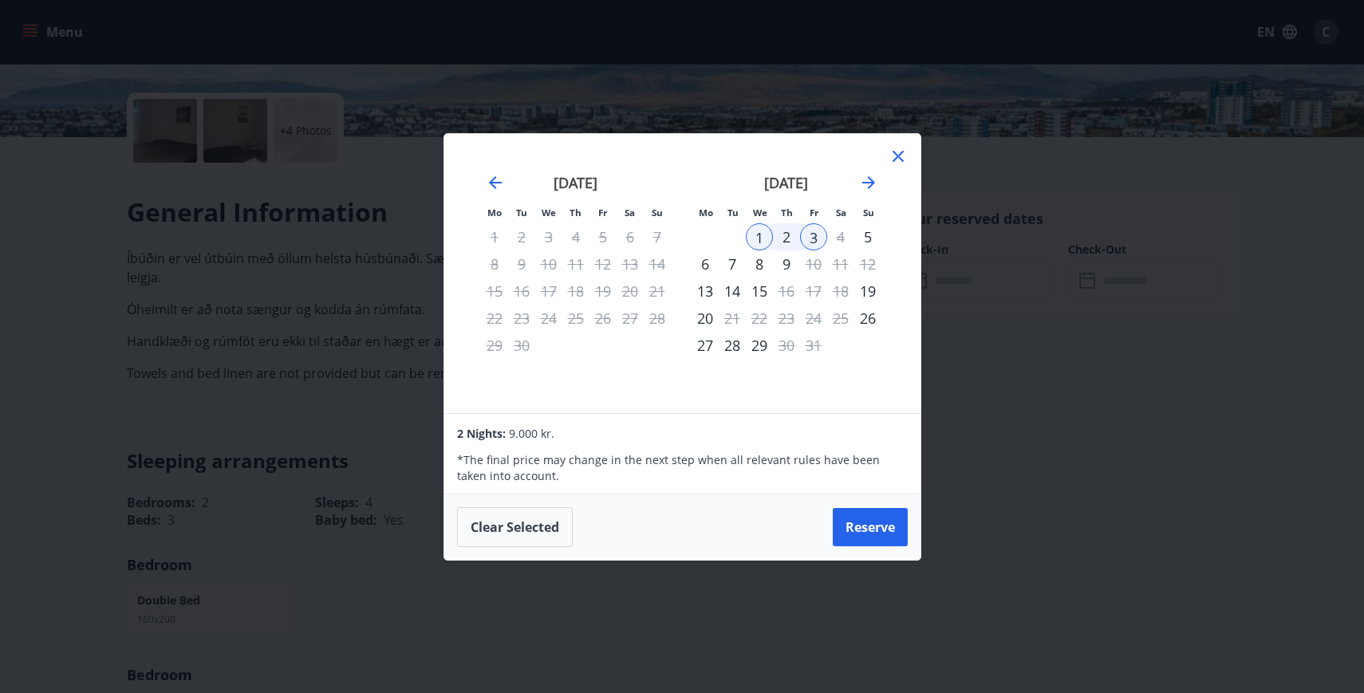
click at [898, 155] on icon at bounding box center [898, 156] width 11 height 11
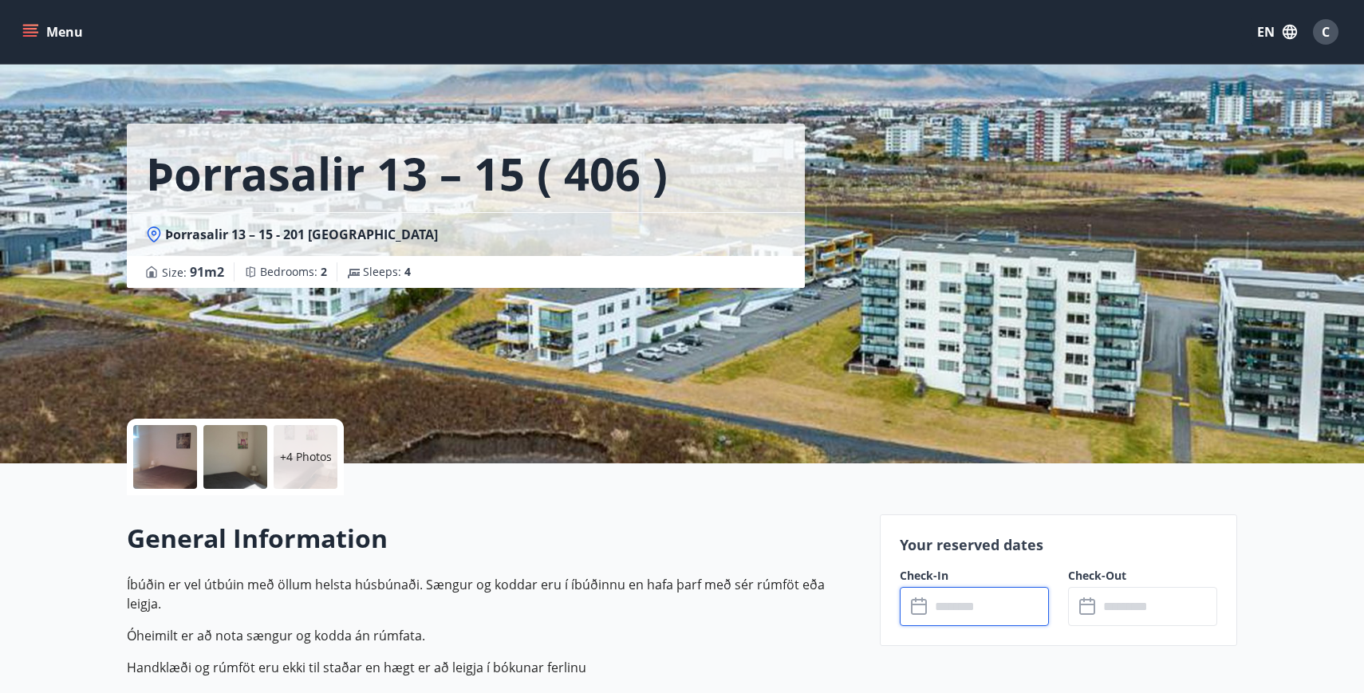
scroll to position [0, 0]
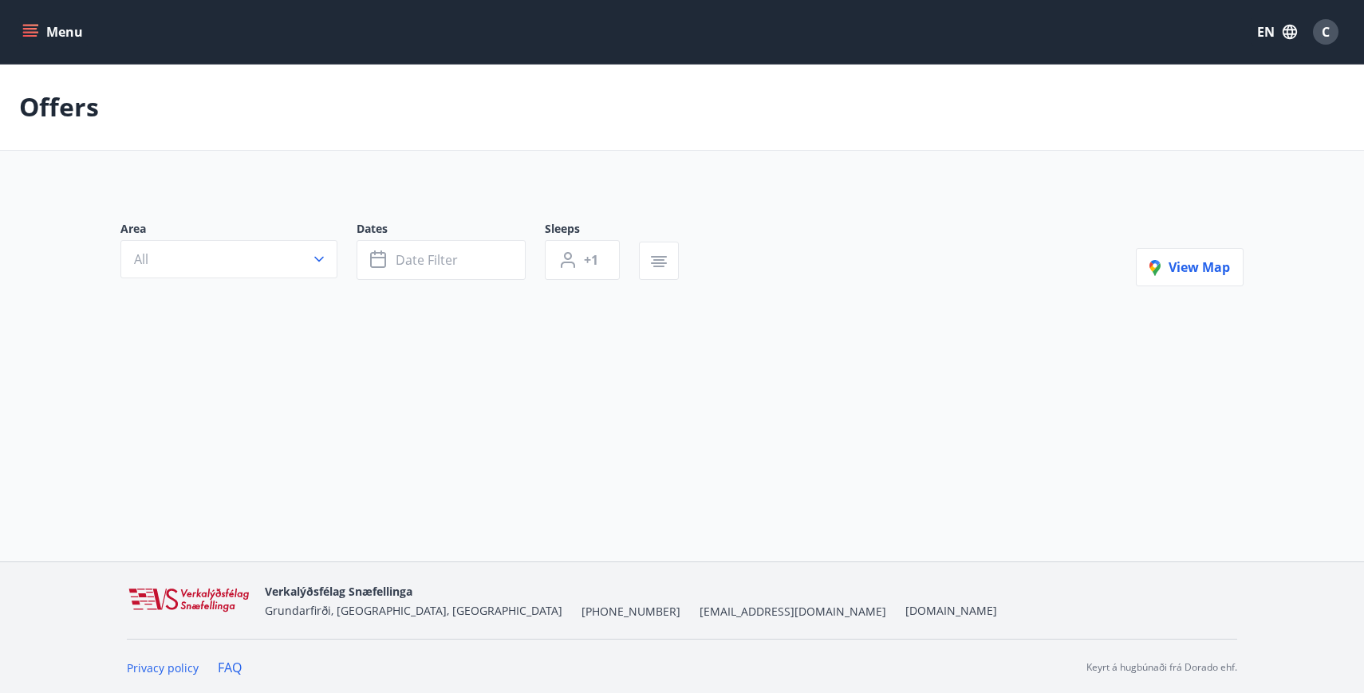
type input "*"
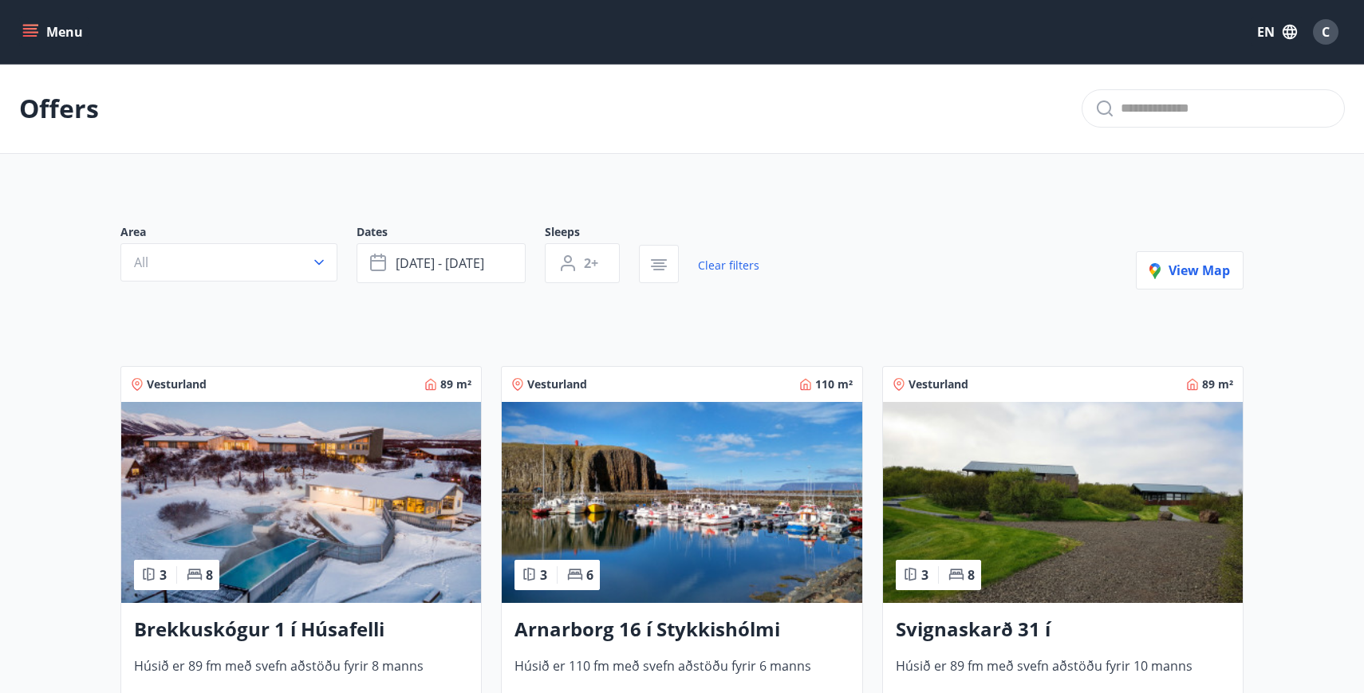
click at [715, 562] on img at bounding box center [682, 502] width 360 height 201
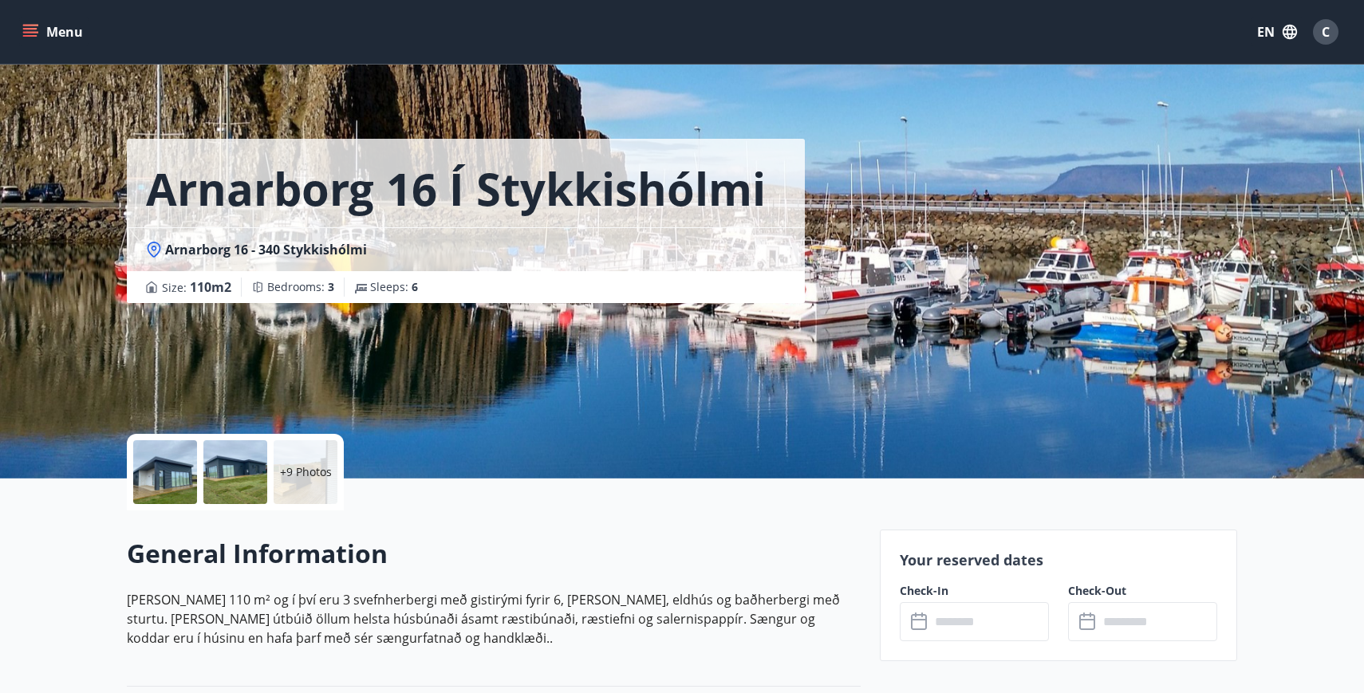
click at [960, 623] on input "text" at bounding box center [989, 621] width 119 height 39
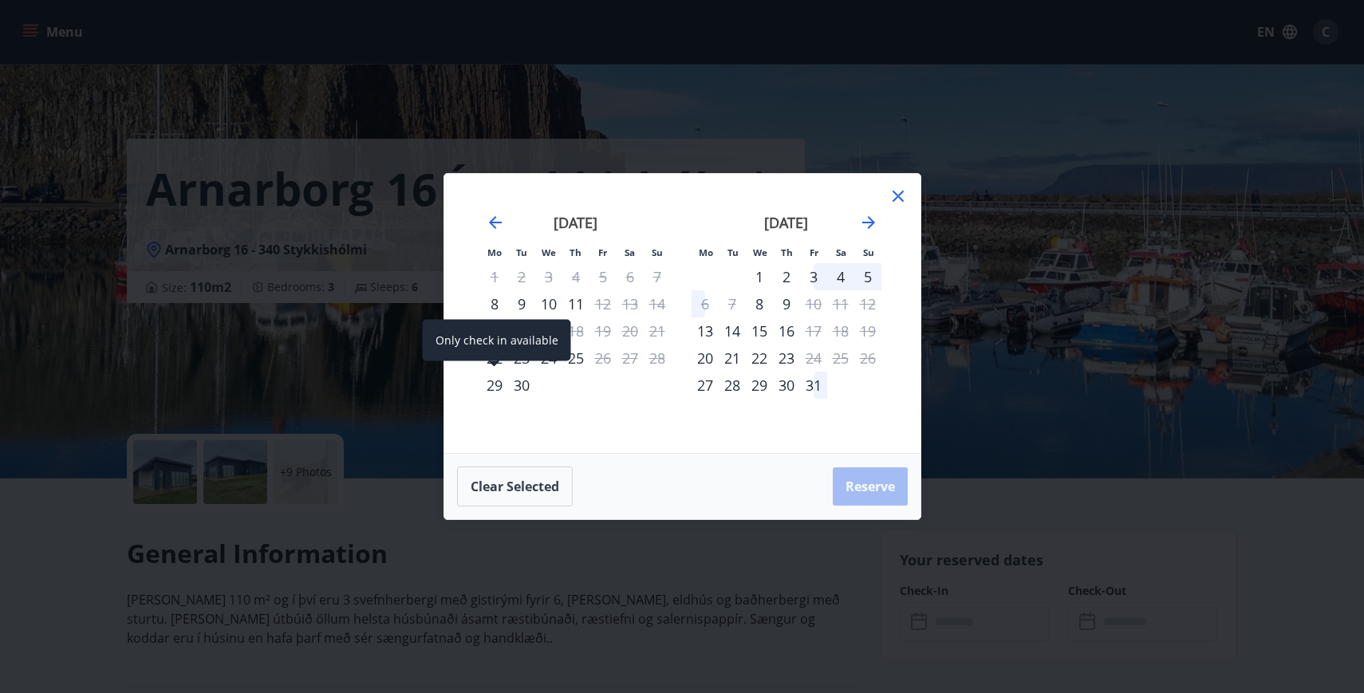
click at [502, 381] on div "29" at bounding box center [494, 385] width 27 height 27
click at [894, 195] on icon at bounding box center [898, 196] width 19 height 19
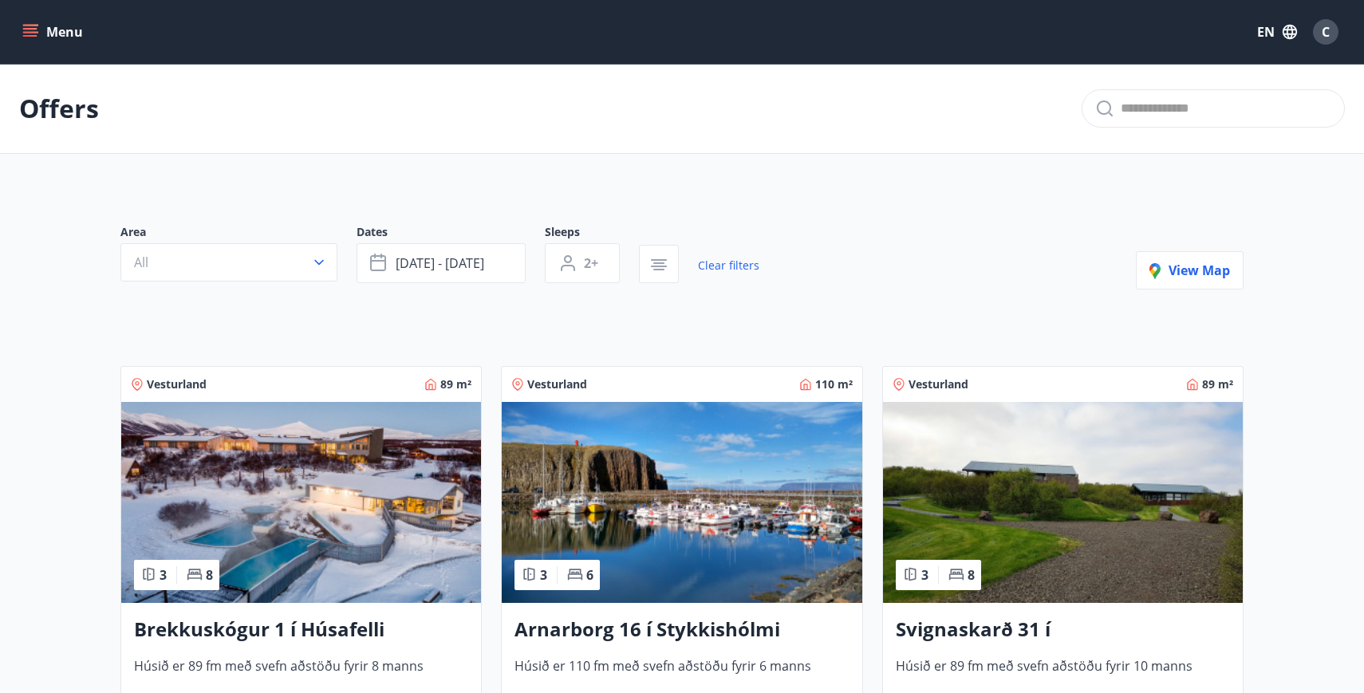
click at [35, 31] on icon "menu" at bounding box center [32, 32] width 18 height 2
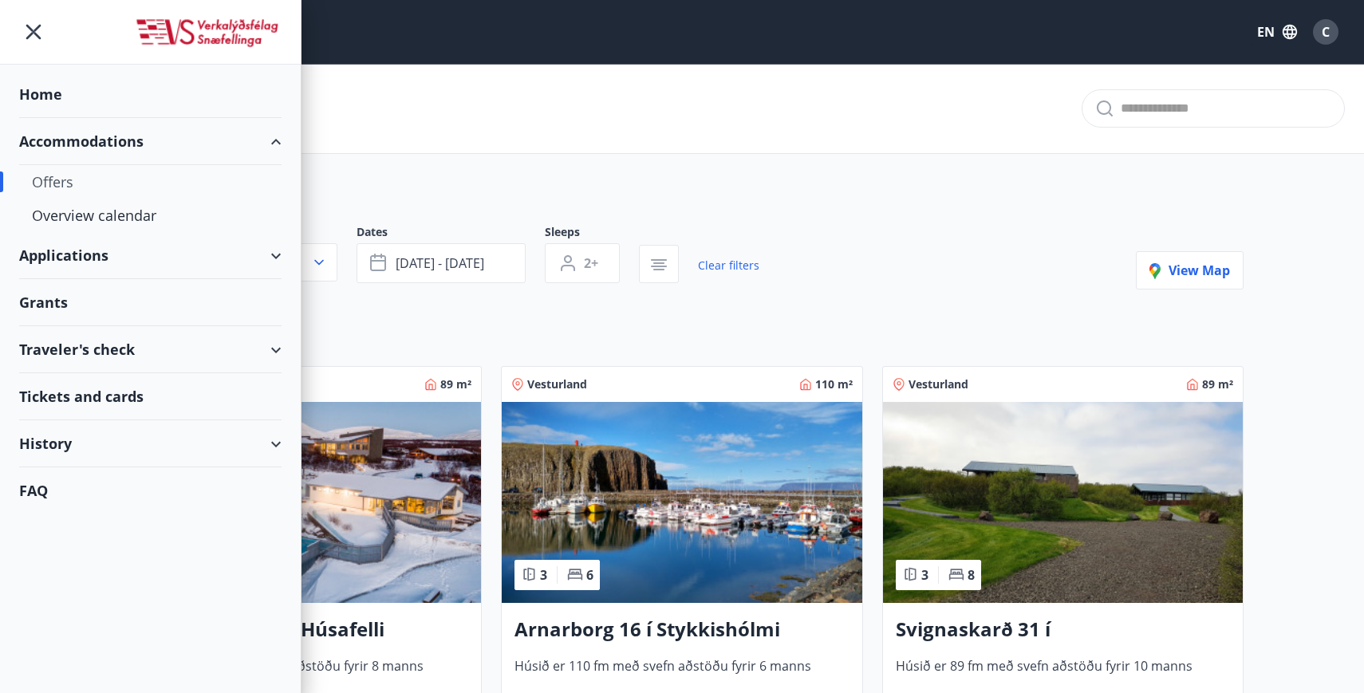
click at [278, 354] on div "Traveler's check" at bounding box center [150, 349] width 262 height 47
type input "*"
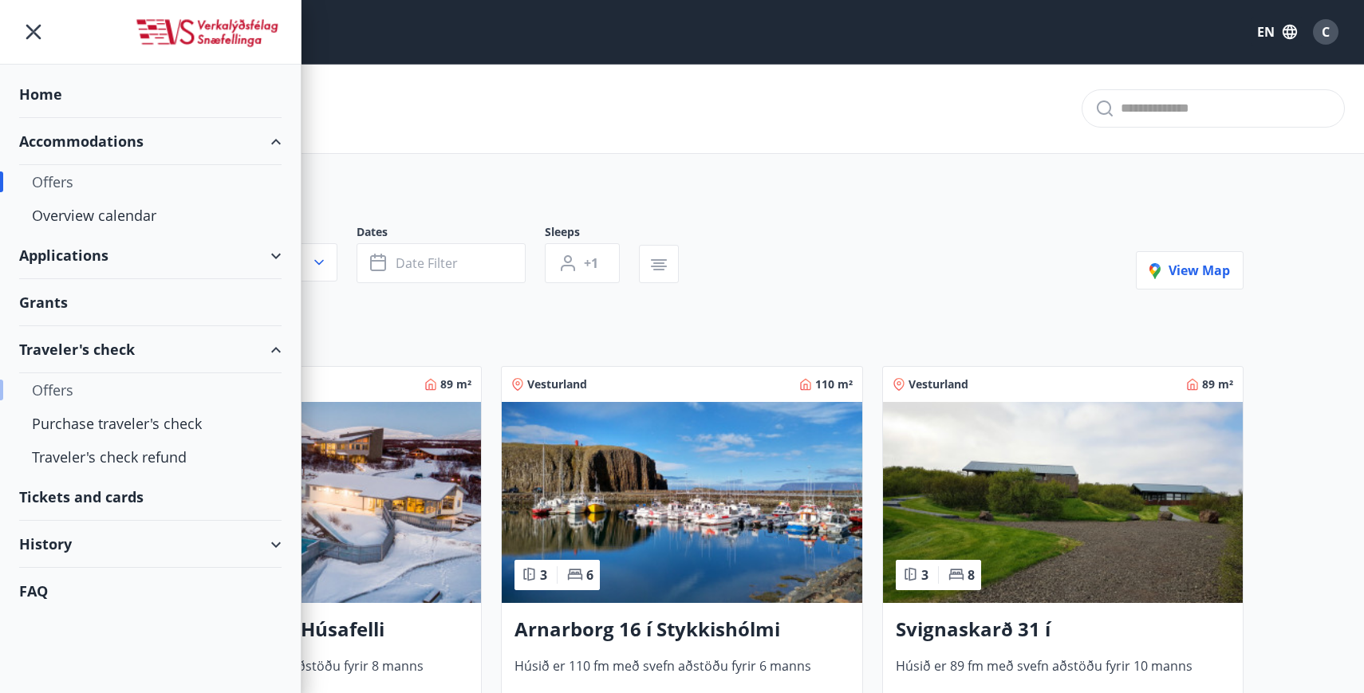
click at [56, 396] on div "Offers" at bounding box center [150, 390] width 237 height 34
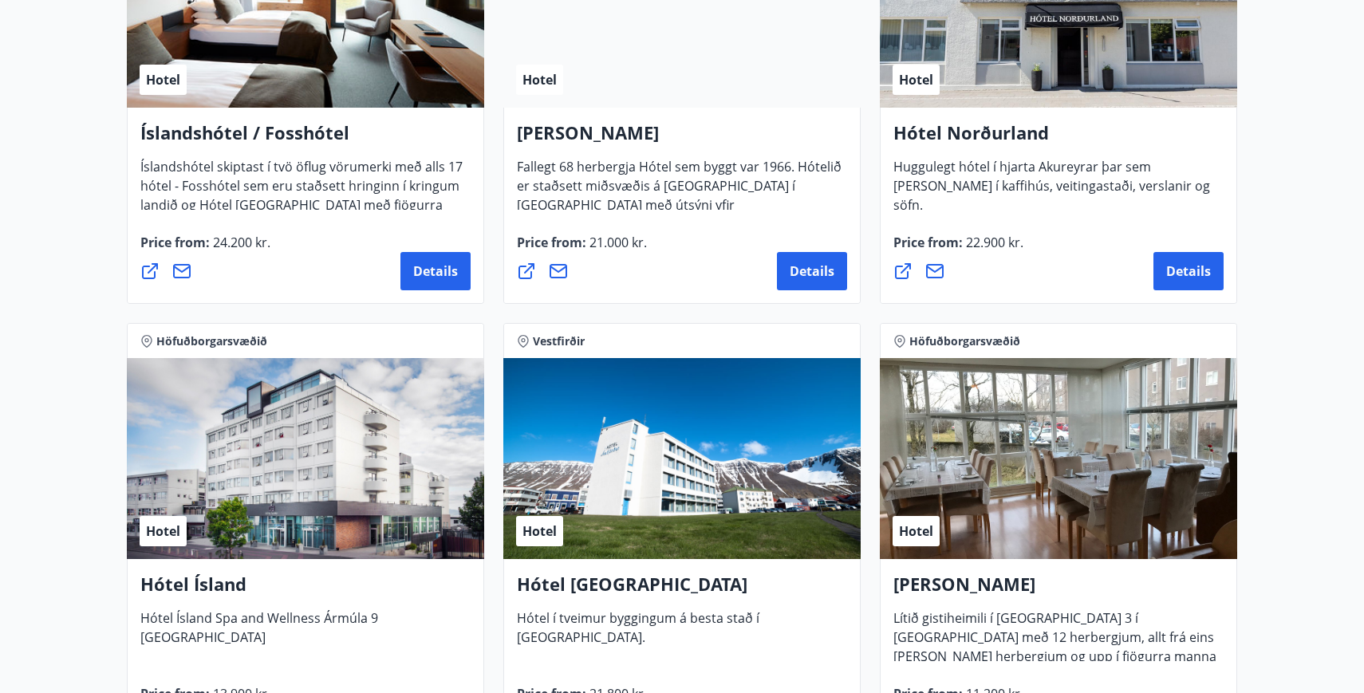
scroll to position [2241, 0]
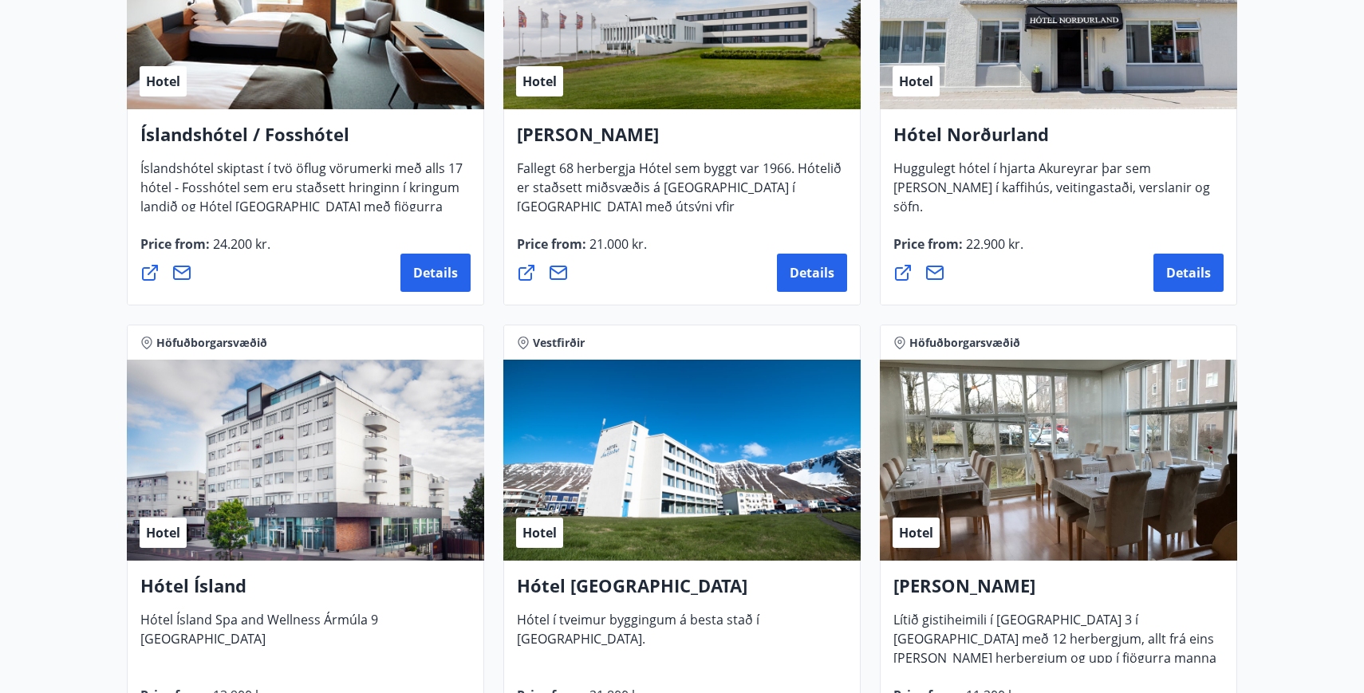
click at [1078, 524] on div "Hotel" at bounding box center [1058, 460] width 357 height 201
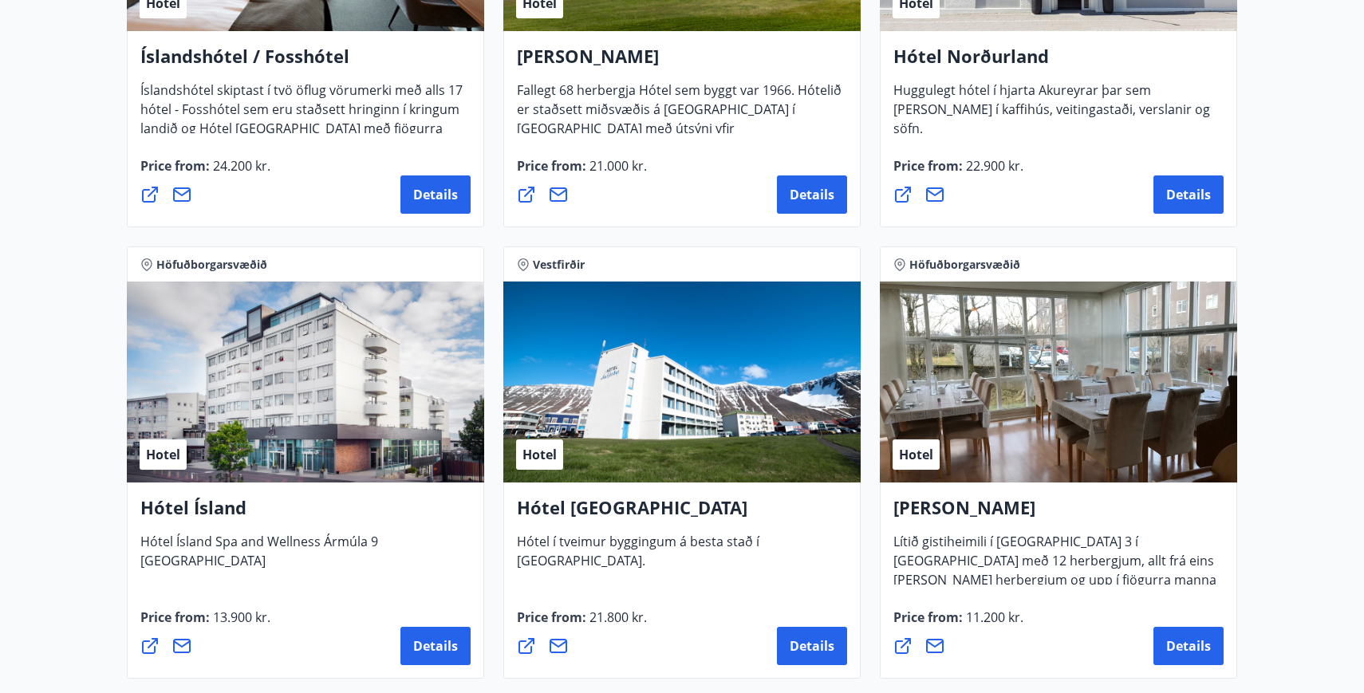
scroll to position [2332, 0]
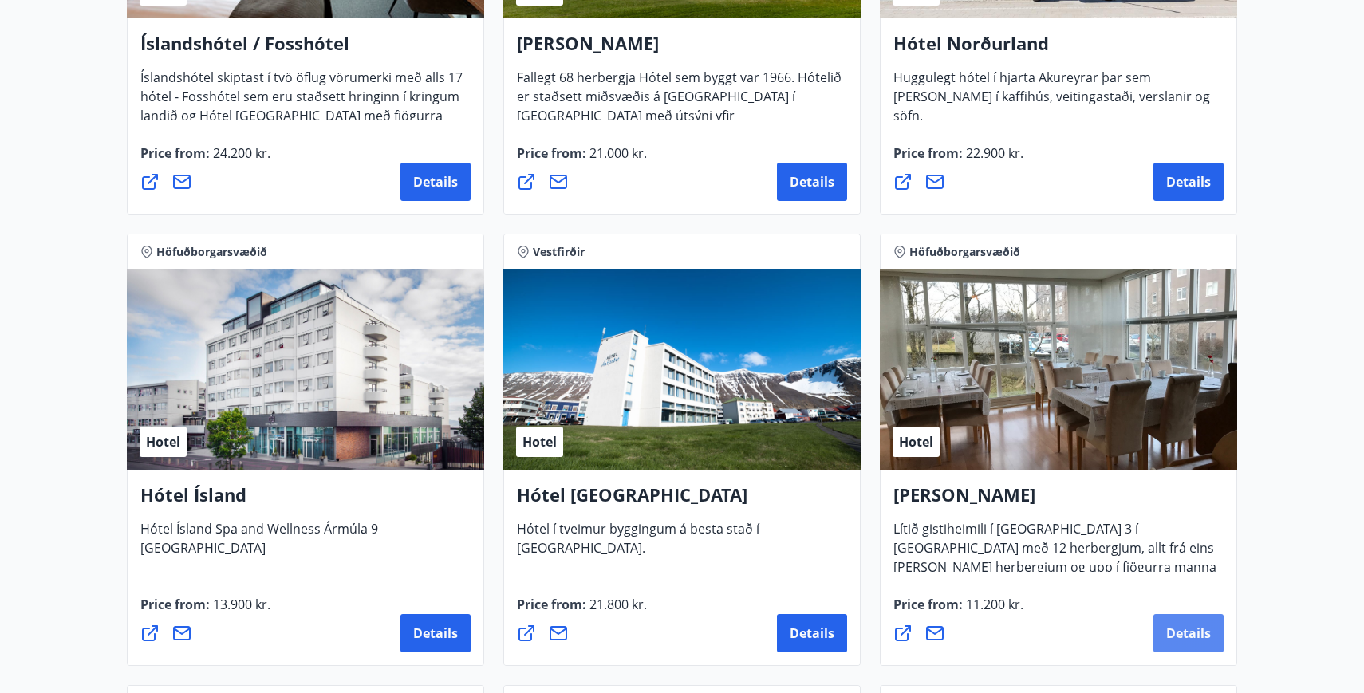
click at [1175, 629] on span "Details" at bounding box center [1188, 634] width 45 height 18
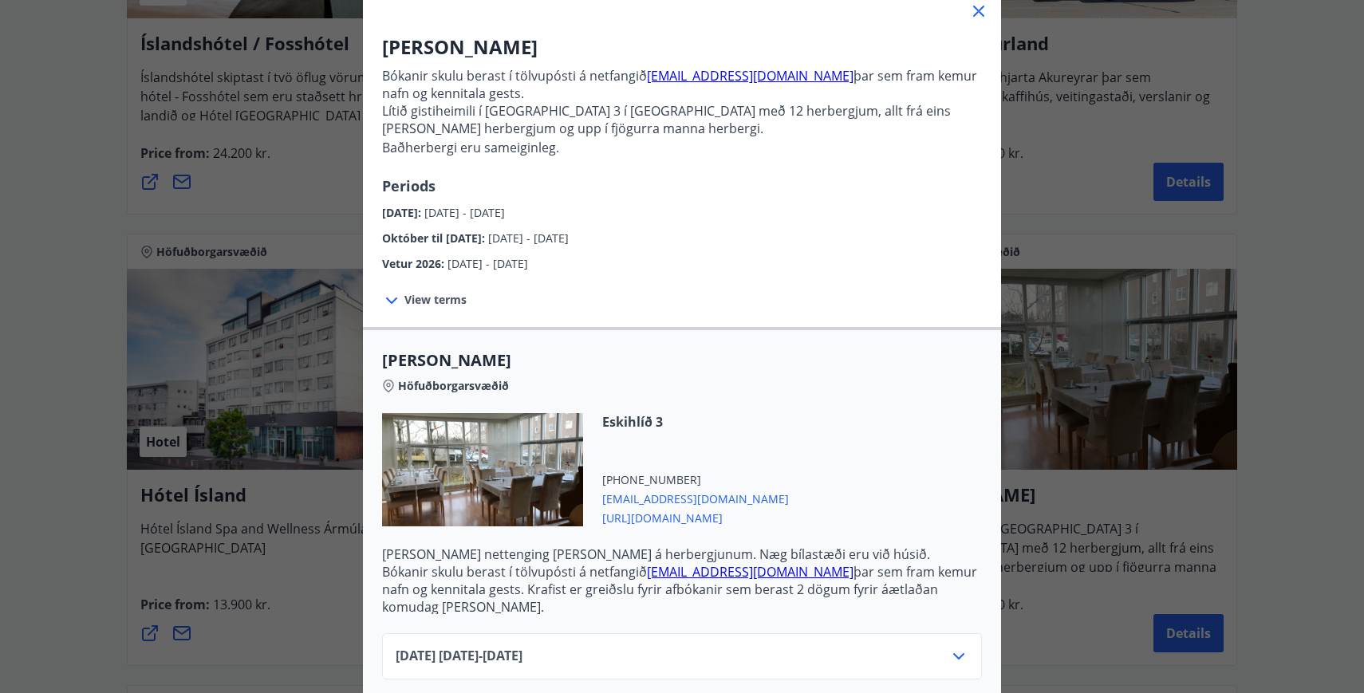
scroll to position [227, 0]
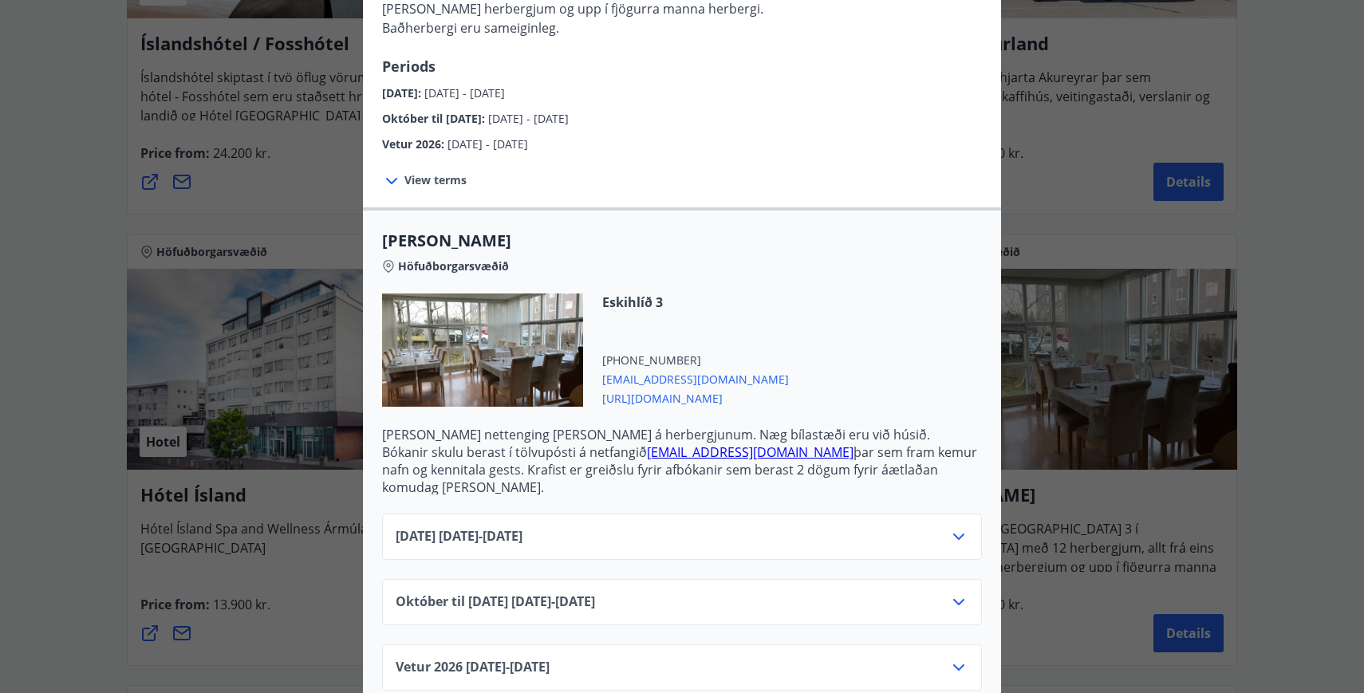
click at [960, 527] on icon at bounding box center [958, 536] width 19 height 19
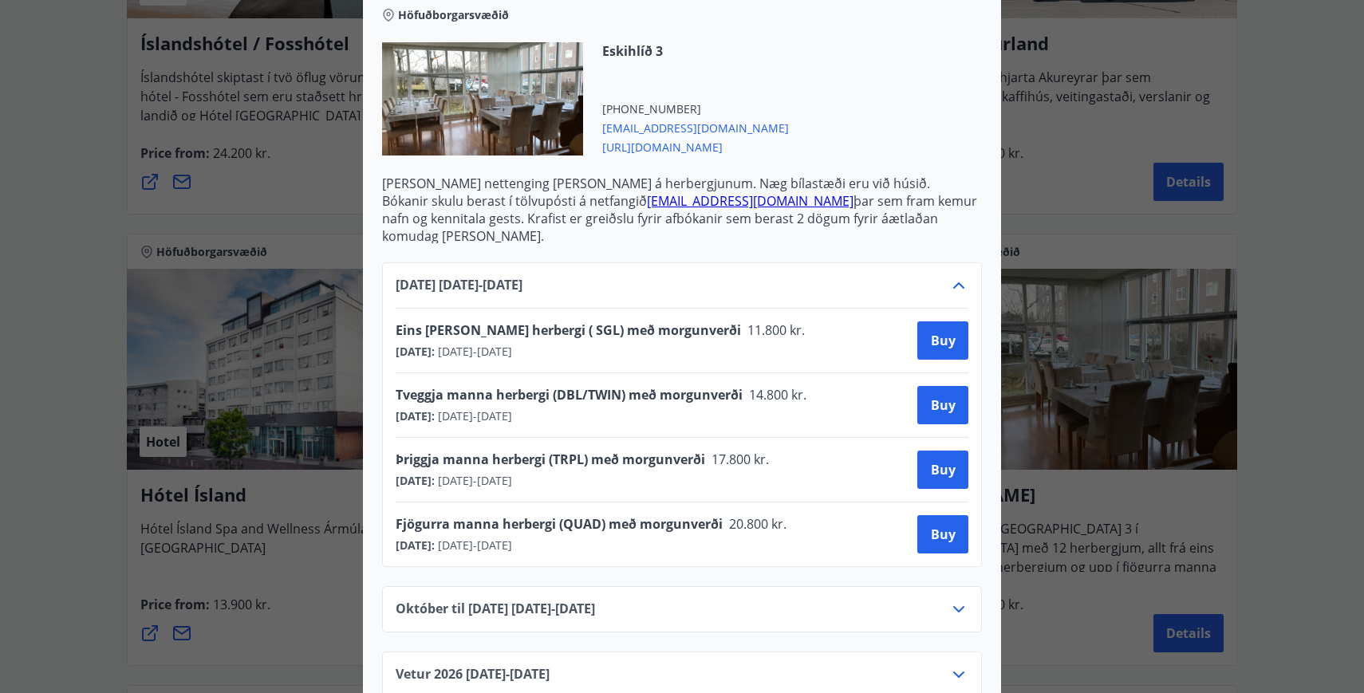
scroll to position [485, 0]
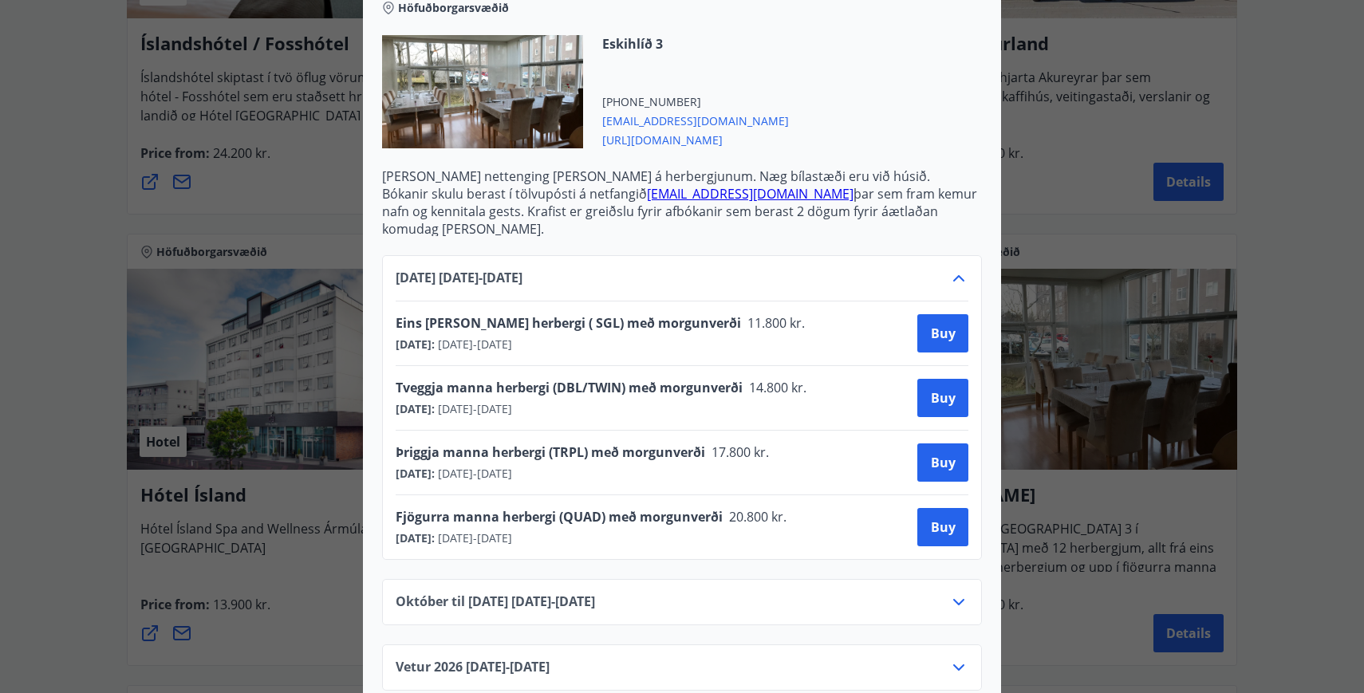
click at [959, 599] on icon at bounding box center [958, 602] width 11 height 6
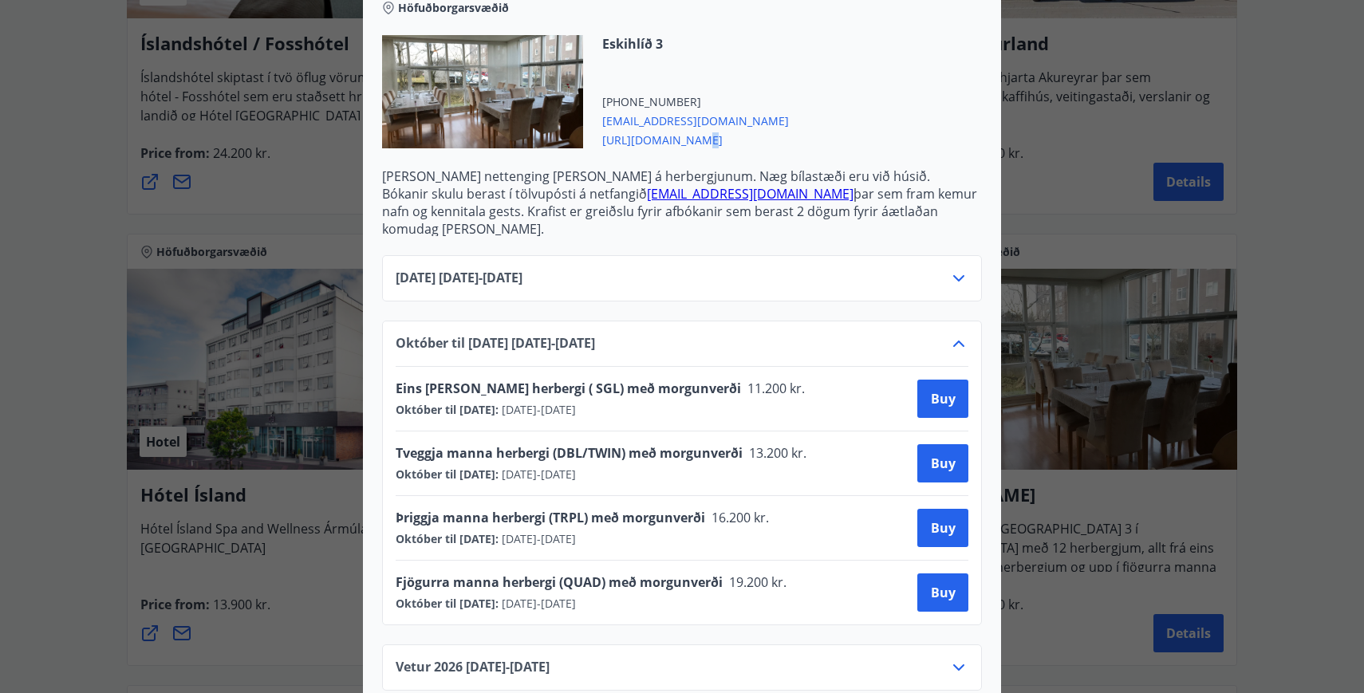
click at [656, 138] on span "https://www.alba.is/" at bounding box center [695, 138] width 187 height 19
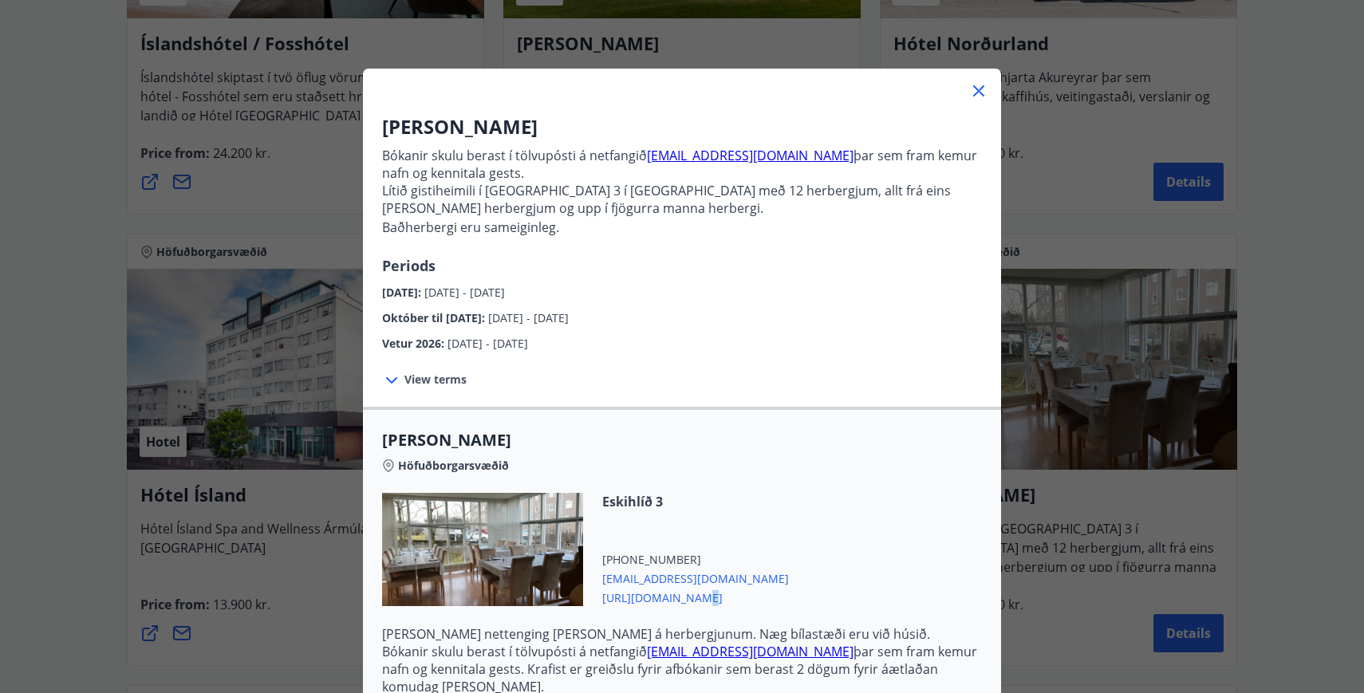
scroll to position [0, 0]
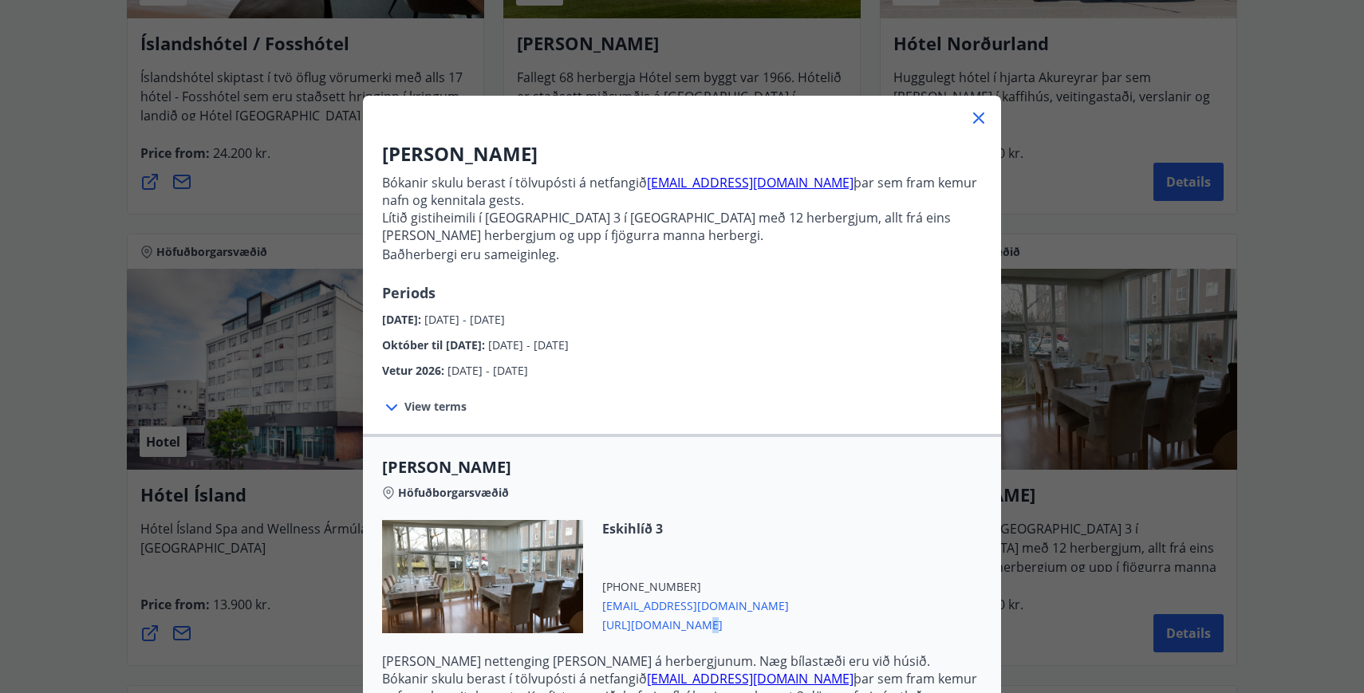
click at [981, 120] on icon at bounding box center [978, 117] width 19 height 19
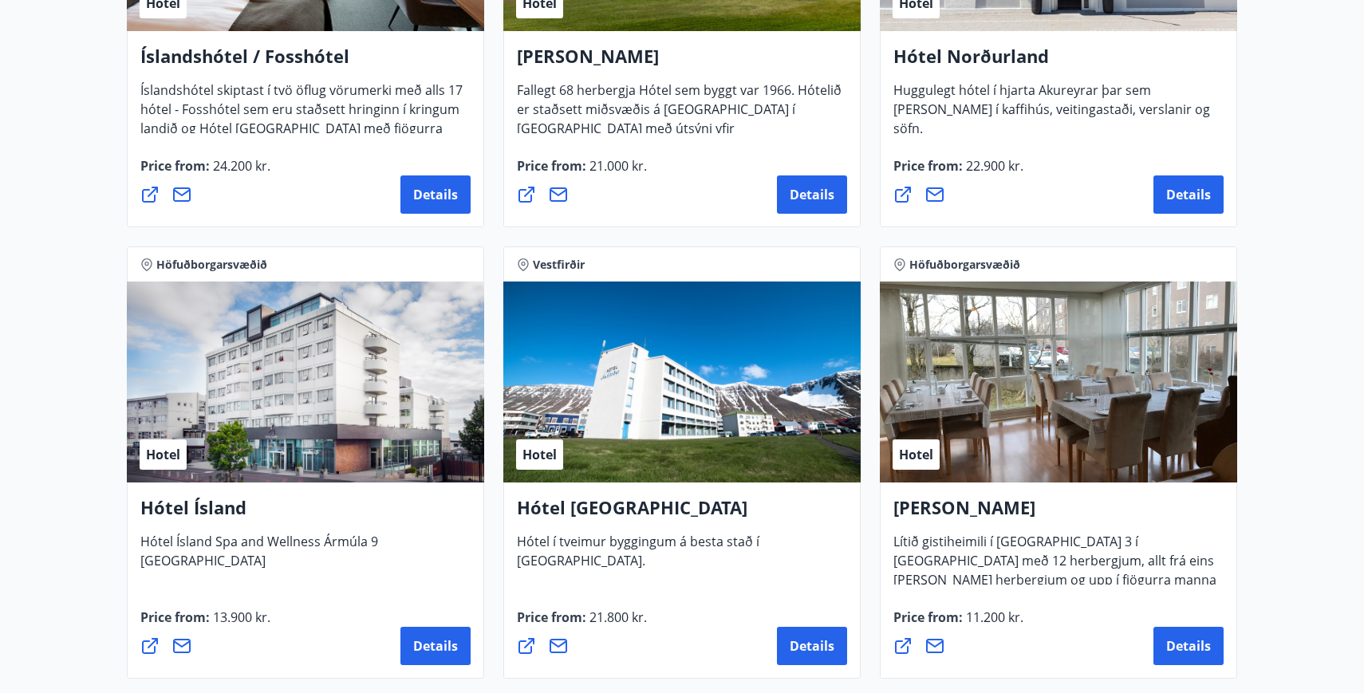
scroll to position [2318, 0]
click at [437, 657] on button "Details" at bounding box center [435, 647] width 70 height 38
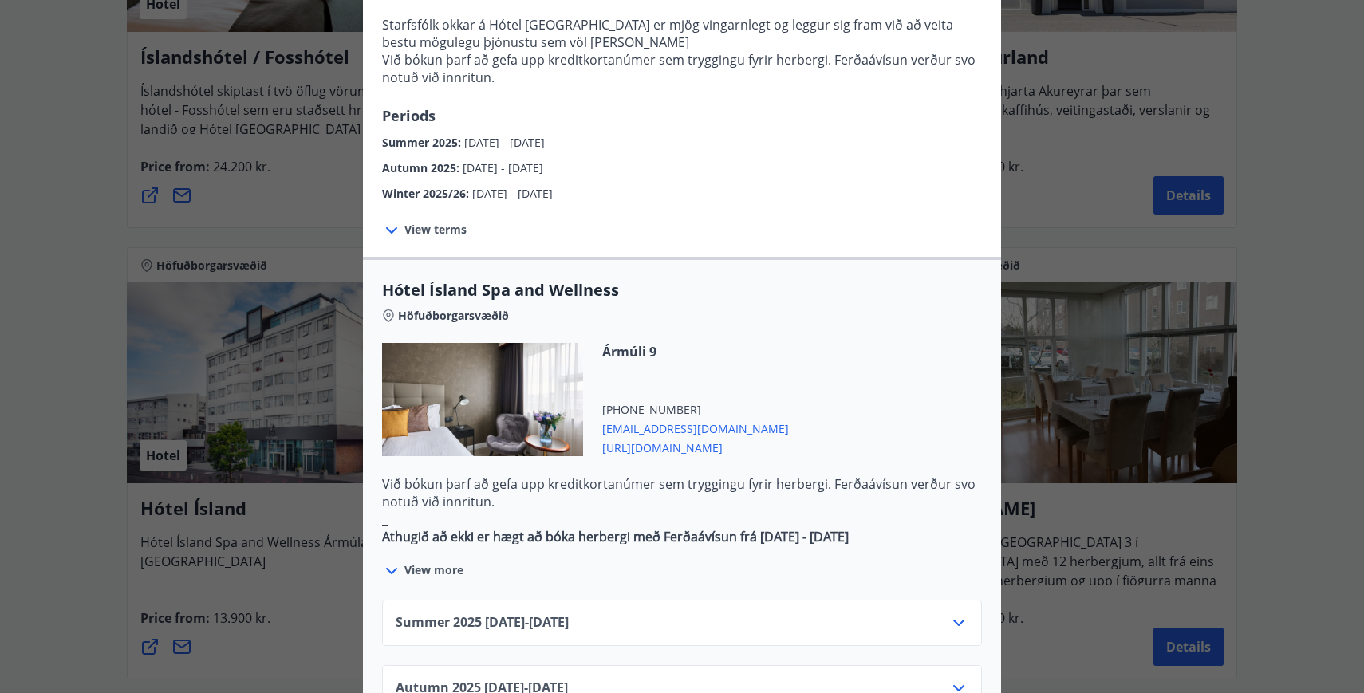
scroll to position [653, 0]
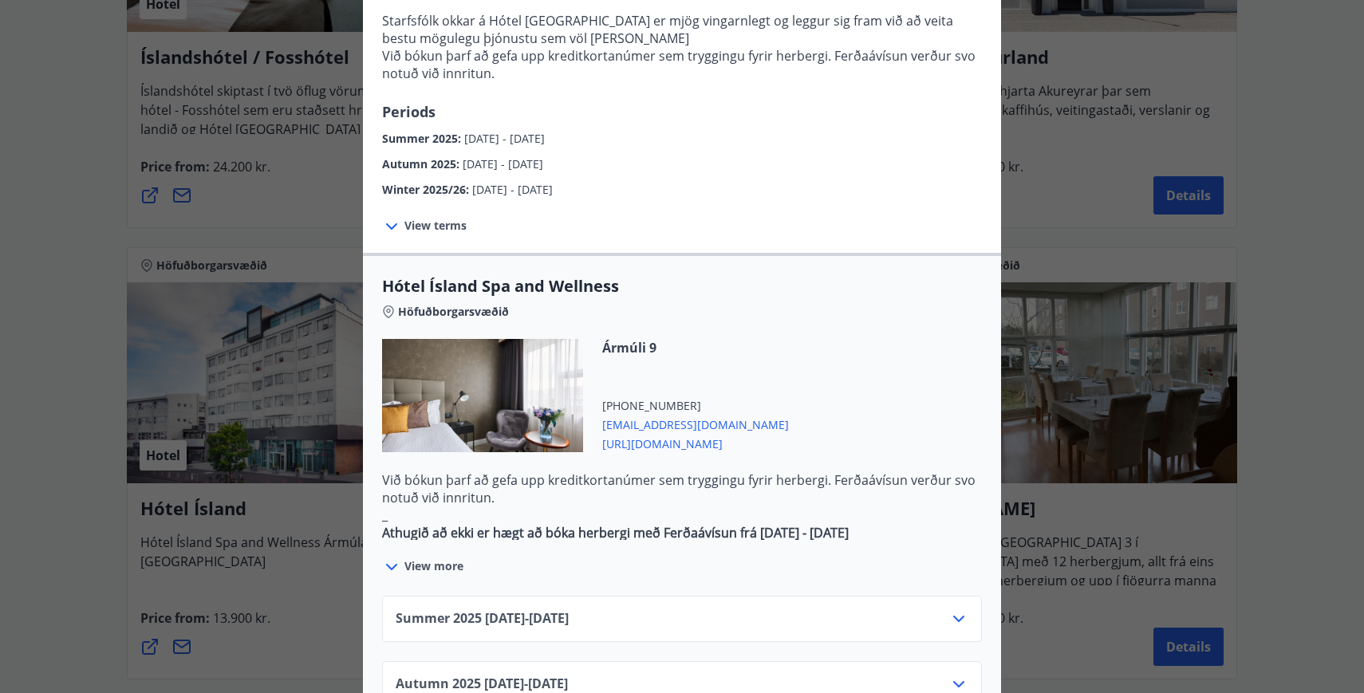
click at [672, 433] on span "http://www.hotelisland.is/" at bounding box center [695, 442] width 187 height 19
drag, startPoint x: 664, startPoint y: 295, endPoint x: 593, endPoint y: 299, distance: 71.1
click at [593, 339] on div "Ármúli 9 +354 5957000 reception@hotelisland.is http://www.hotelisland.is/" at bounding box center [686, 395] width 206 height 113
copy span "Ármúli 9"
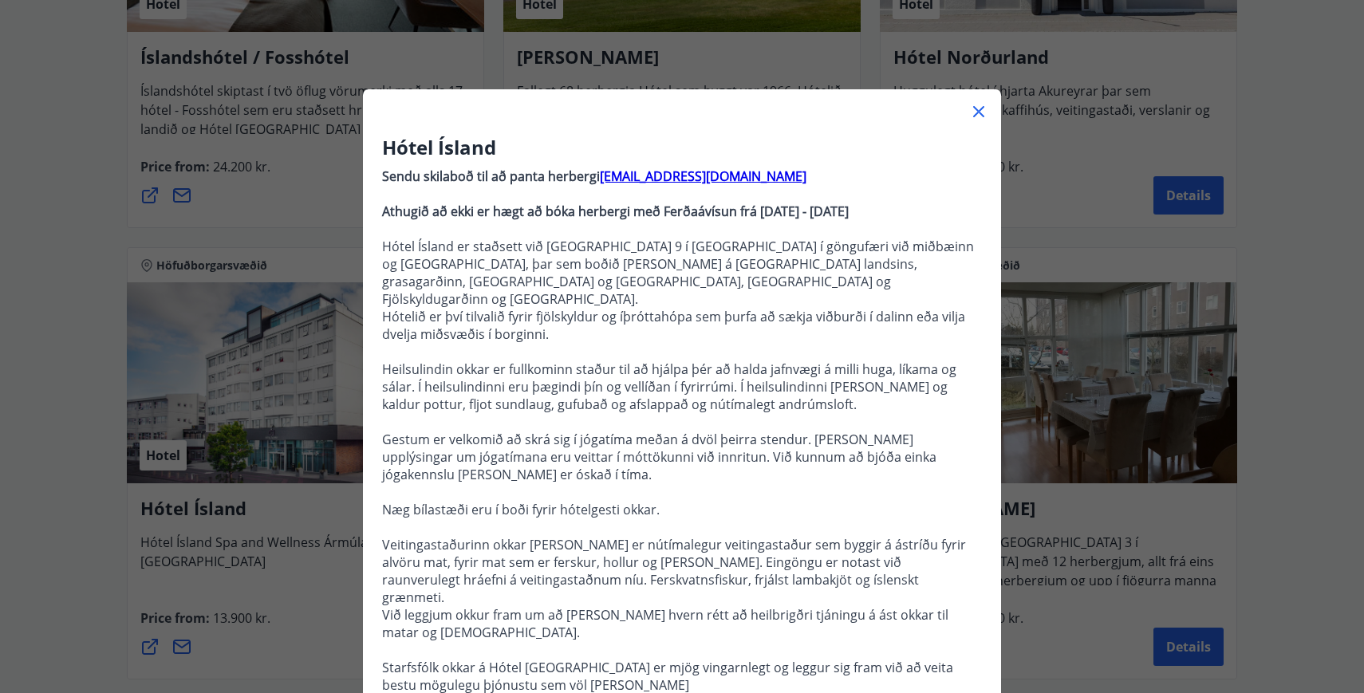
scroll to position [2, 0]
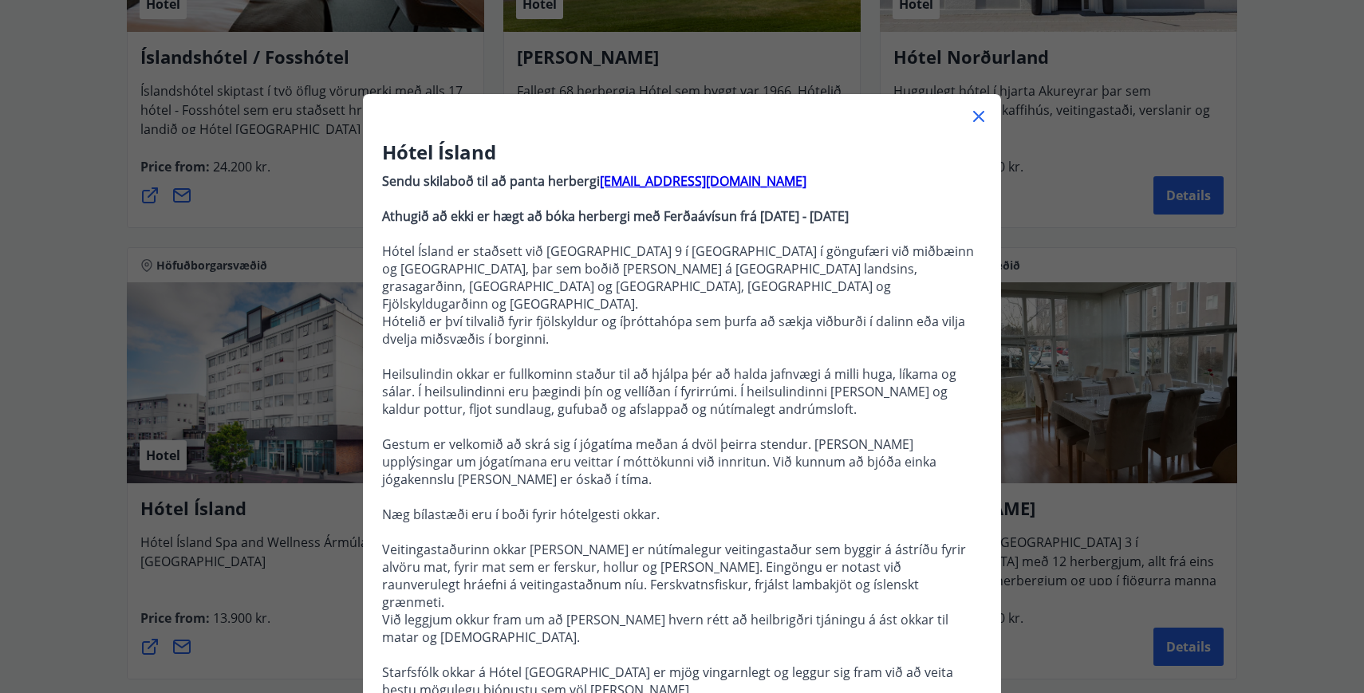
click at [984, 111] on icon at bounding box center [978, 116] width 19 height 19
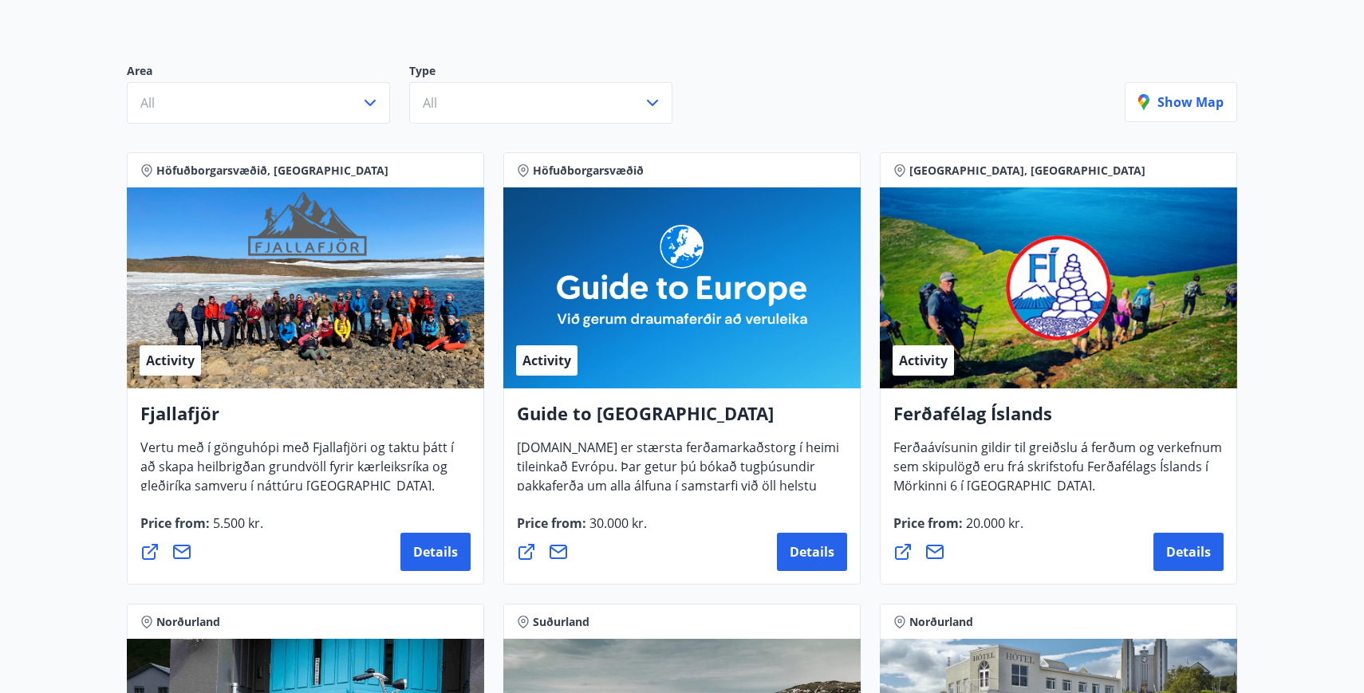
scroll to position [155, 0]
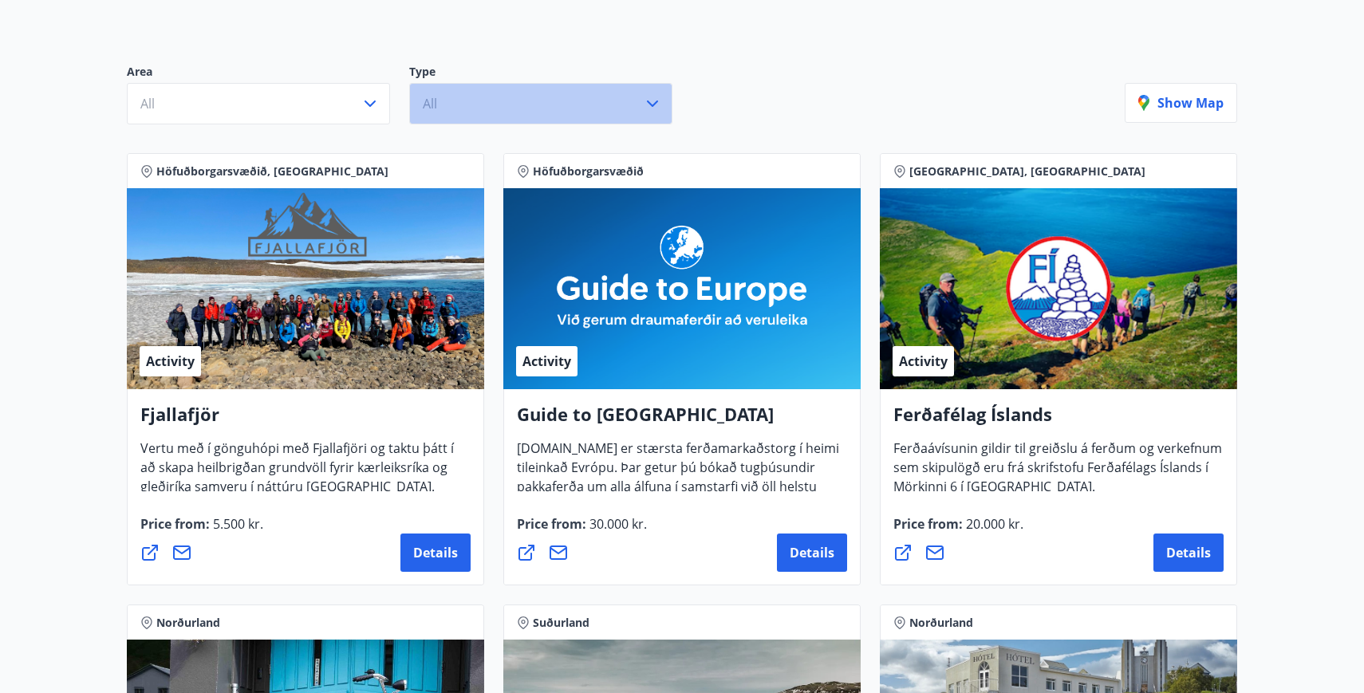
click at [657, 108] on icon "button" at bounding box center [652, 103] width 19 height 19
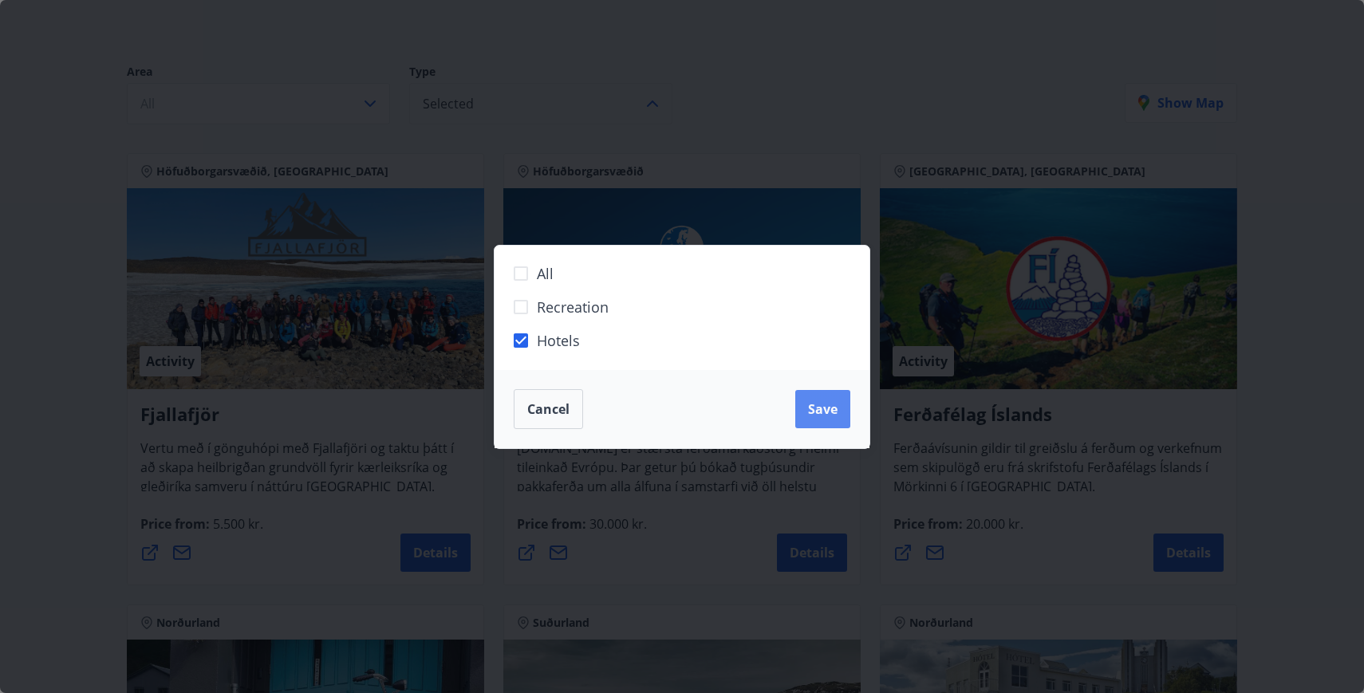
click at [820, 408] on span "Save" at bounding box center [823, 409] width 30 height 18
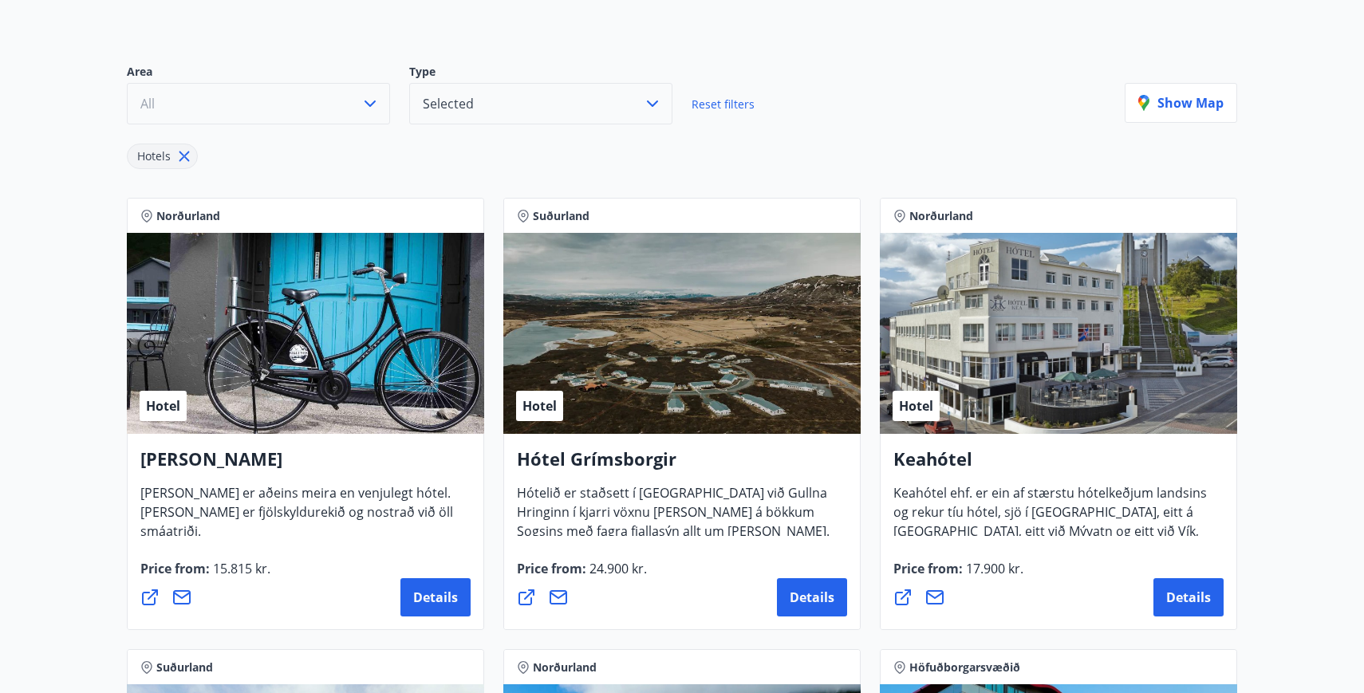
click at [365, 106] on icon "button" at bounding box center [370, 103] width 19 height 19
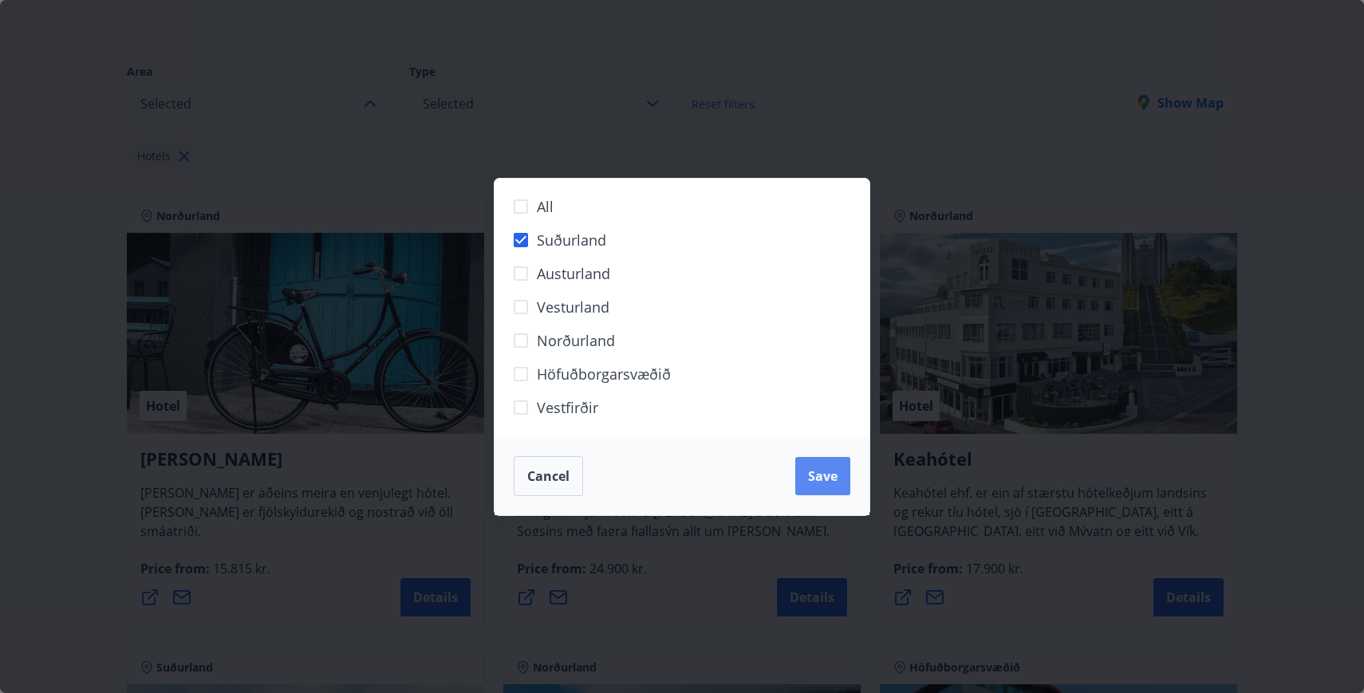
click at [825, 483] on span "Save" at bounding box center [823, 476] width 30 height 18
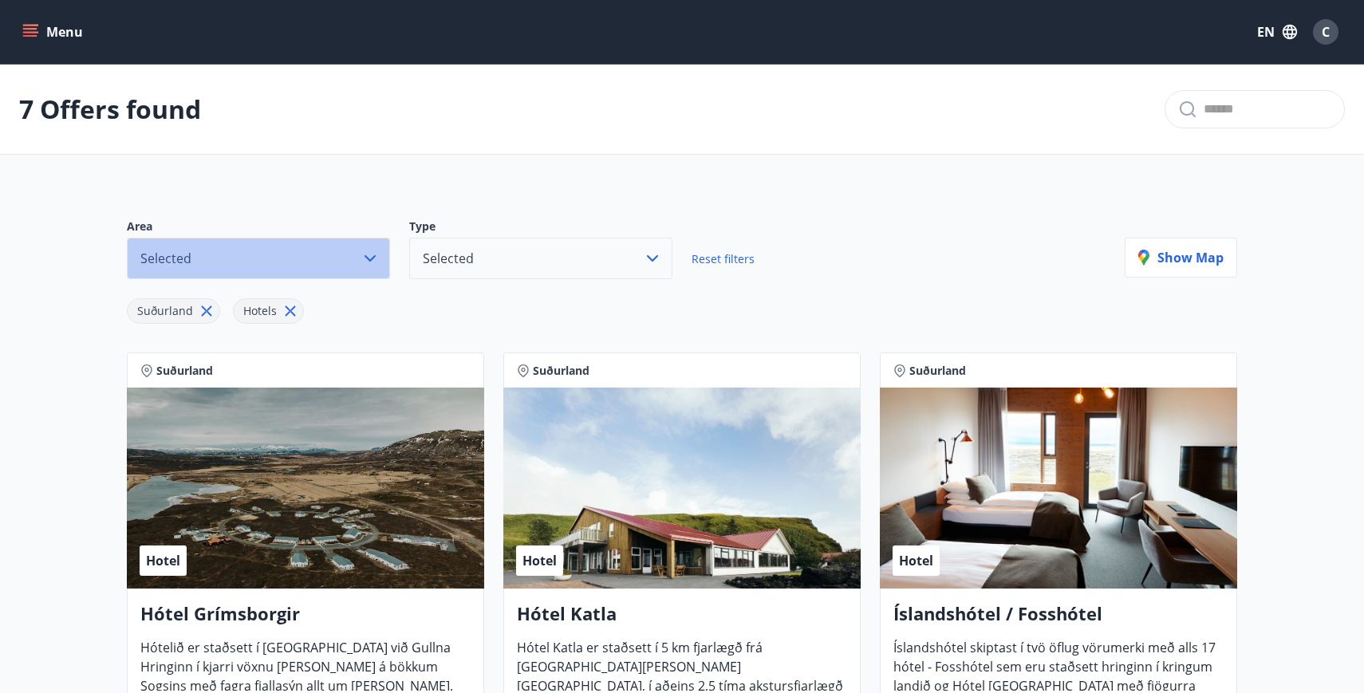
click at [371, 262] on icon "button" at bounding box center [370, 258] width 19 height 19
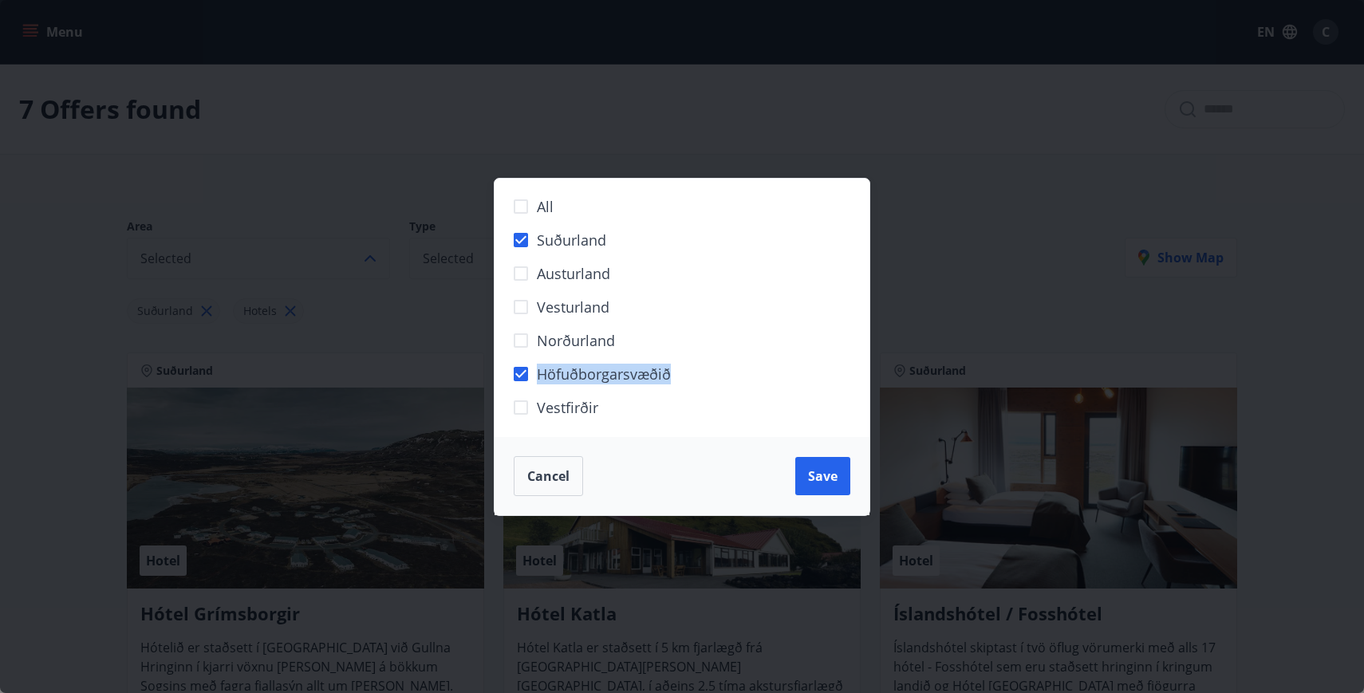
drag, startPoint x: 682, startPoint y: 375, endPoint x: 539, endPoint y: 369, distance: 142.9
click at [539, 369] on label "Höfuðborgarsvæðið" at bounding box center [672, 381] width 334 height 34
click at [564, 371] on span "Höfuðborgarsvæðið" at bounding box center [604, 374] width 134 height 21
drag, startPoint x: 542, startPoint y: 371, endPoint x: 704, endPoint y: 382, distance: 161.5
click at [704, 382] on label "Höfuðborgarsvæðið" at bounding box center [672, 381] width 334 height 34
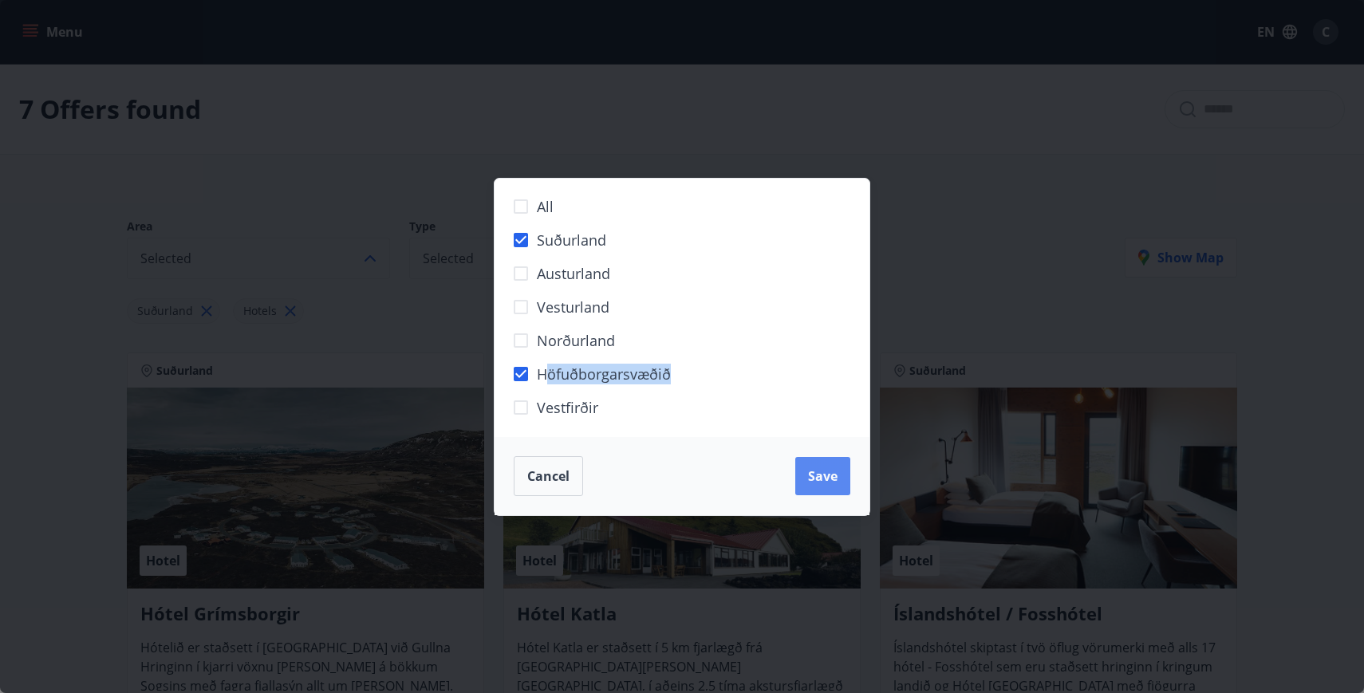
click at [835, 486] on button "Save" at bounding box center [822, 476] width 55 height 38
